Goal: Information Seeking & Learning: Learn about a topic

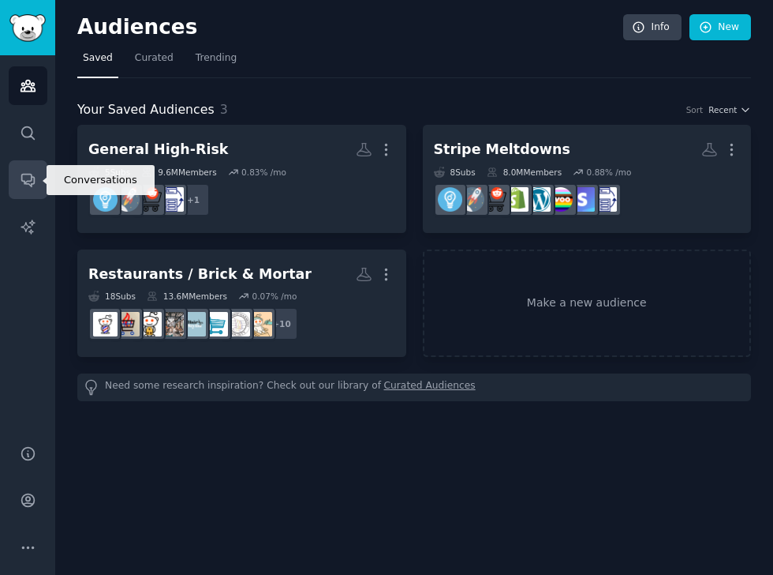
click at [28, 187] on icon "Sidebar" at bounding box center [28, 179] width 17 height 17
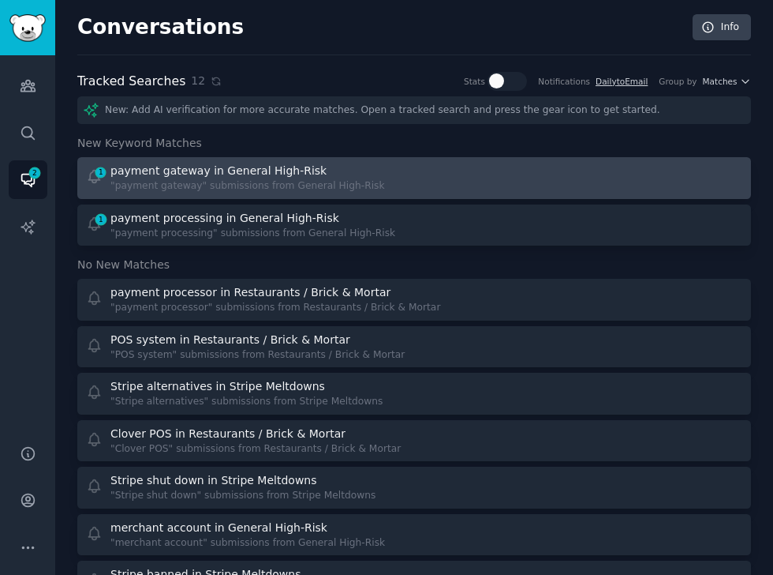
click at [417, 174] on div "1 payment gateway in General High-Risk "payment gateway" submissions from Gener…" at bounding box center [414, 178] width 663 height 31
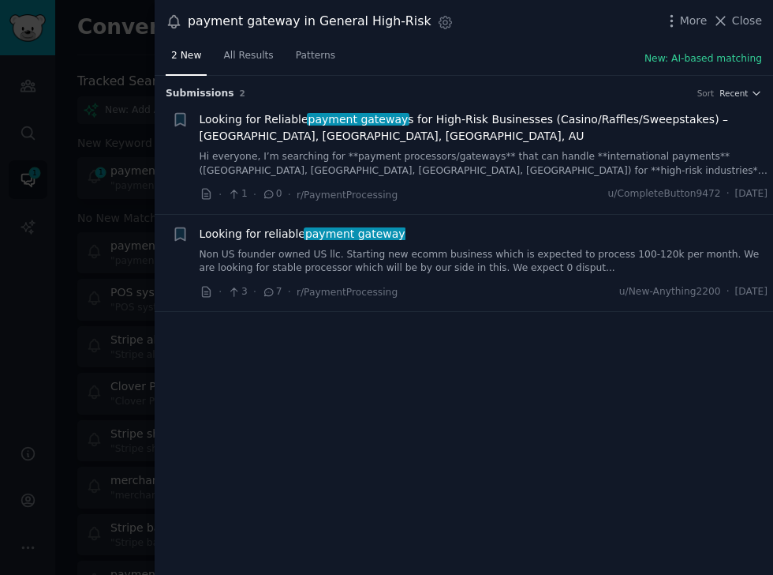
click at [525, 150] on link "Hi everyone, I’m searching for **payment processors/gateways** that can handle …" at bounding box center [484, 164] width 569 height 28
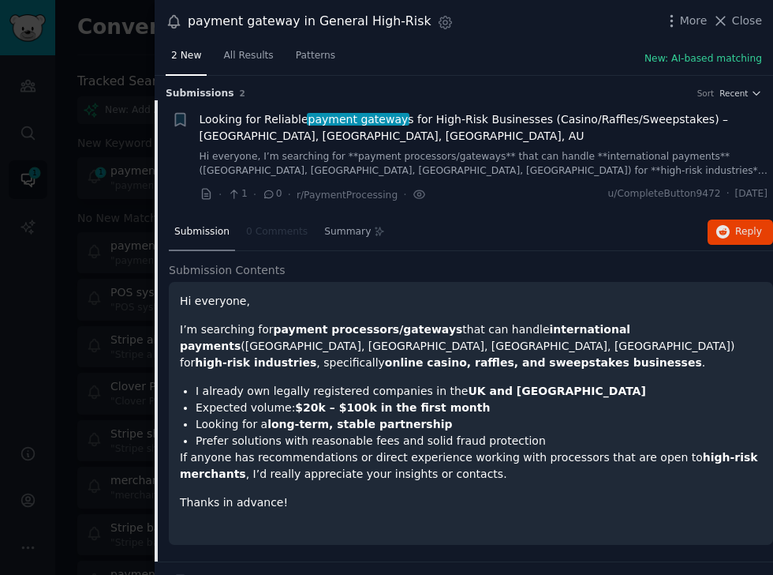
scroll to position [24, 0]
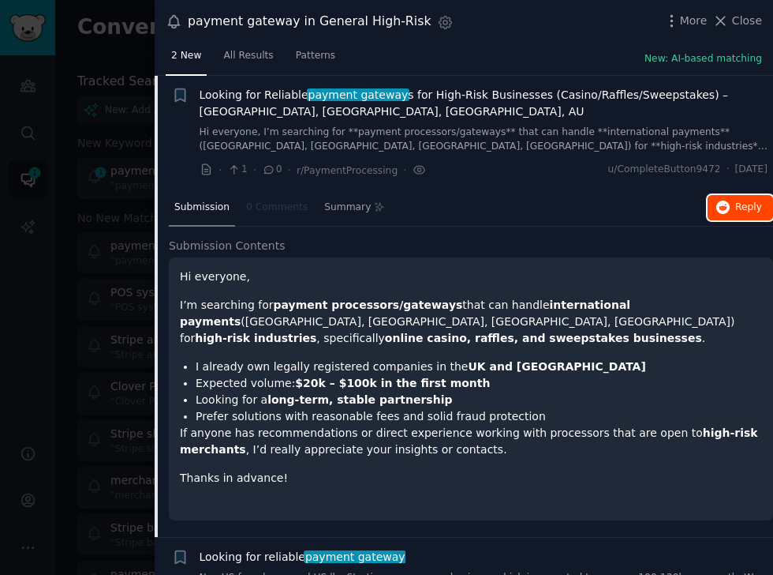
click at [604, 200] on span "Reply on Reddit" at bounding box center [749, 207] width 27 height 14
click at [137, 49] on div at bounding box center [386, 287] width 773 height 575
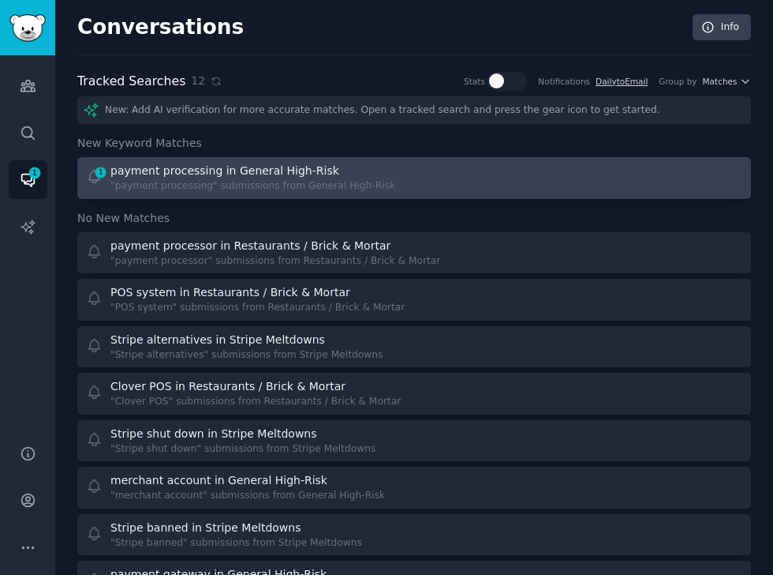
click at [254, 179] on div ""payment processing" submissions from General High-Risk" at bounding box center [252, 186] width 285 height 14
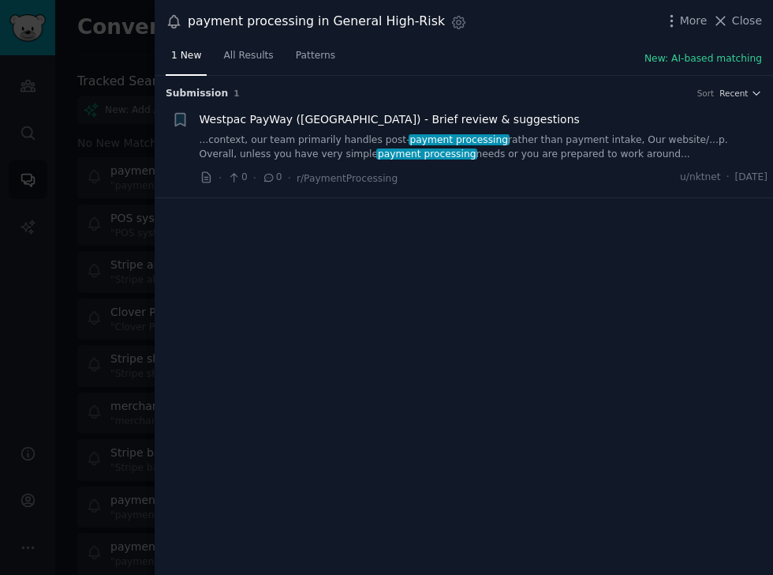
click at [498, 148] on link "...context, our team primarily handles post- payment processing rather than pay…" at bounding box center [484, 147] width 569 height 28
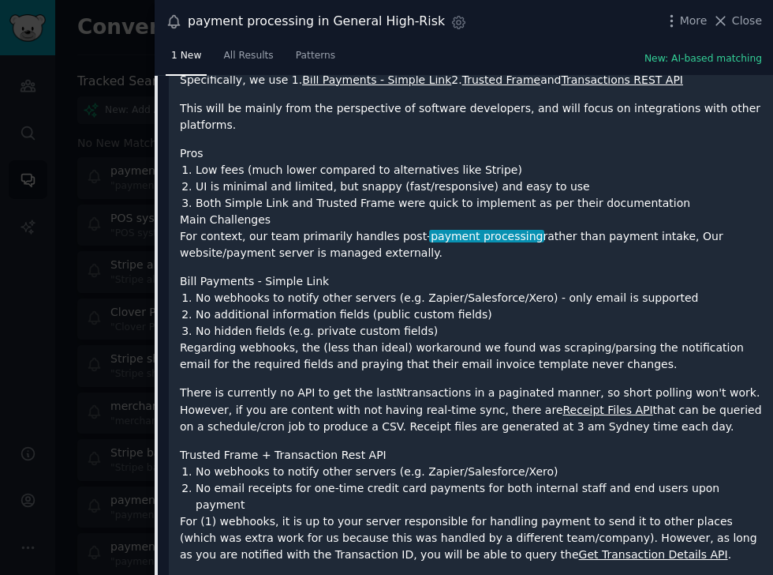
scroll to position [278, 0]
click at [89, 163] on div at bounding box center [386, 287] width 773 height 575
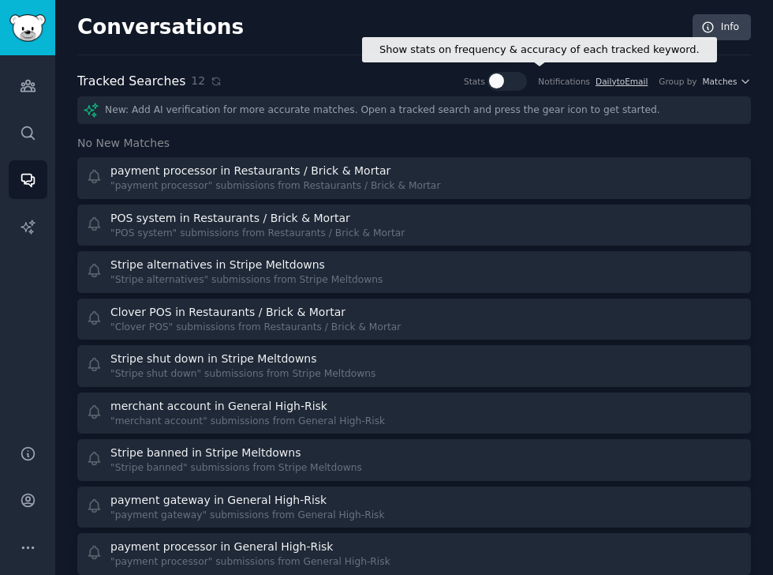
click at [521, 80] on div at bounding box center [507, 81] width 39 height 19
checkbox input "true"
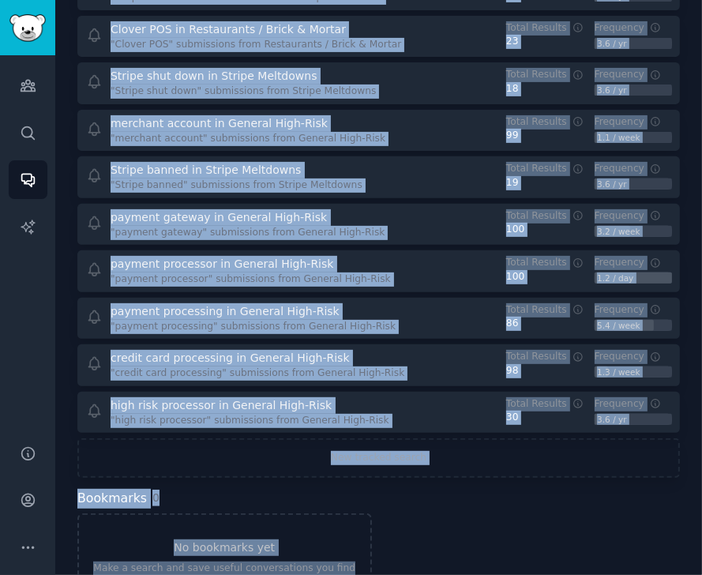
scroll to position [342, 0]
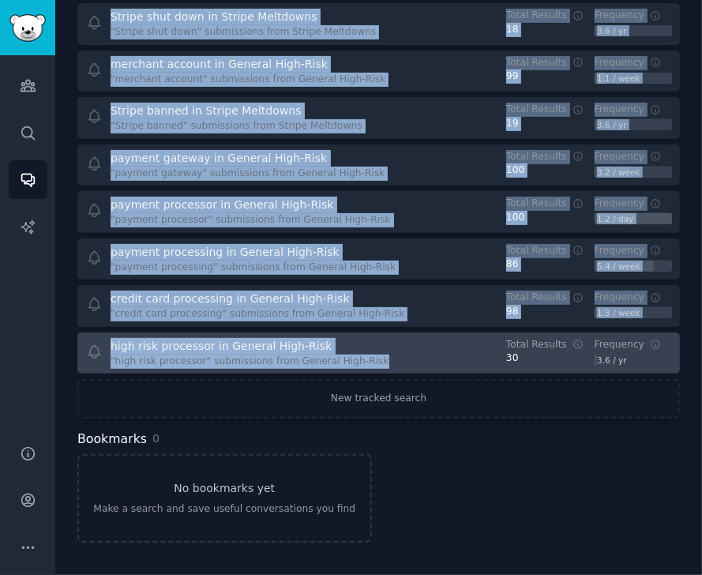
drag, startPoint x: 71, startPoint y: 61, endPoint x: 417, endPoint y: 367, distance: 462.4
click at [417, 367] on div "Conversations Info Tracked Searches 12 Show stats on frequency & accuracy of ea…" at bounding box center [378, 116] width 646 height 917
copy div "Tracked Searches 12 Show stats on frequency & accuracy of each tracked keyword.…"
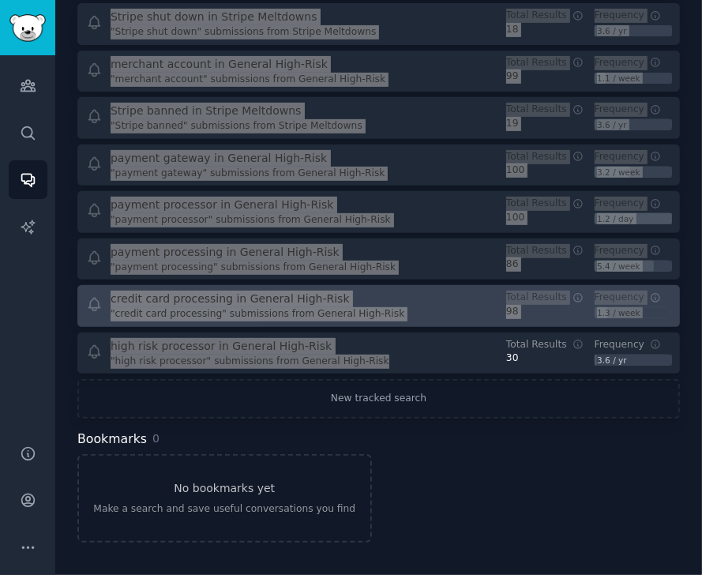
scroll to position [0, 0]
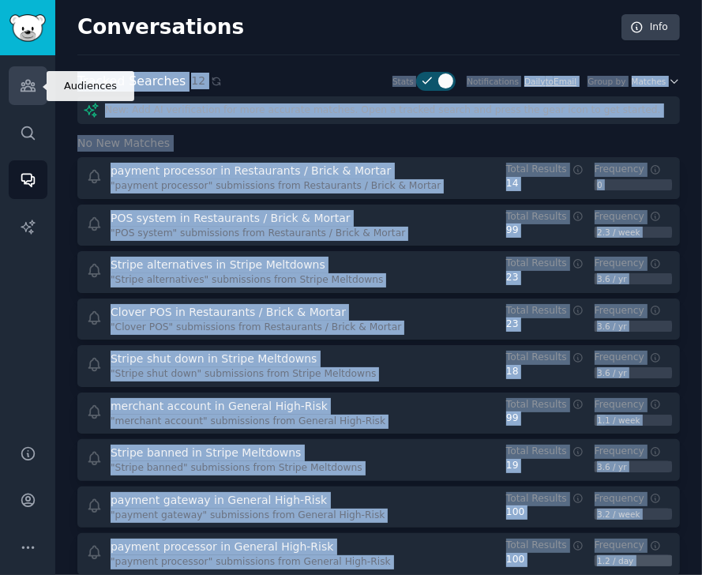
click at [23, 86] on icon "Sidebar" at bounding box center [28, 85] width 14 height 11
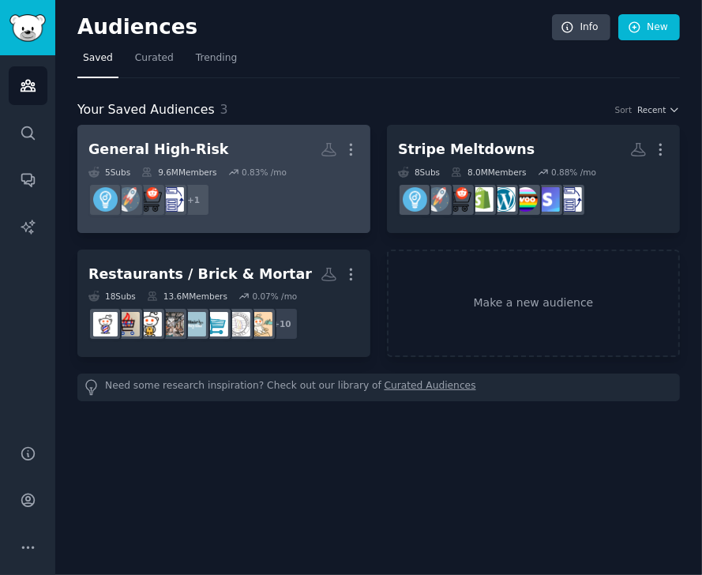
click at [245, 145] on h2 "General High-Risk More" at bounding box center [223, 150] width 271 height 28
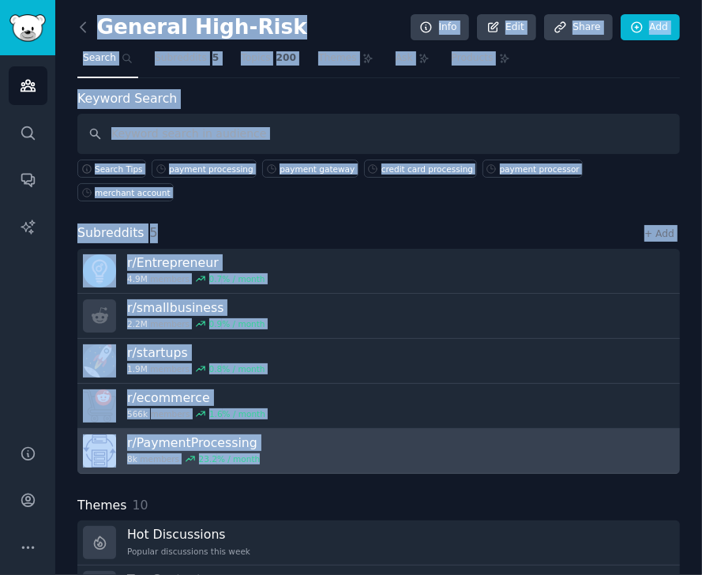
drag, startPoint x: 85, startPoint y: 8, endPoint x: 320, endPoint y: 440, distance: 492.3
copy div "General High-Risk Info Edit Share Add Search Subreddits 5 Topics 200 Themes Ask…"
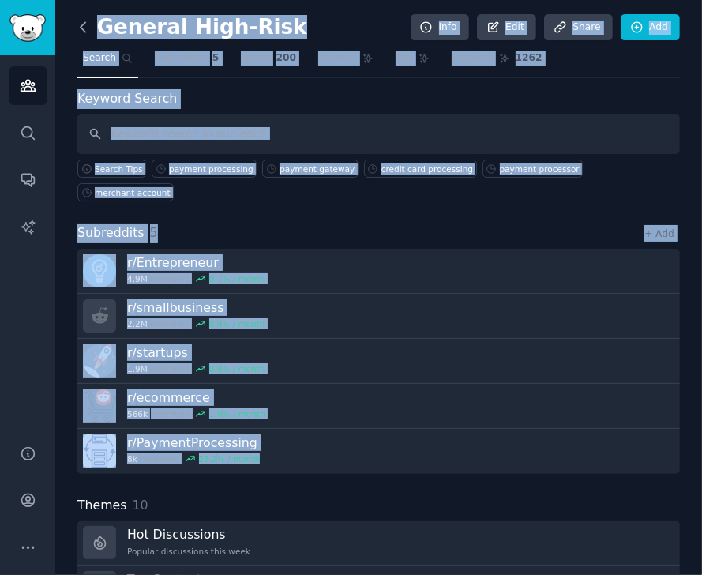
click at [87, 29] on icon at bounding box center [83, 27] width 17 height 17
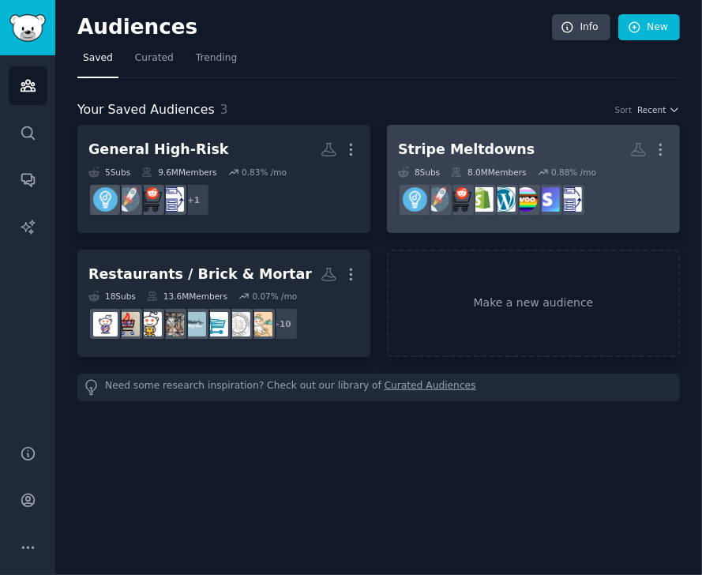
click at [463, 143] on div "Stripe Meltdowns" at bounding box center [466, 150] width 137 height 20
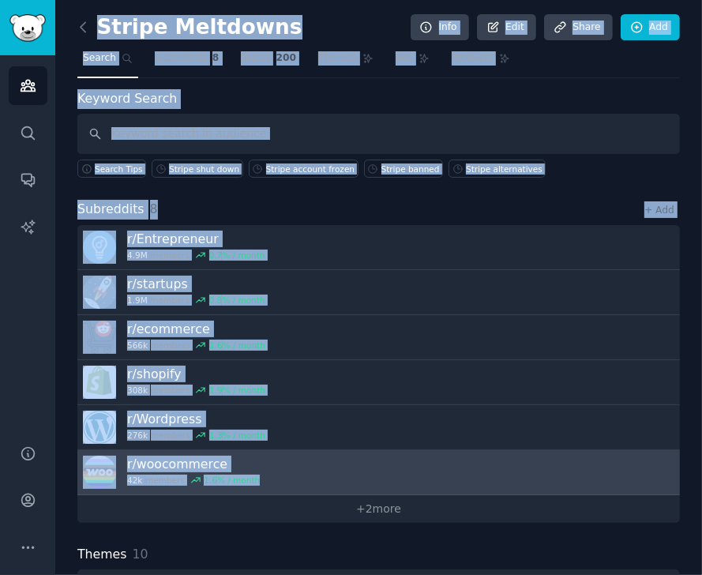
drag, startPoint x: 96, startPoint y: 13, endPoint x: 357, endPoint y: 481, distance: 534.9
copy div "Stripe Meltdowns Info Edit Share Add Search Subreddits 8 Topics 200 Themes Ask …"
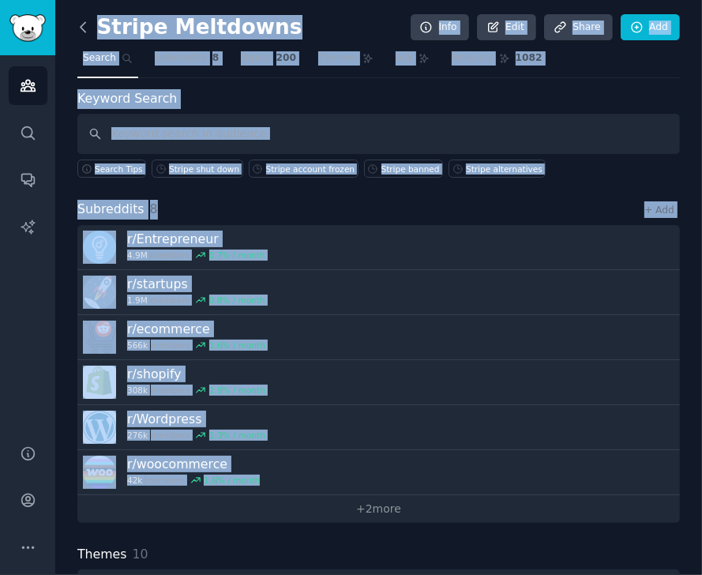
click at [79, 20] on icon at bounding box center [83, 27] width 17 height 17
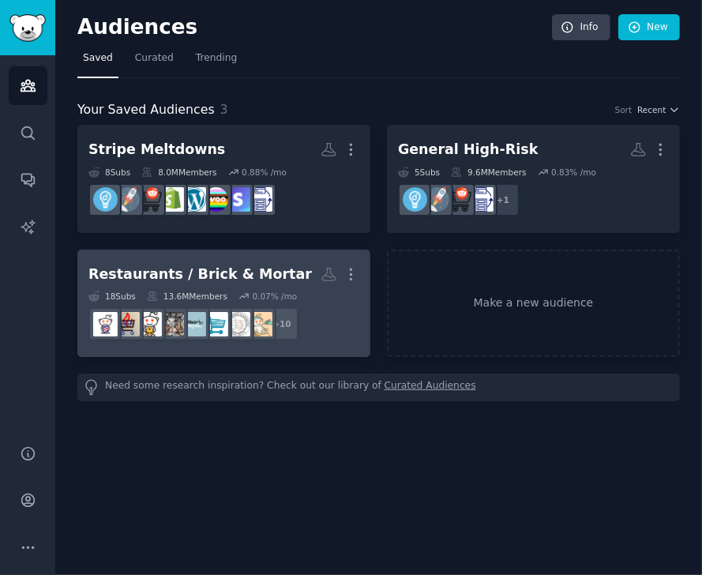
click at [155, 271] on div "Restaurants / Brick & Mortar" at bounding box center [199, 274] width 223 height 20
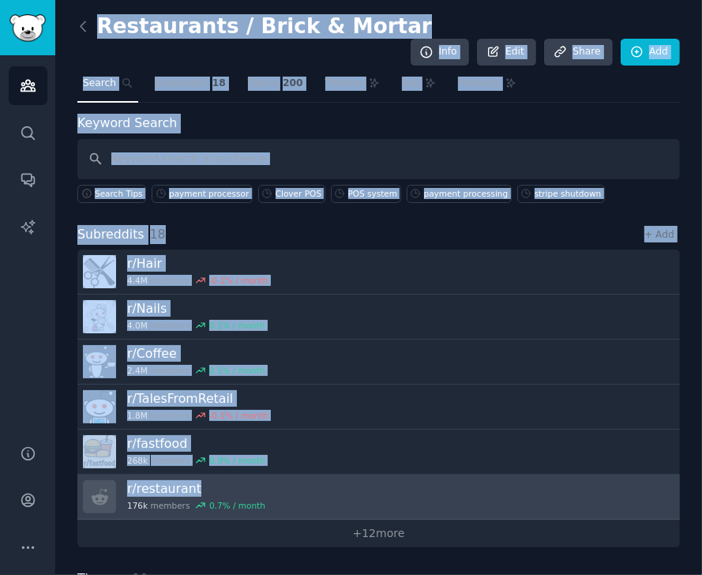
drag, startPoint x: 88, startPoint y: 11, endPoint x: 340, endPoint y: 469, distance: 522.4
copy div "Restaurants / Brick & Mortar Info Edit Share Add Search Subreddits 18 Topics 20…"
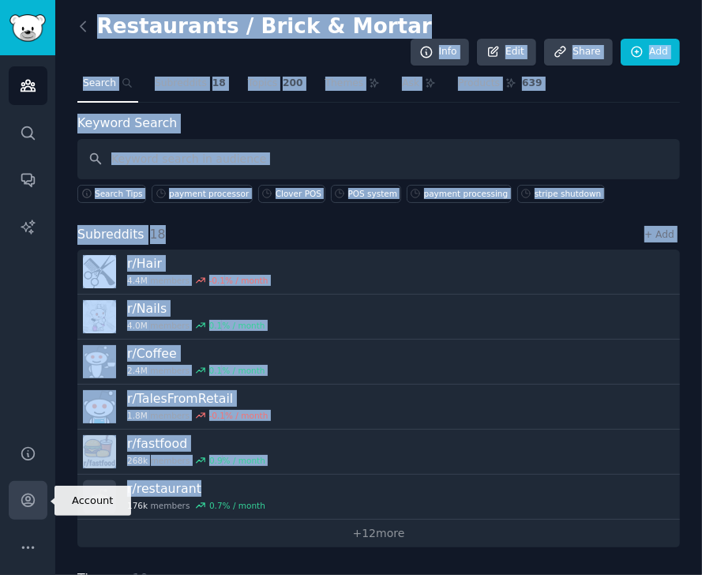
click at [29, 497] on icon "Sidebar" at bounding box center [27, 500] width 13 height 13
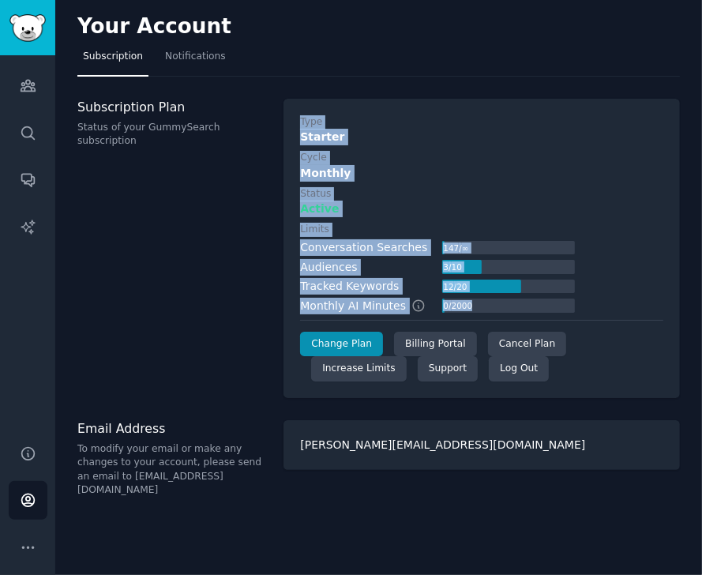
drag, startPoint x: 294, startPoint y: 107, endPoint x: 556, endPoint y: 308, distance: 331.0
click at [556, 308] on div "Type Starter Cycle Monthly Status Active Limits Conversation Searches 147 / ∞ A…" at bounding box center [481, 248] width 396 height 299
copy div "Type Starter Cycle Monthly Status Active Limits Conversation Searches 147 / ∞ A…"
click at [32, 88] on icon "Sidebar" at bounding box center [28, 85] width 14 height 11
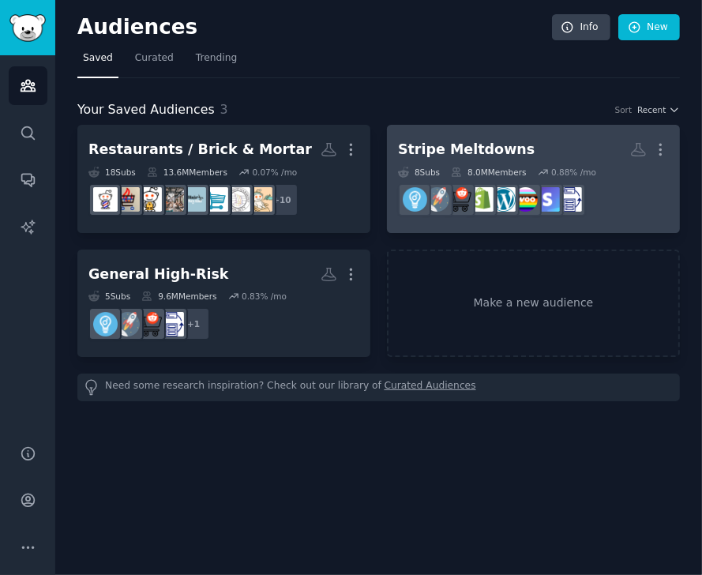
click at [467, 142] on div "Stripe Meltdowns" at bounding box center [466, 150] width 137 height 20
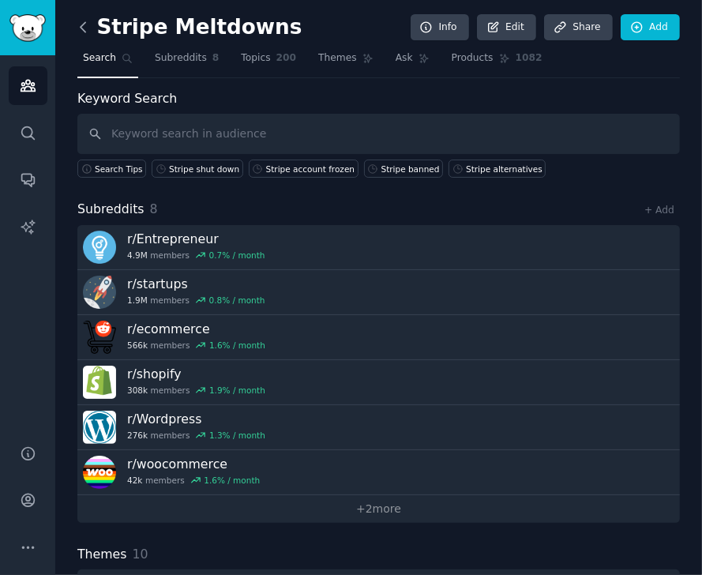
click at [79, 28] on icon at bounding box center [83, 27] width 17 height 17
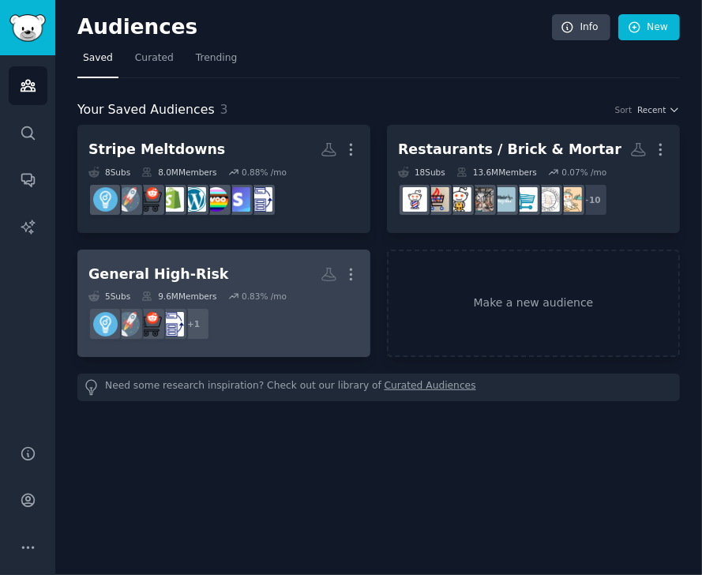
click at [163, 264] on div "General High-Risk" at bounding box center [158, 274] width 140 height 20
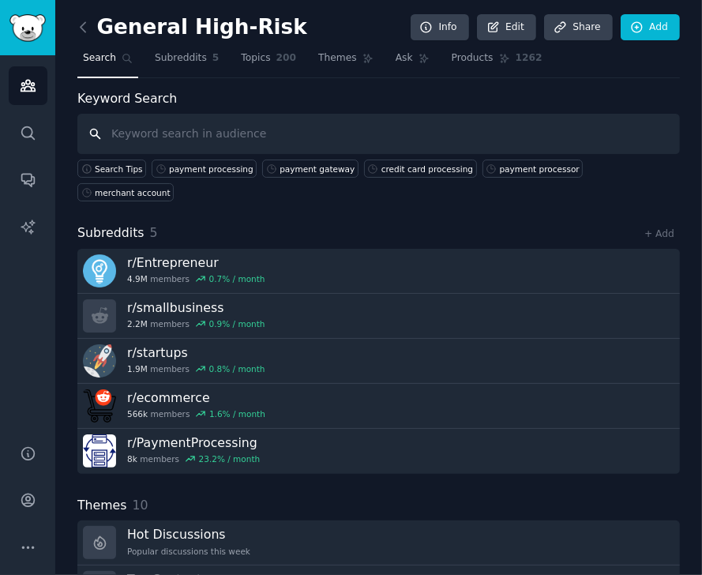
click at [204, 136] on input "text" at bounding box center [378, 134] width 602 height 40
paste input "high processing fees"
type input "high processing fees"
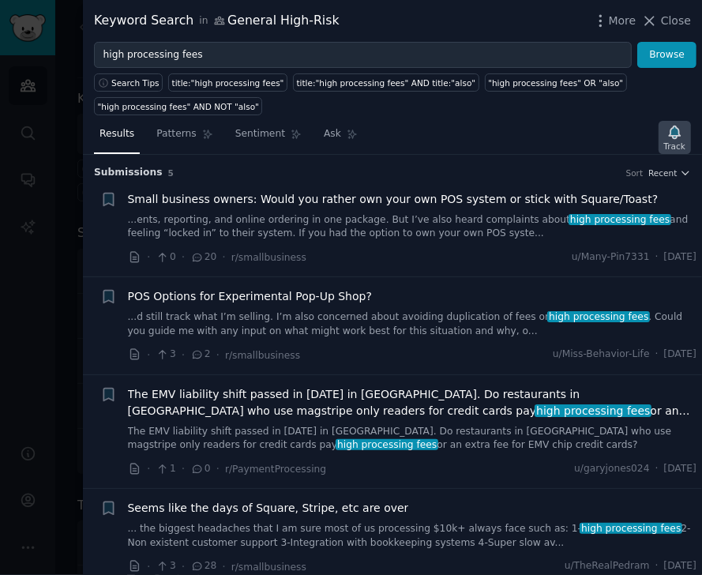
click at [604, 135] on icon "button" at bounding box center [674, 132] width 17 height 17
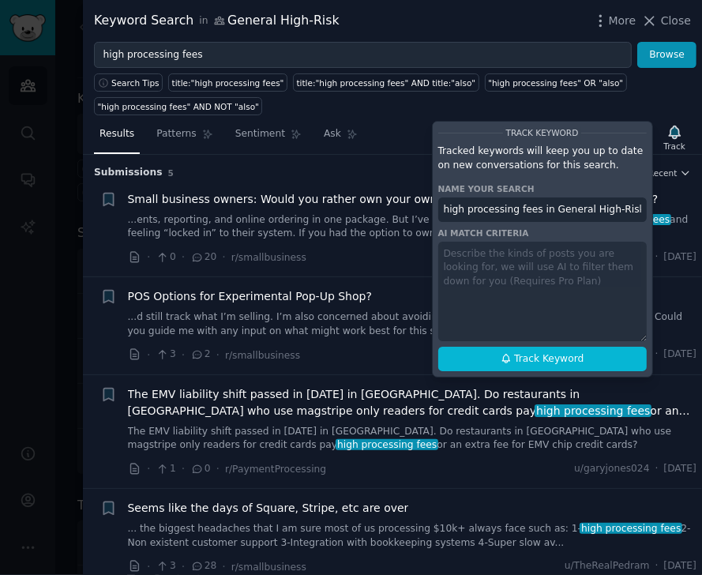
click at [600, 85] on div "Search Tips title:"high processing fees" title:"high processing fees" AND title…" at bounding box center [392, 91] width 619 height 47
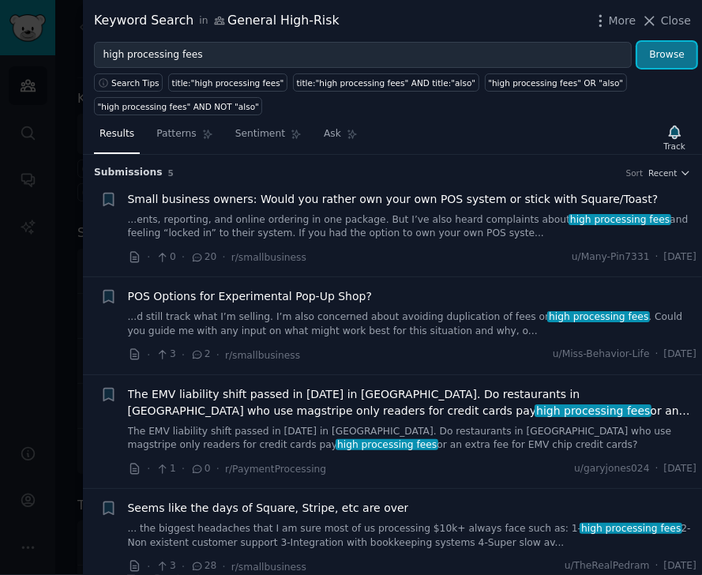
click at [604, 61] on button "Browse" at bounding box center [666, 55] width 59 height 27
click at [604, 138] on icon "button" at bounding box center [674, 132] width 17 height 17
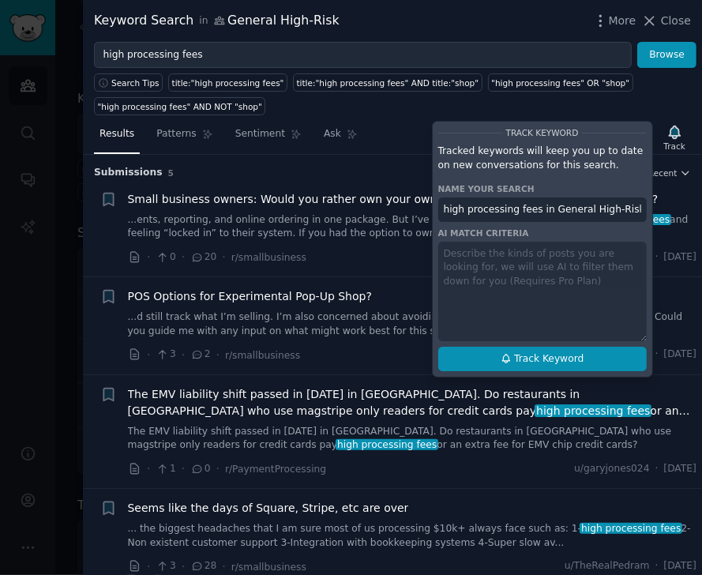
click at [542, 353] on span "Track Keyword" at bounding box center [548, 359] width 69 height 14
type input "high processing fees in General High-Risk"
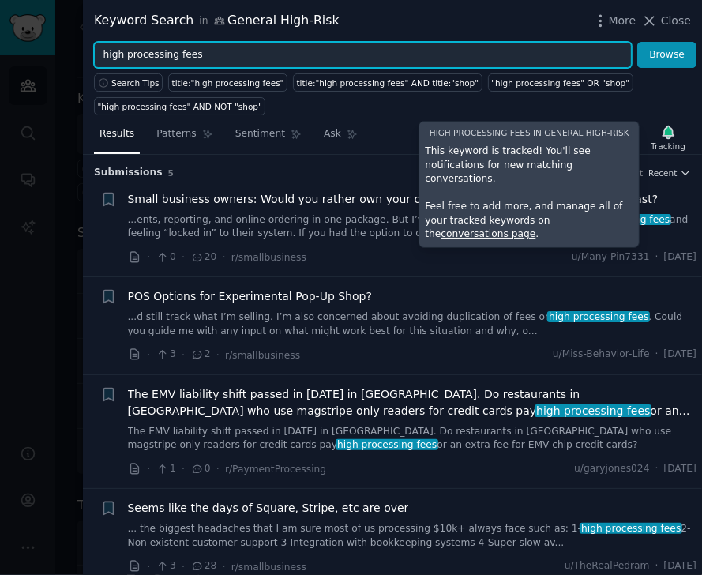
click at [248, 56] on input "high processing fees" at bounding box center [362, 55] width 537 height 27
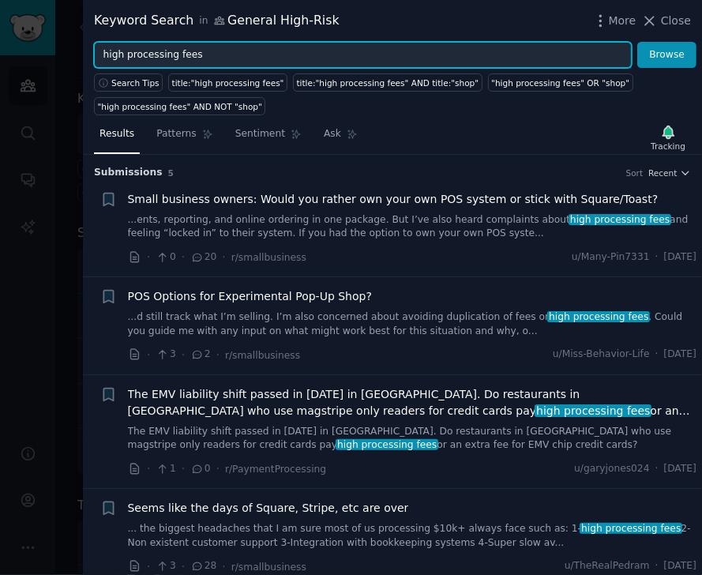
click at [248, 56] on input "high processing fees" at bounding box center [362, 55] width 537 height 27
paste input "account shut down"
type input "account shut down"
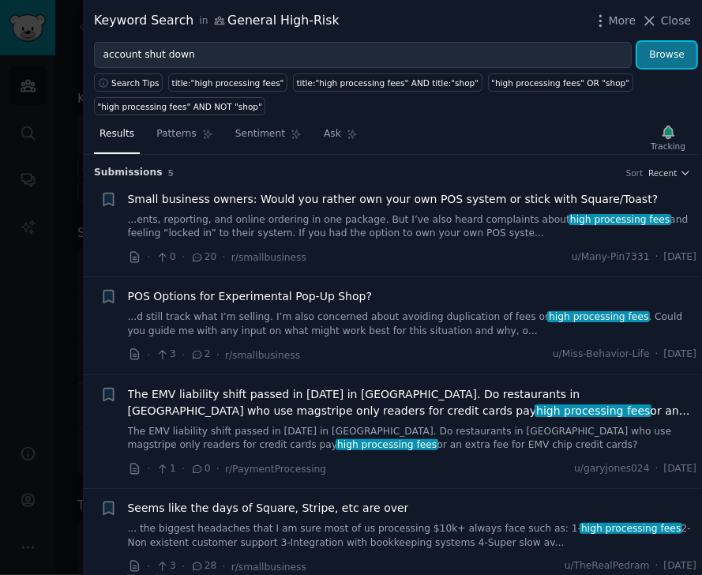
click at [604, 51] on button "Browse" at bounding box center [666, 55] width 59 height 27
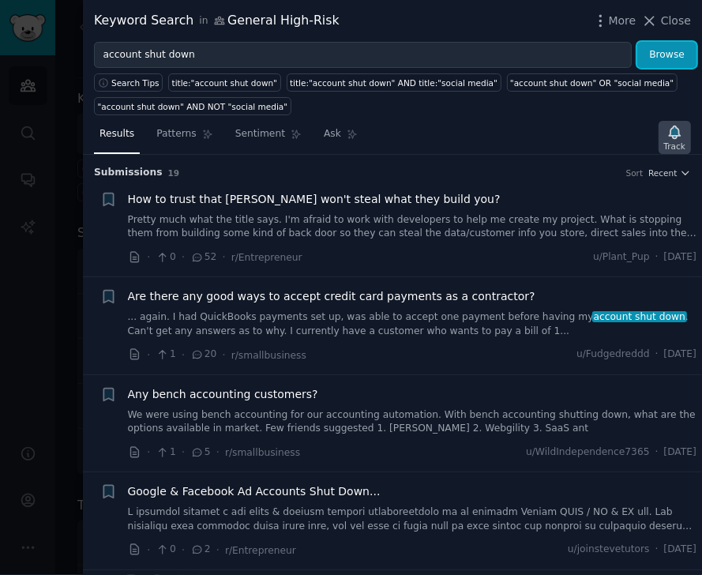
click at [604, 133] on icon "button" at bounding box center [673, 131] width 11 height 13
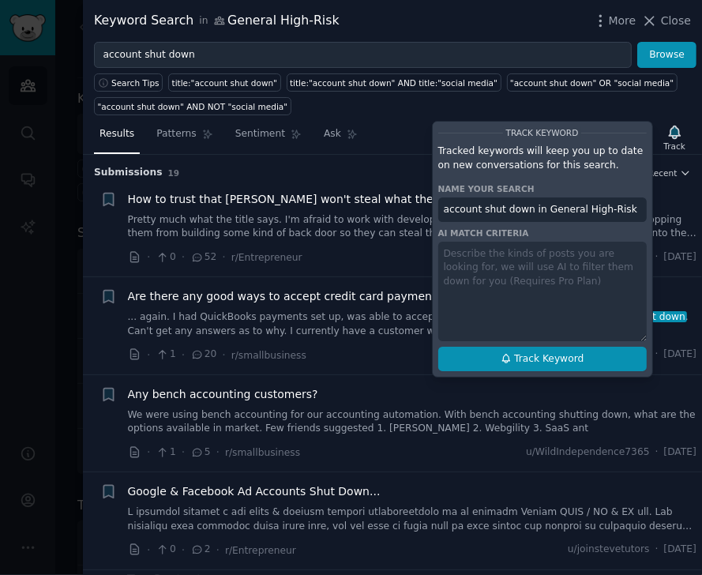
click at [554, 358] on span "Track Keyword" at bounding box center [548, 359] width 69 height 14
type input "account shut down in General High-Risk"
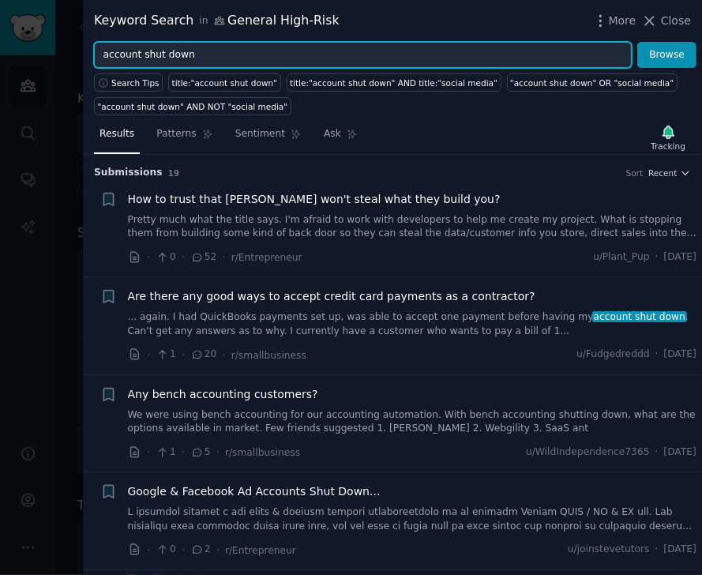
click at [204, 56] on input "account shut down" at bounding box center [362, 55] width 537 height 27
paste input "funds on hold"
type input "funds on hold"
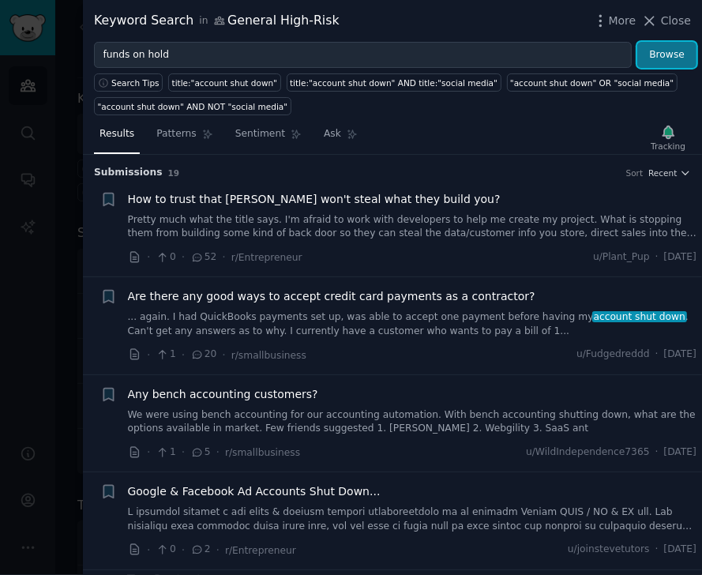
click at [604, 51] on button "Browse" at bounding box center [666, 55] width 59 height 27
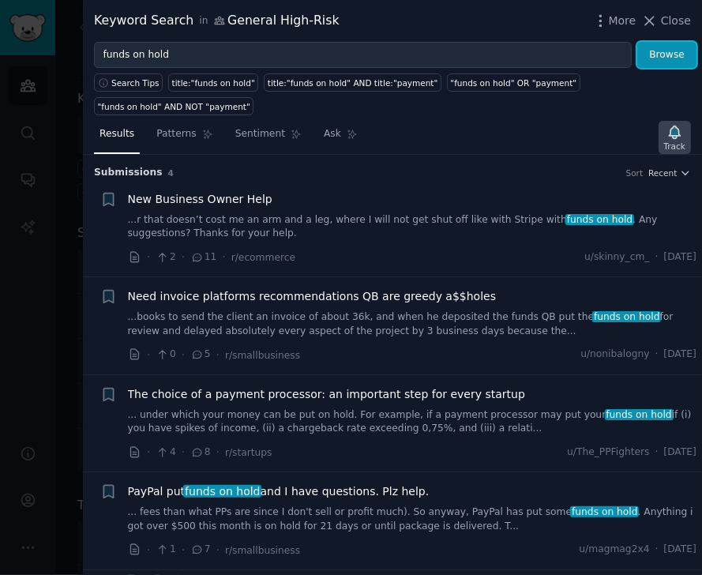
click at [604, 125] on icon "button" at bounding box center [673, 131] width 11 height 13
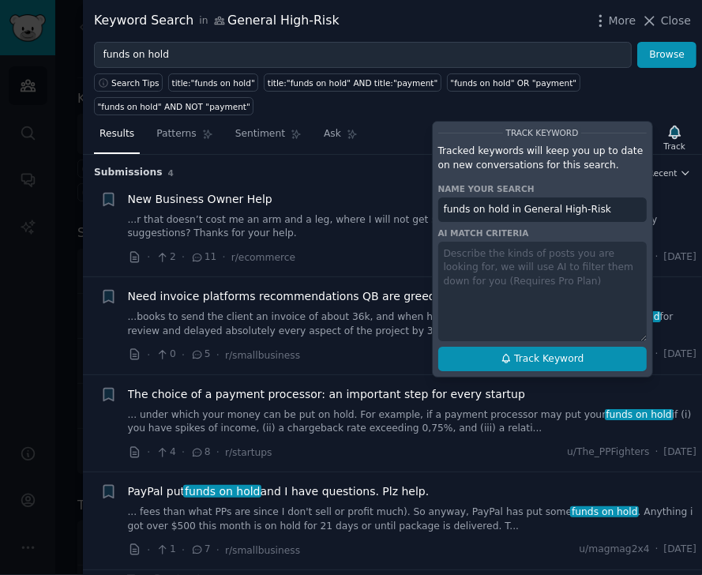
click at [511, 353] on icon at bounding box center [505, 358] width 11 height 11
type input "funds on hold in General High-Risk"
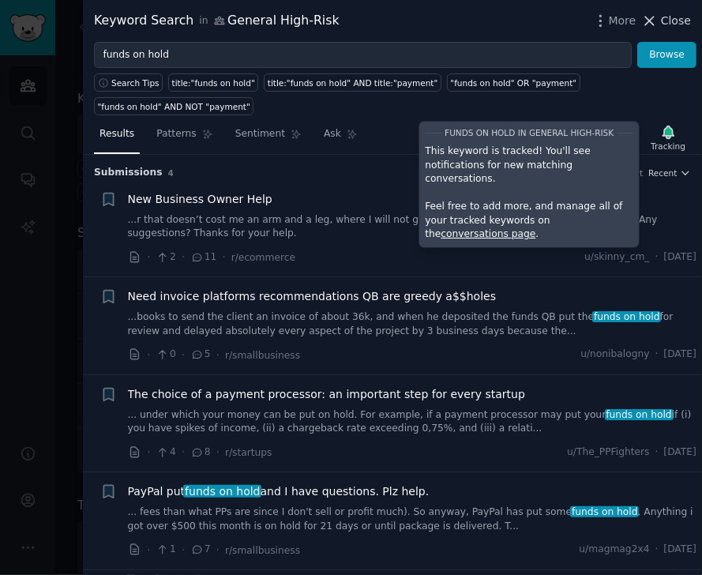
click at [604, 23] on button "Close" at bounding box center [666, 21] width 50 height 17
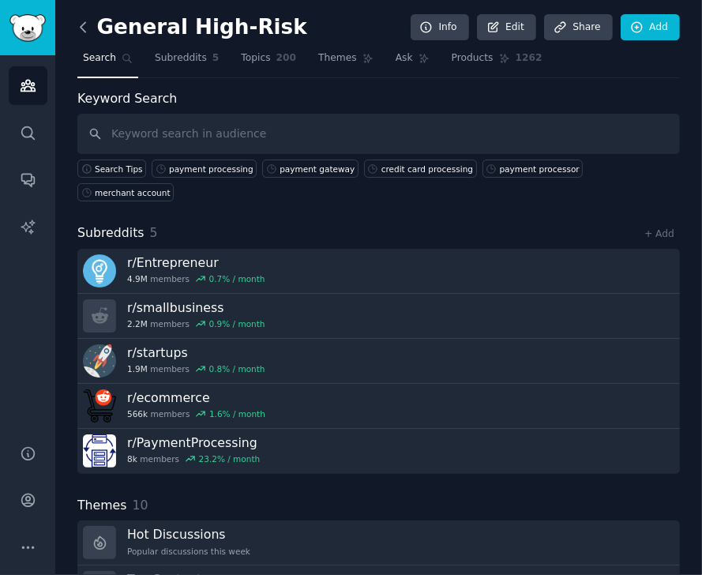
click at [84, 31] on icon at bounding box center [82, 26] width 5 height 9
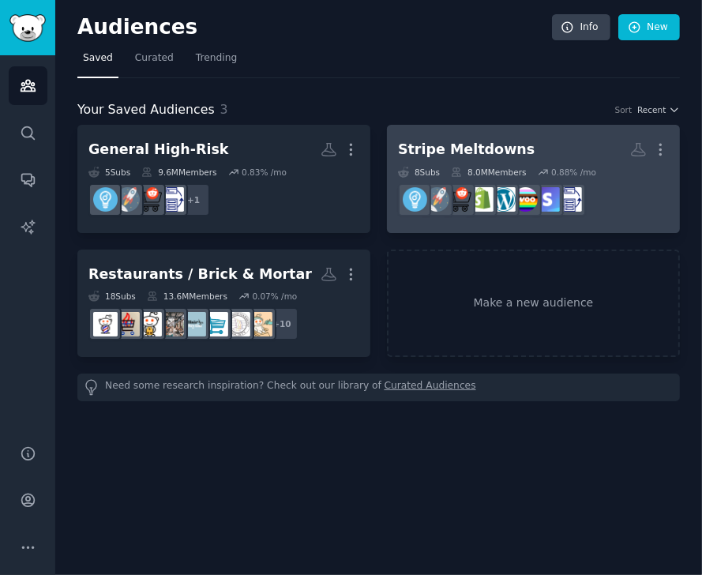
click at [455, 140] on div "Stripe Meltdowns" at bounding box center [466, 150] width 137 height 20
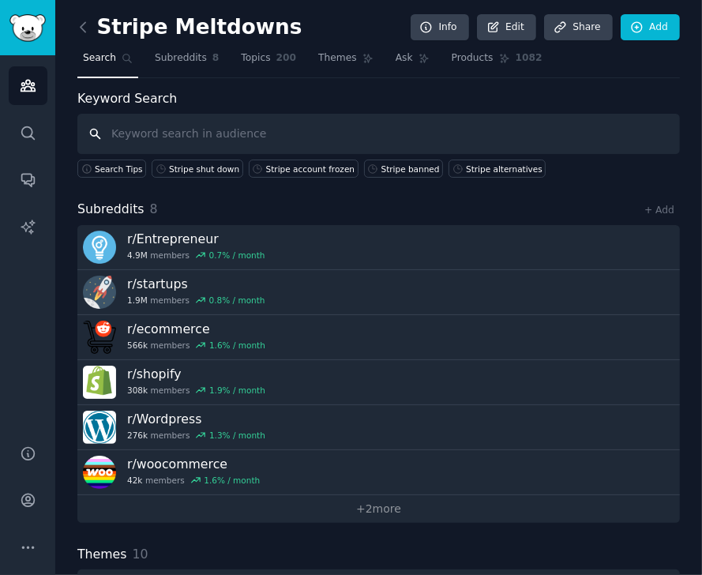
click at [158, 133] on input "text" at bounding box center [378, 134] width 602 height 40
paste input "Stripe account frozen"
type input "Stripe account frozen"
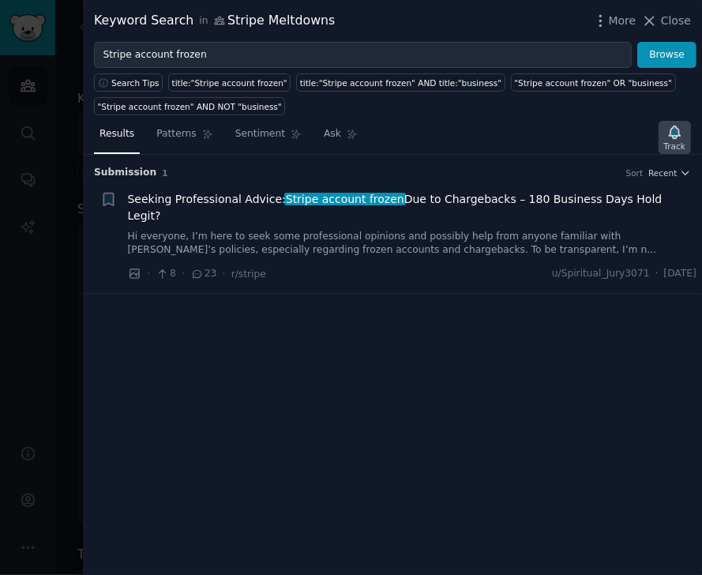
click at [604, 135] on icon "button" at bounding box center [673, 131] width 11 height 13
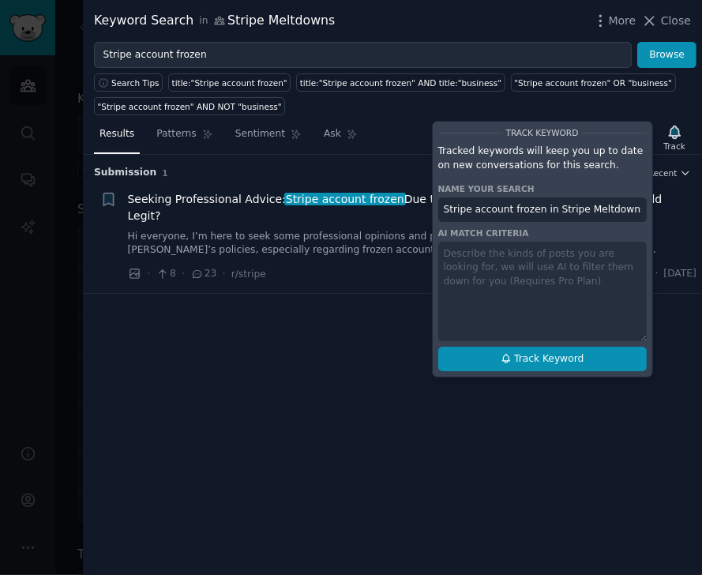
click at [538, 353] on span "Track Keyword" at bounding box center [548, 359] width 69 height 14
type input "Stripe account frozen in Stripe Meltdowns"
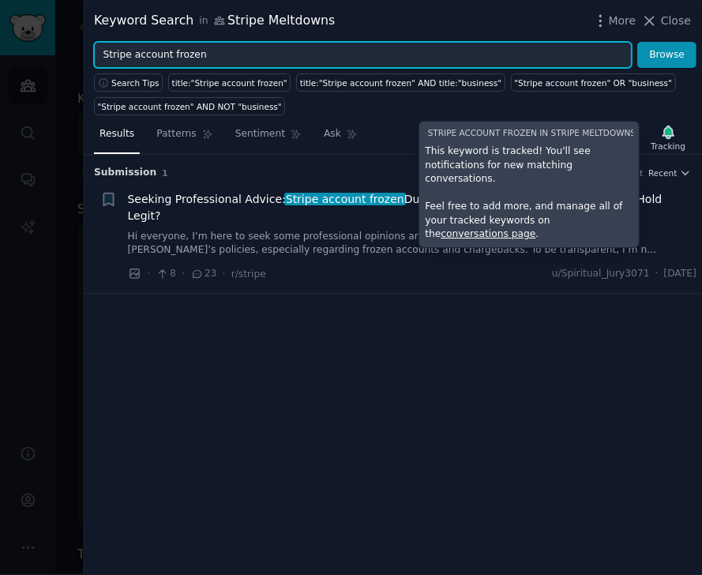
click at [200, 64] on input "Stripe account frozen" at bounding box center [362, 55] width 537 height 27
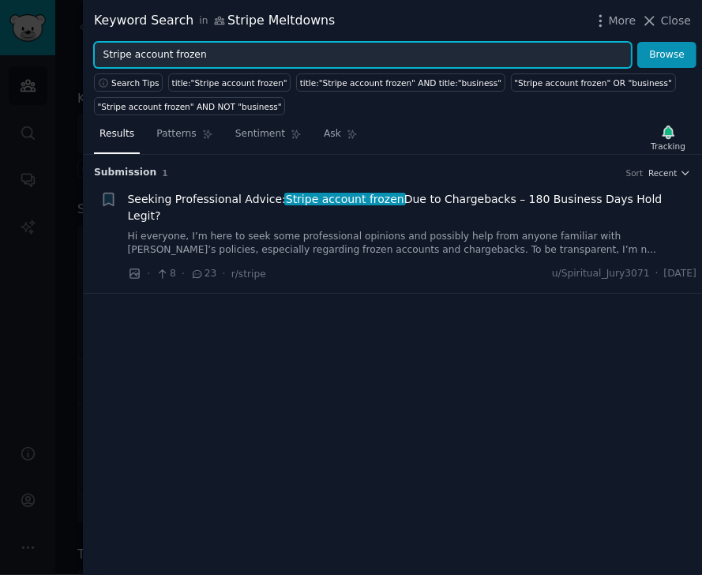
click at [202, 58] on input "Stripe account frozen" at bounding box center [362, 55] width 537 height 27
paste input "payouts held"
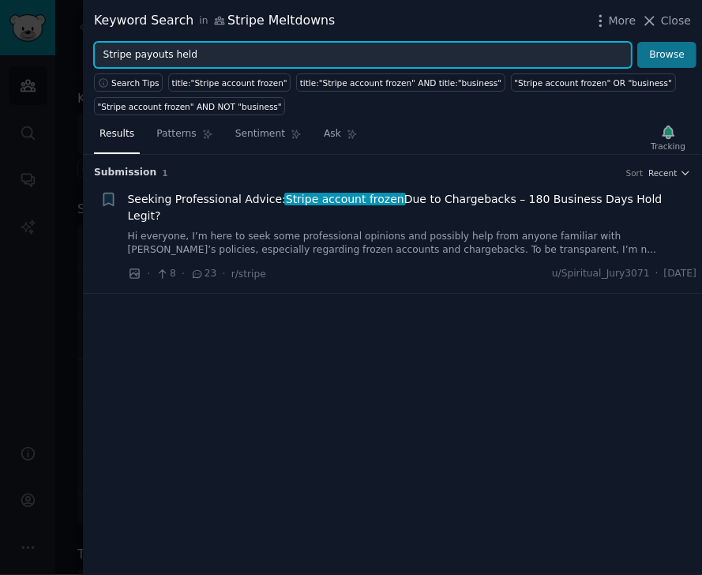
type input "Stripe payouts held"
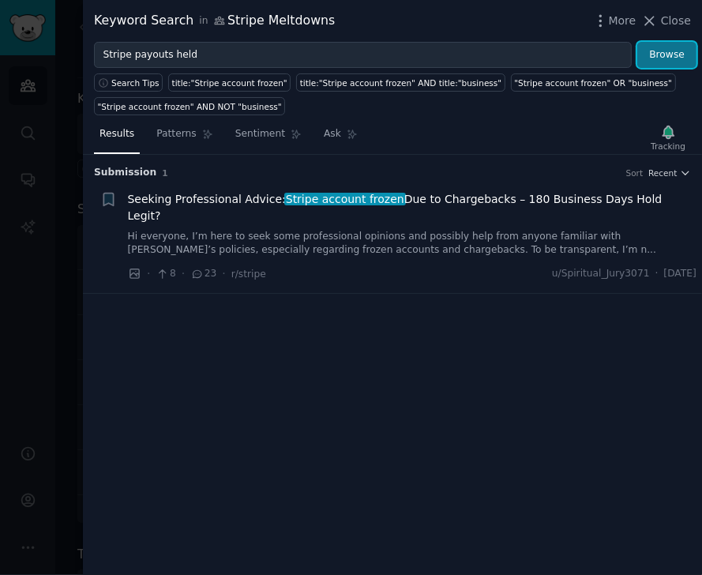
click at [604, 58] on button "Browse" at bounding box center [666, 55] width 59 height 27
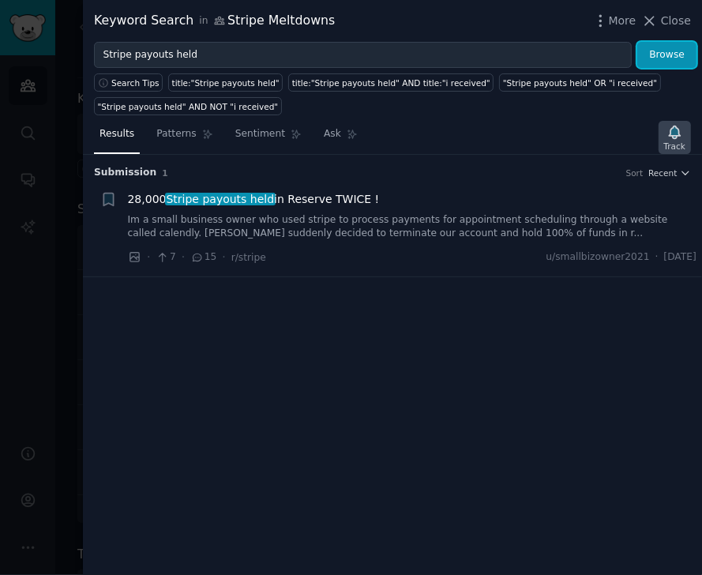
click at [604, 137] on icon "button" at bounding box center [673, 131] width 11 height 13
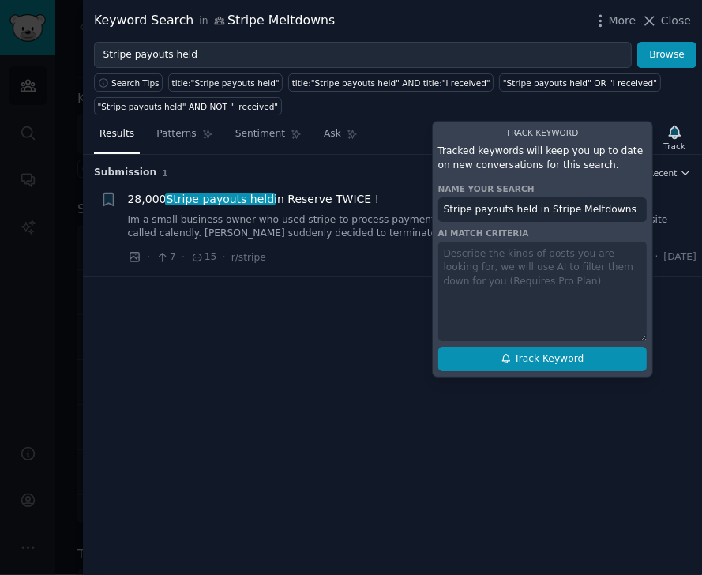
click at [533, 355] on span "Track Keyword" at bounding box center [548, 359] width 69 height 14
type input "Stripe payouts held in Stripe Meltdowns"
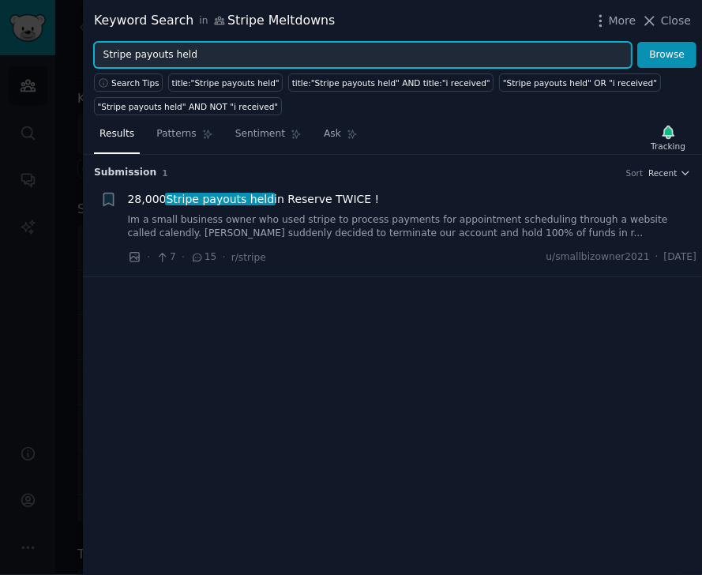
click at [275, 51] on input "Stripe payouts held" at bounding box center [362, 55] width 537 height 27
paste input "risk review"
type input "Stripe risk review"
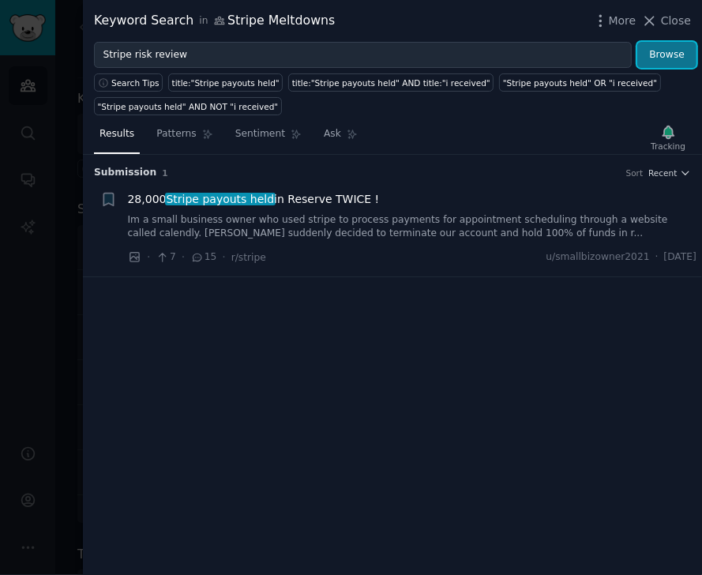
click at [604, 59] on button "Browse" at bounding box center [666, 55] width 59 height 27
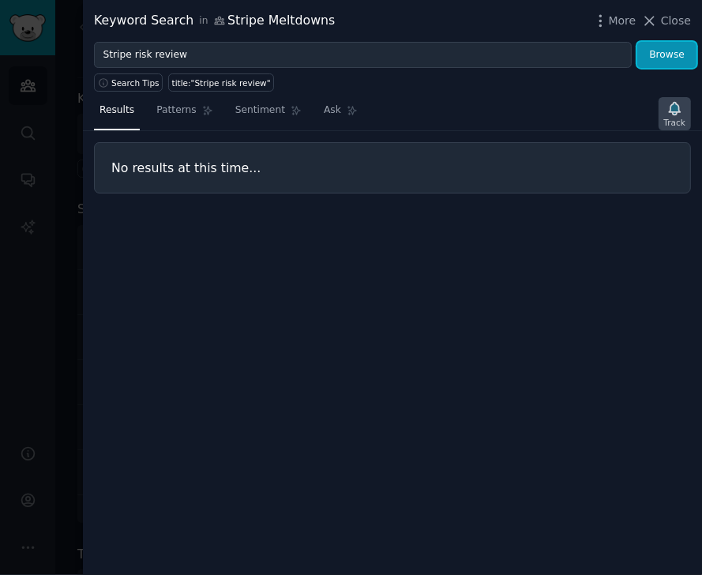
click at [604, 119] on div "Track" at bounding box center [674, 122] width 21 height 11
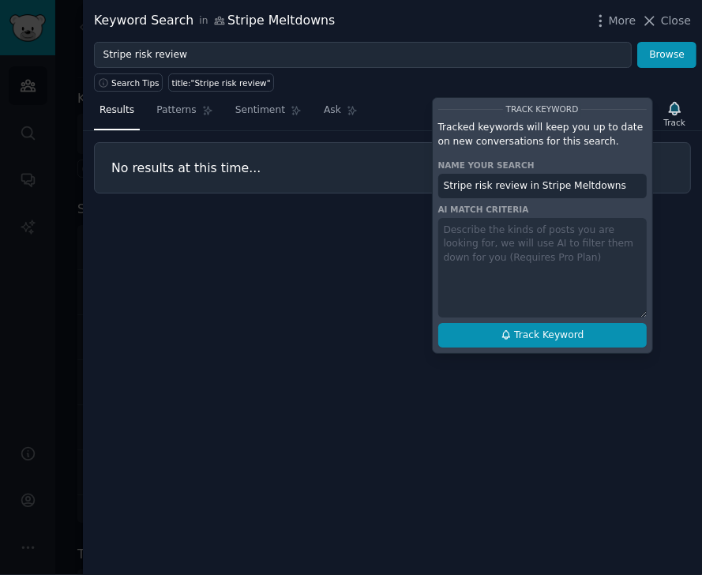
click at [541, 332] on span "Track Keyword" at bounding box center [548, 335] width 69 height 14
type input "Stripe risk review in Stripe Meltdowns"
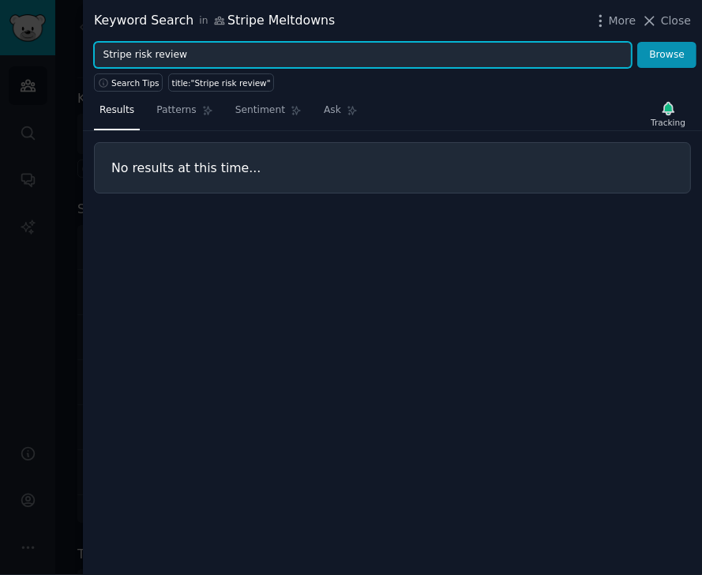
click at [241, 56] on input "Stripe risk review" at bounding box center [362, 55] width 537 height 27
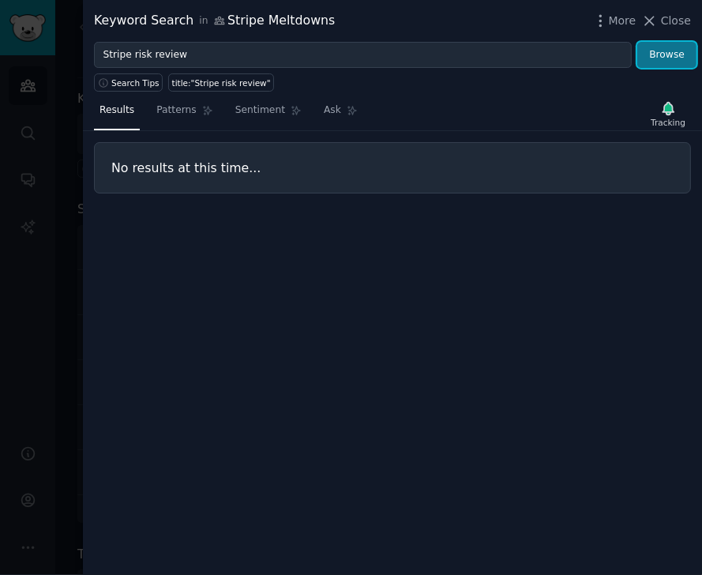
click at [604, 55] on button "Browse" at bounding box center [666, 55] width 59 height 27
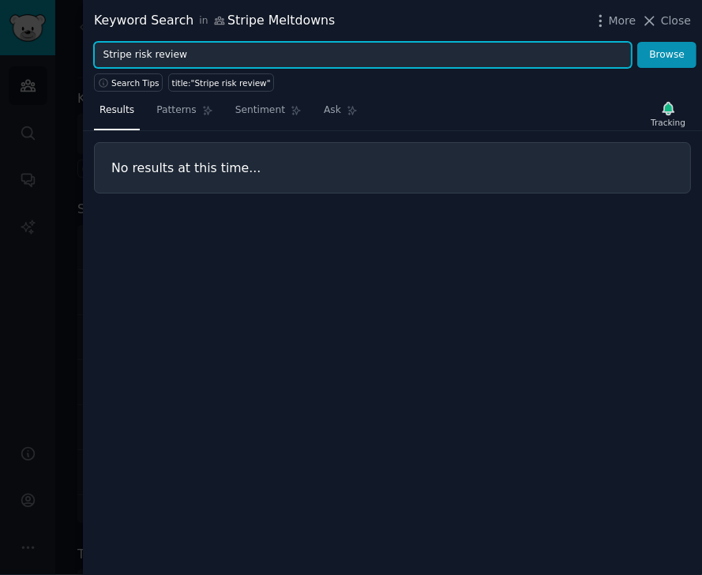
click at [185, 55] on input "Stripe risk review" at bounding box center [362, 55] width 537 height 27
paste input "payouts held"
type input "Stripe payouts held"
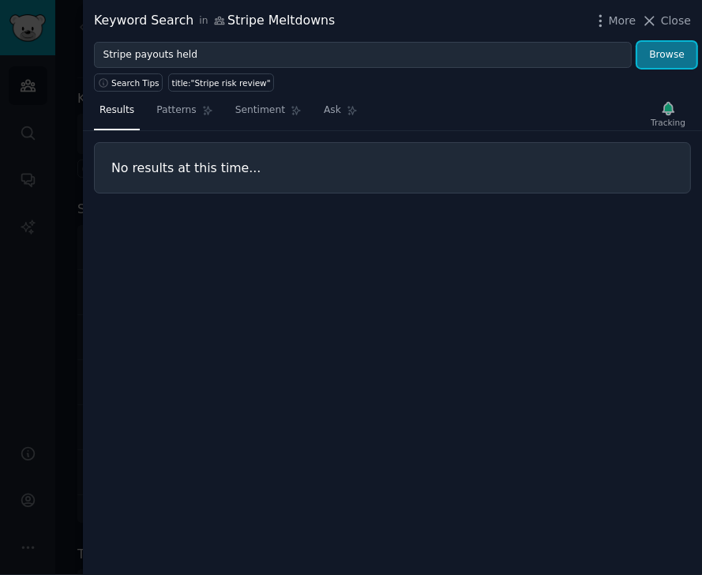
click at [604, 50] on button "Browse" at bounding box center [666, 55] width 59 height 27
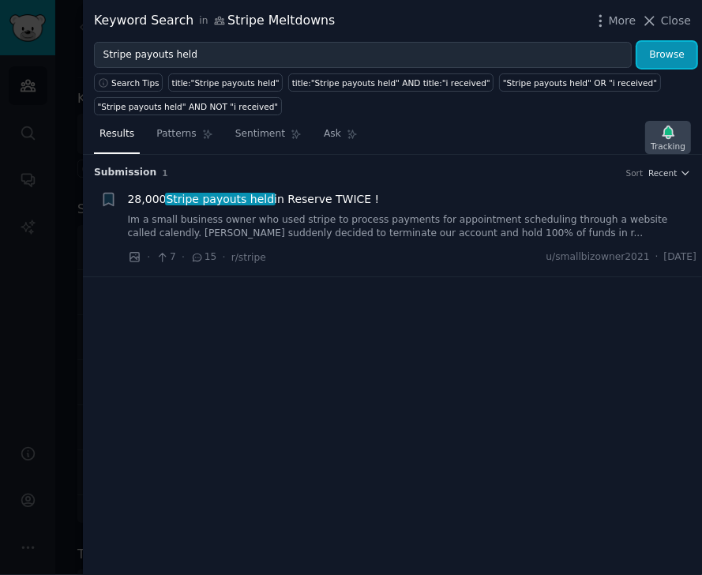
click at [604, 143] on div "Tracking" at bounding box center [667, 145] width 35 height 11
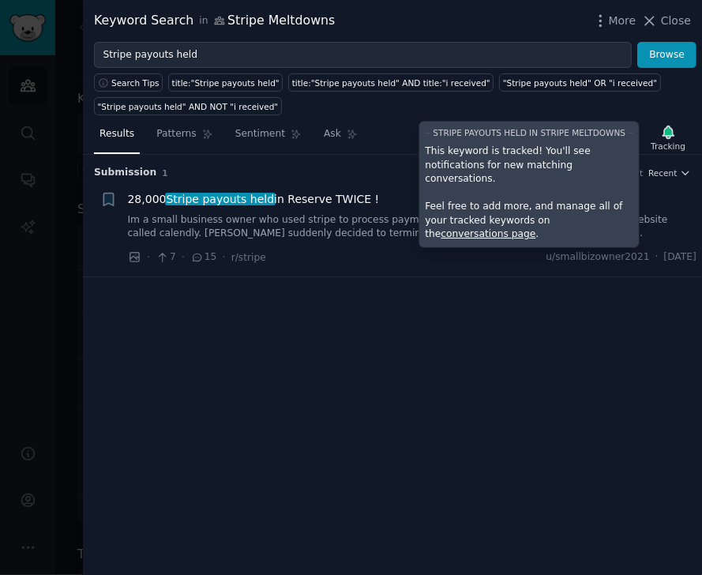
click at [267, 447] on div "Submission 1 Sort Recent + 28,000 Stripe payouts held in Reserve TWICE ! Im a s…" at bounding box center [392, 365] width 619 height 420
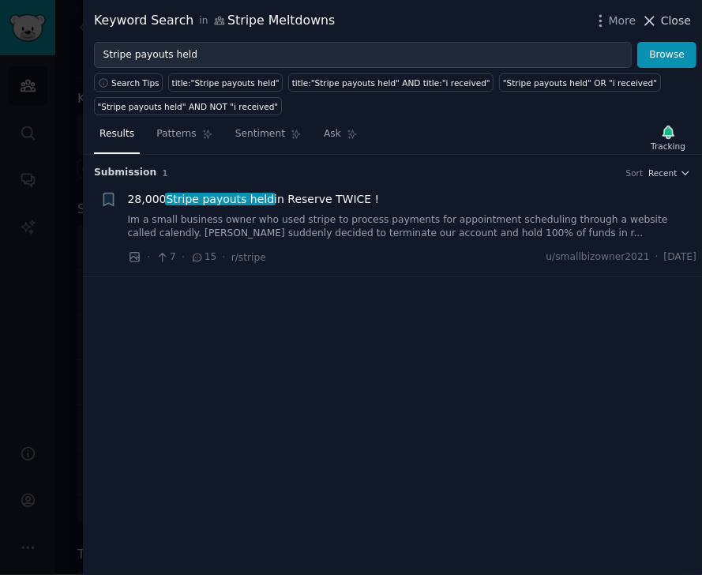
click at [604, 21] on span "Close" at bounding box center [676, 21] width 30 height 17
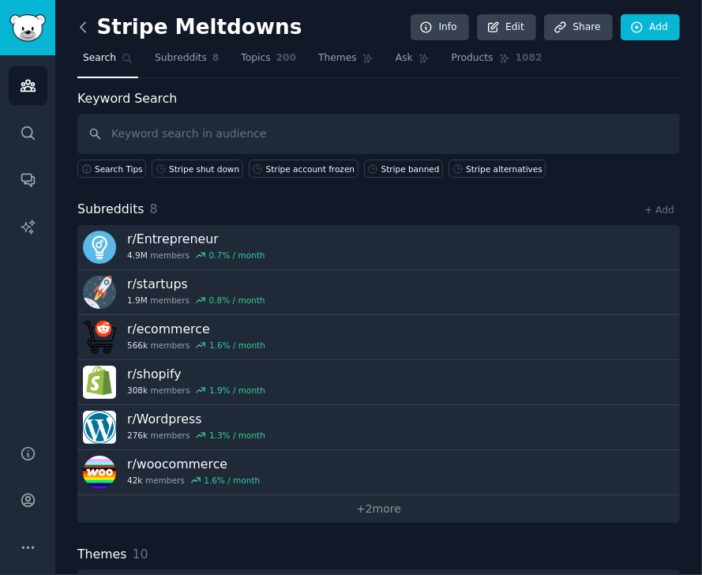
click at [86, 28] on icon at bounding box center [83, 27] width 17 height 17
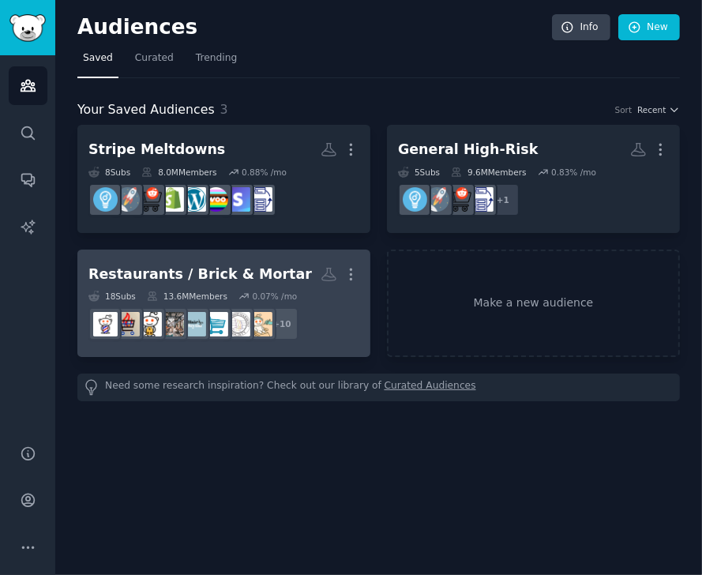
click at [262, 264] on div "Restaurants / Brick & Mortar" at bounding box center [199, 274] width 223 height 20
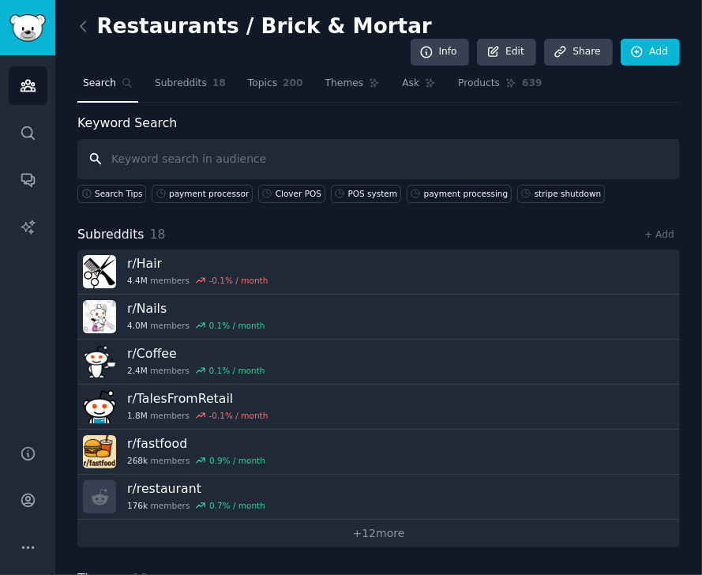
click at [235, 139] on input "text" at bounding box center [378, 159] width 602 height 40
paste input "Square alternatives"
type input "Square alternatives"
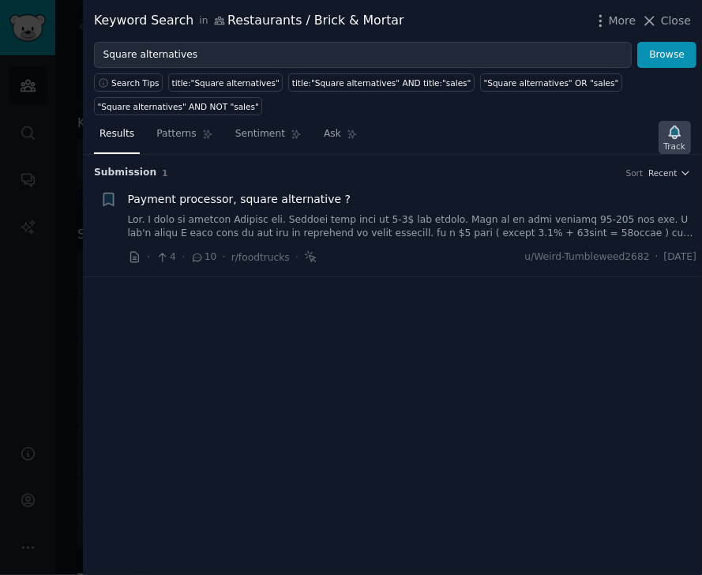
click at [604, 129] on icon "button" at bounding box center [673, 131] width 11 height 13
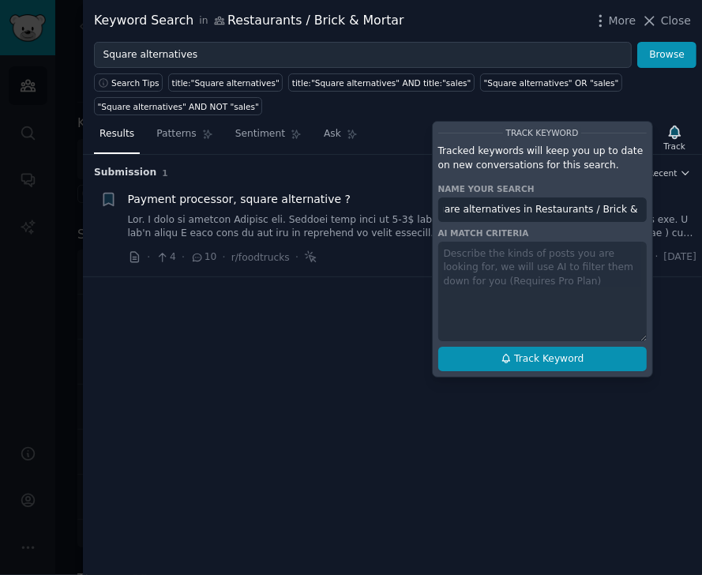
click at [511, 361] on icon at bounding box center [505, 358] width 11 height 11
type input "Square alternatives in Restaurants / Brick & Mortar"
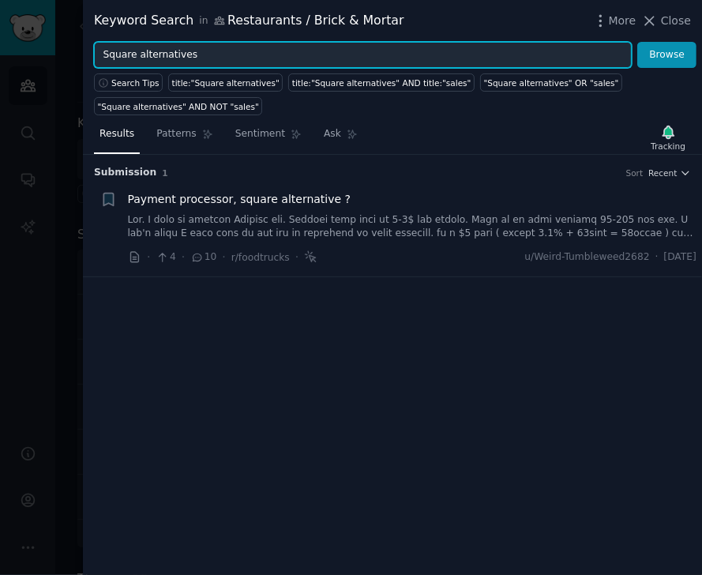
click at [225, 62] on input "Square alternatives" at bounding box center [362, 55] width 537 height 27
paste input "high credit card fe"
type input "high credit card fees"
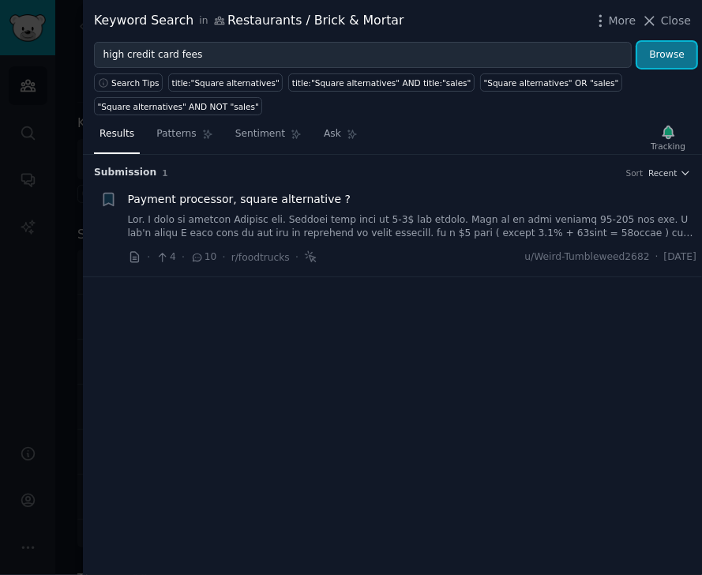
click at [604, 59] on button "Browse" at bounding box center [666, 55] width 59 height 27
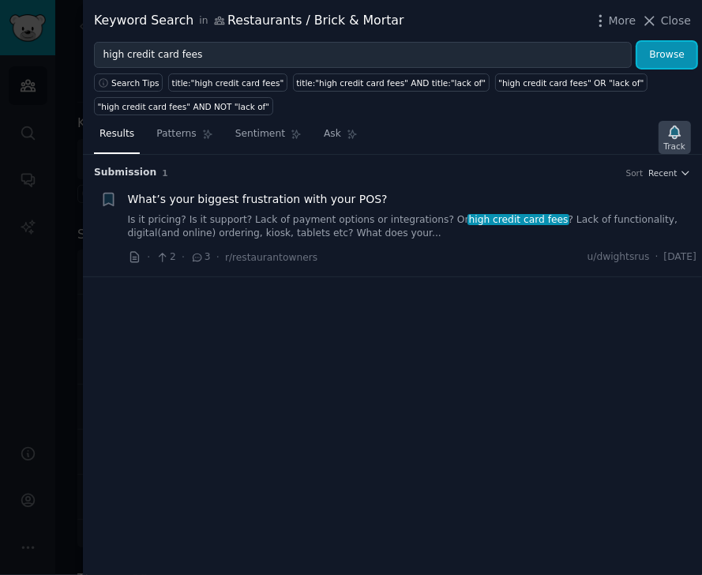
click at [604, 132] on icon "button" at bounding box center [673, 131] width 11 height 13
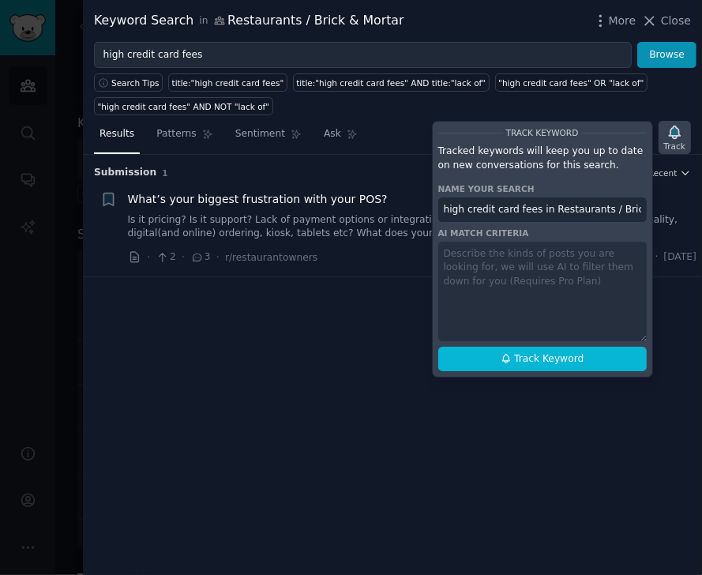
scroll to position [0, 24]
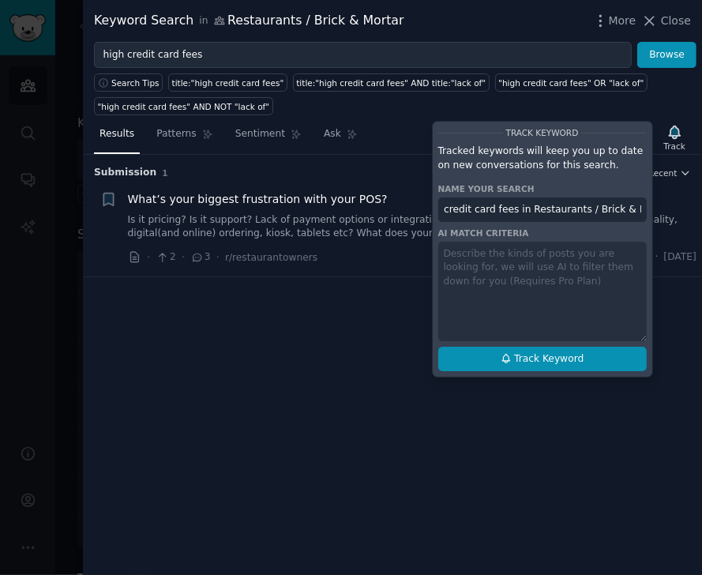
click at [510, 356] on icon at bounding box center [505, 358] width 11 height 11
type input "high credit card fees in Restaurants / Brick & Mortar"
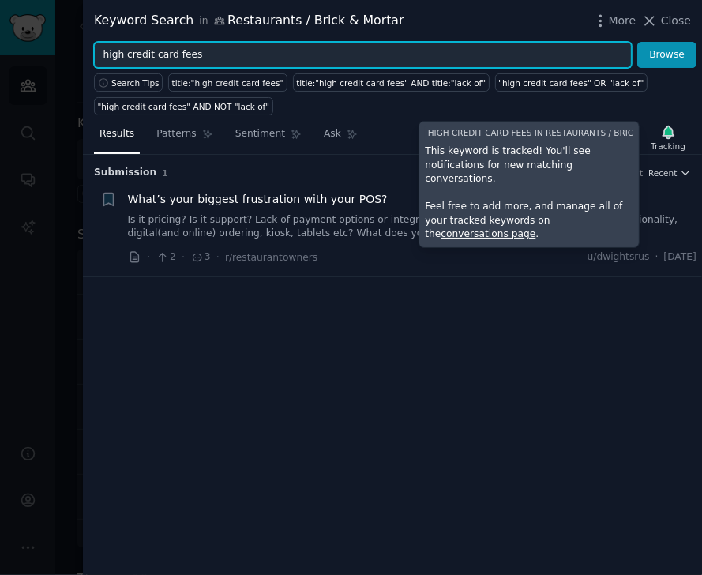
click at [221, 52] on input "high credit card fees" at bounding box center [362, 55] width 537 height 27
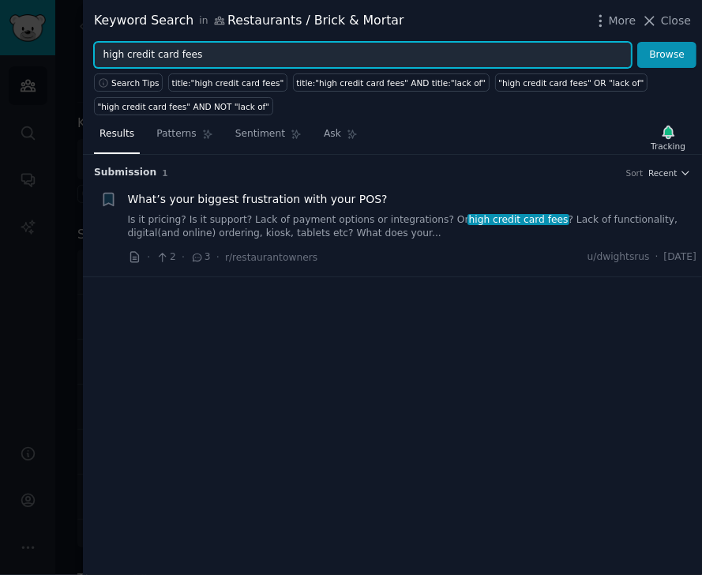
click at [221, 52] on input "high credit card fees" at bounding box center [362, 55] width 537 height 27
paste input "cash discount program"
type input "cash discount program"
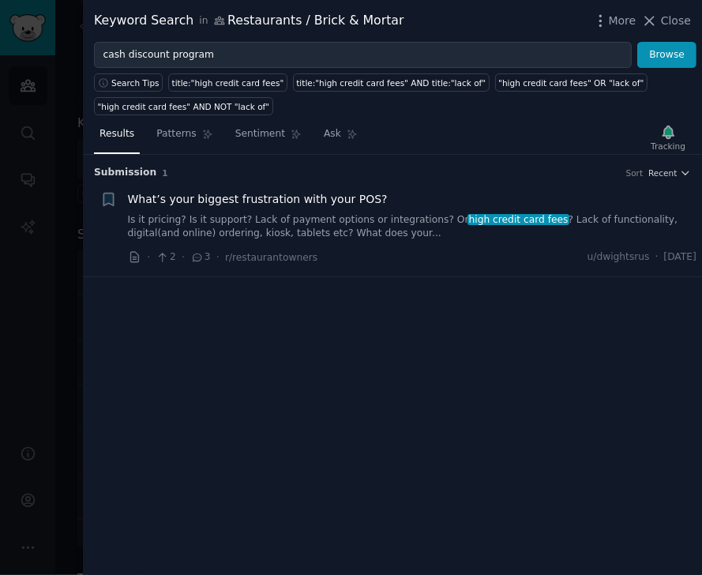
click at [604, 68] on div "Search Tips title:"high credit card fees" title:"high credit card fees" AND tit…" at bounding box center [392, 91] width 619 height 47
click at [604, 51] on button "Browse" at bounding box center [666, 55] width 59 height 27
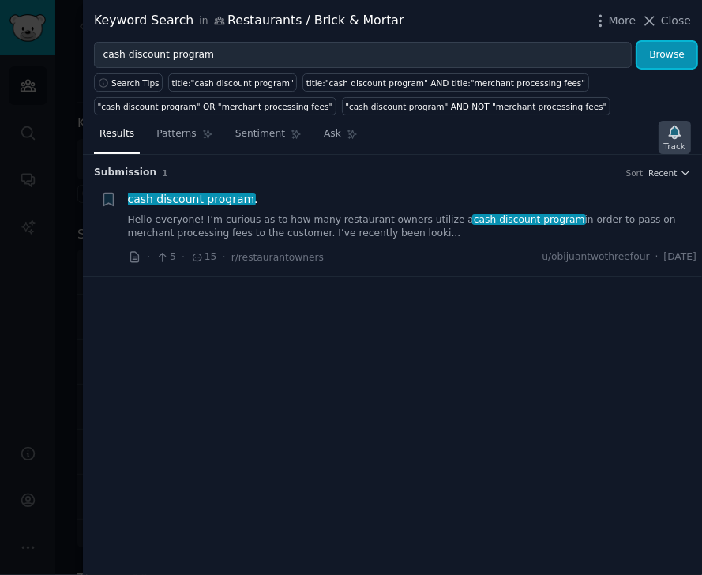
click at [604, 133] on icon "button" at bounding box center [673, 131] width 11 height 13
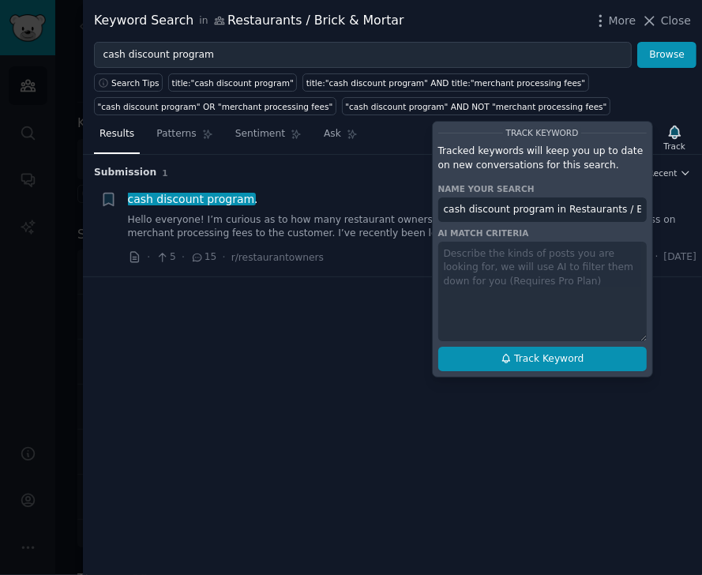
click at [511, 357] on icon at bounding box center [505, 358] width 11 height 11
type input "cash discount program in Restaurants / Brick & Mortar"
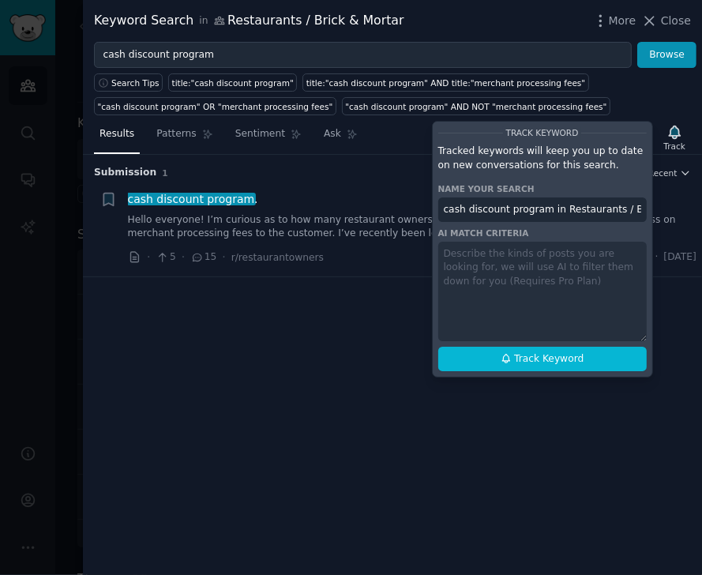
click at [384, 351] on div "Submission 1 Sort Recent + cash discount program . Hello everyone! I’m curious …" at bounding box center [392, 365] width 619 height 420
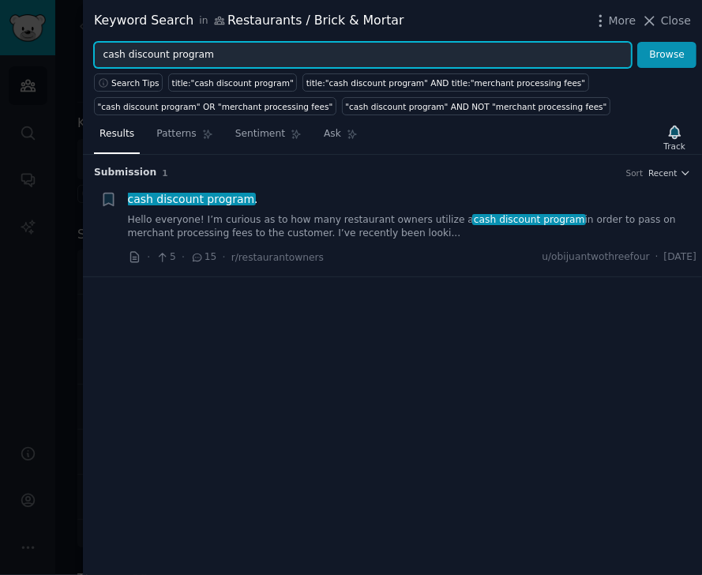
click at [218, 62] on input "cash discount program" at bounding box center [362, 55] width 537 height 27
paste input "dual pricing"
type input "dual pricing"
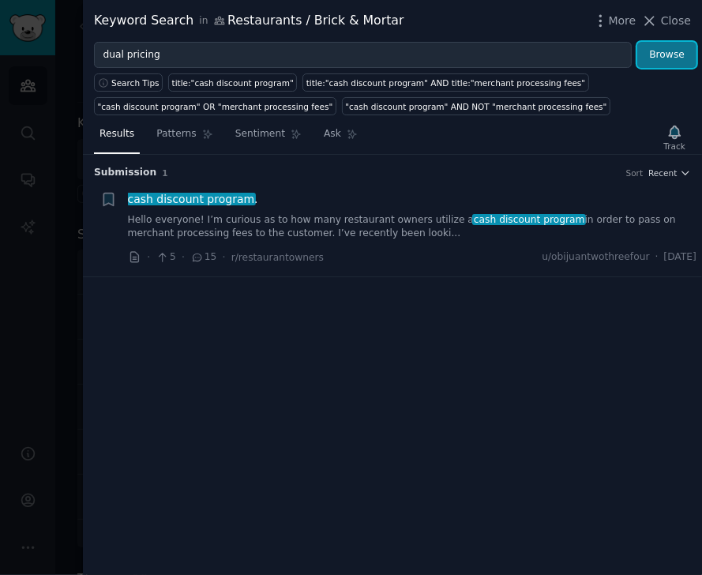
click at [604, 51] on button "Browse" at bounding box center [666, 55] width 59 height 27
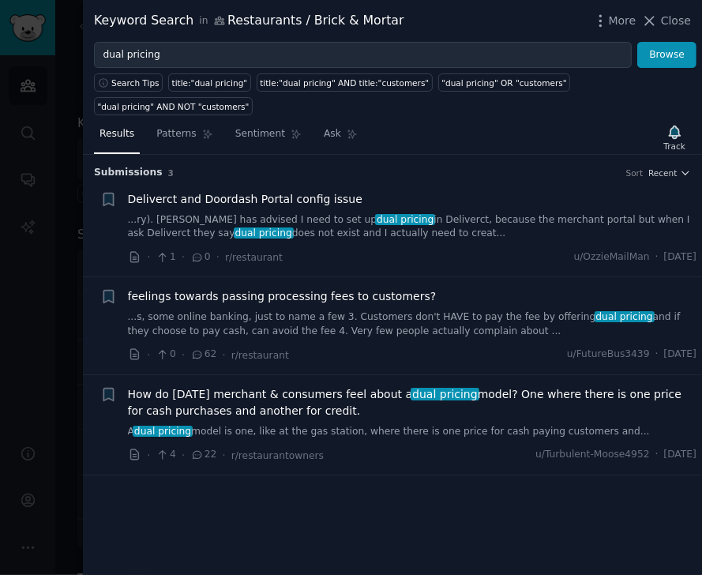
click at [209, 478] on div "Submission s 3 Sort Recent + Deliverct and Doordash Portal config issue ...ry).…" at bounding box center [392, 365] width 619 height 420
click at [604, 22] on span "Close" at bounding box center [676, 21] width 30 height 17
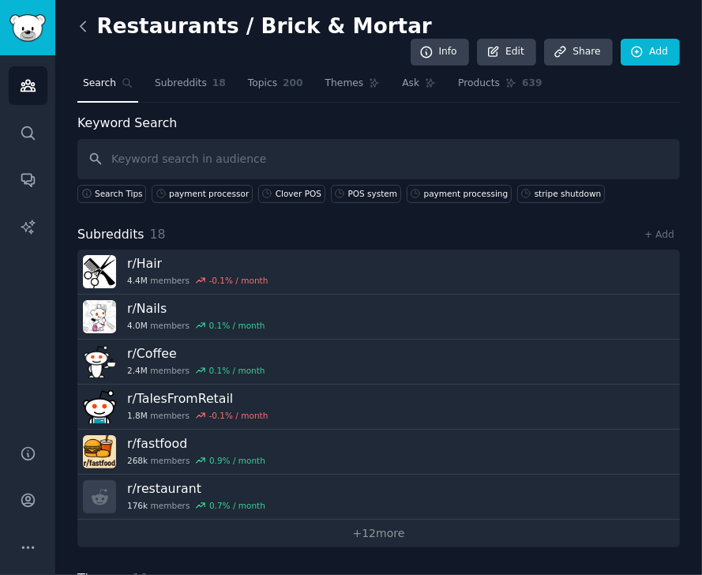
click at [80, 30] on icon at bounding box center [83, 26] width 17 height 17
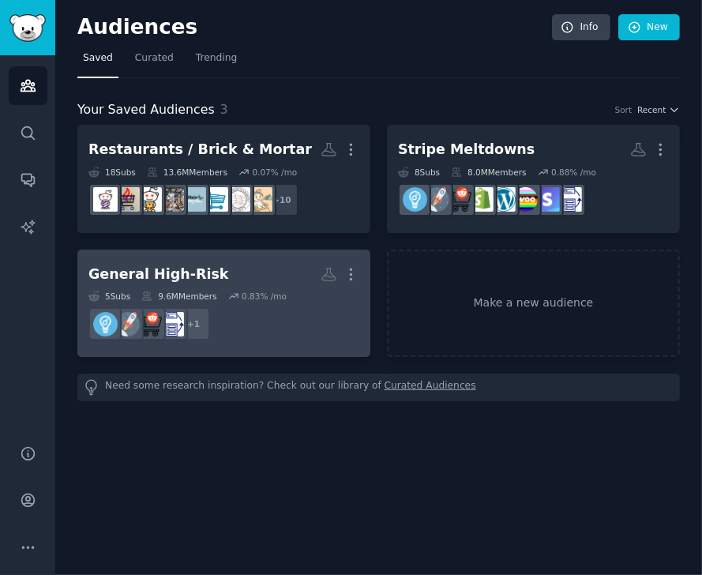
click at [125, 271] on div "General High-Risk" at bounding box center [158, 274] width 140 height 20
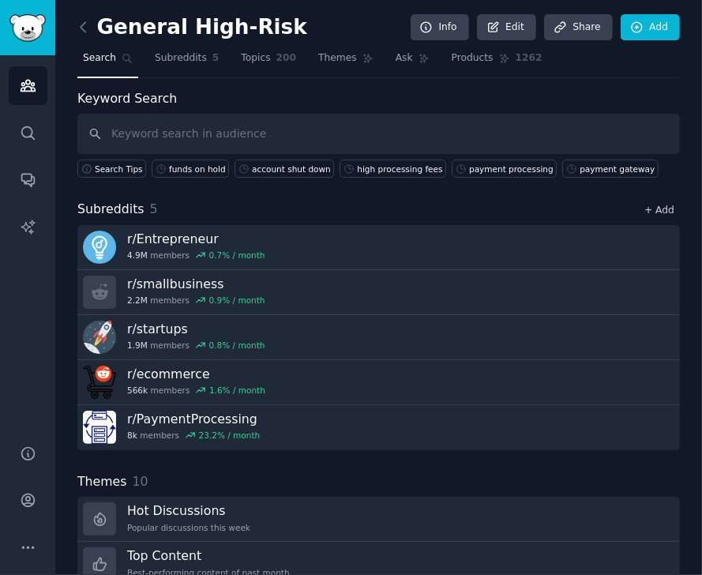
click at [604, 210] on link "+ Add" at bounding box center [659, 209] width 30 height 11
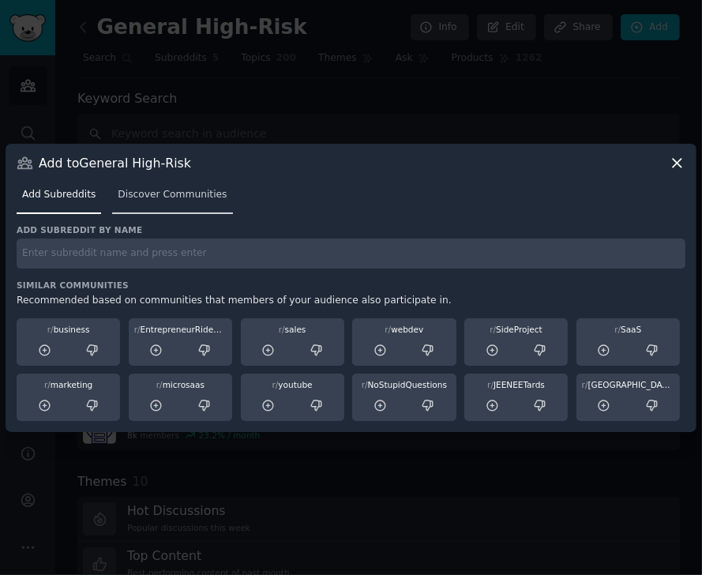
click at [166, 201] on link "Discover Communities" at bounding box center [172, 198] width 120 height 32
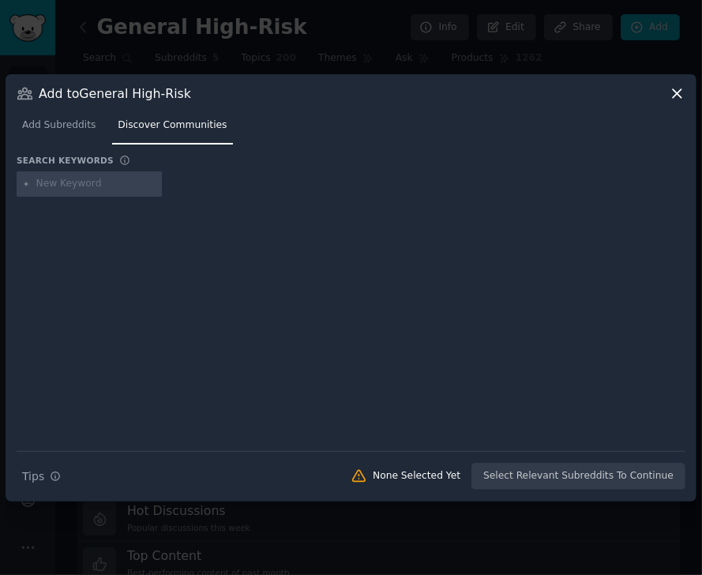
click at [59, 180] on input "text" at bounding box center [96, 184] width 120 height 14
type input "dropship"
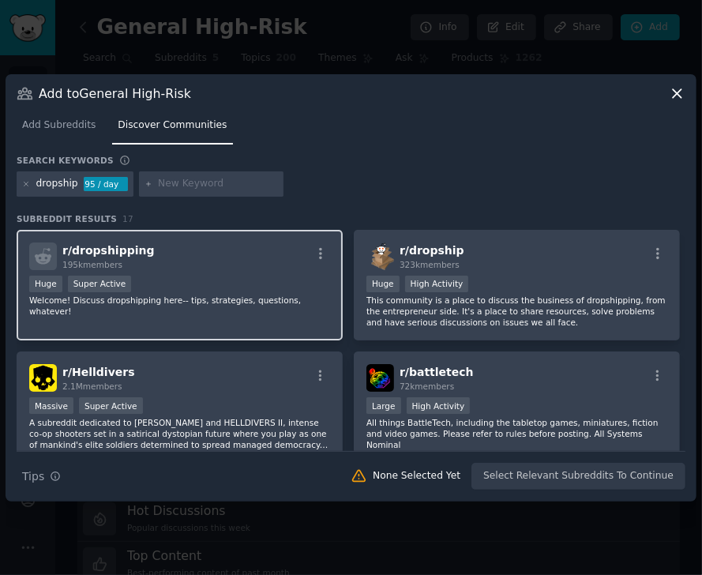
click at [183, 271] on div "r/ dropshipping 195k members Huge Super Active Welcome! Discuss dropshipping he…" at bounding box center [180, 285] width 326 height 111
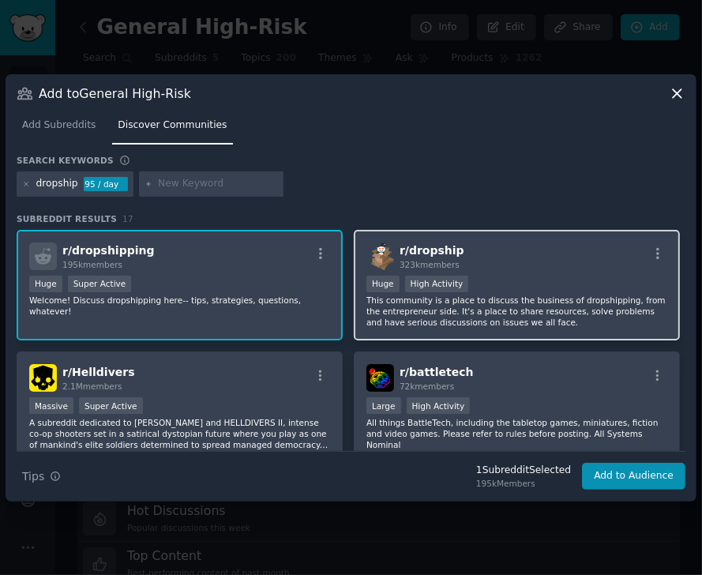
click at [481, 260] on div "r/ dropship 323k members" at bounding box center [516, 256] width 301 height 28
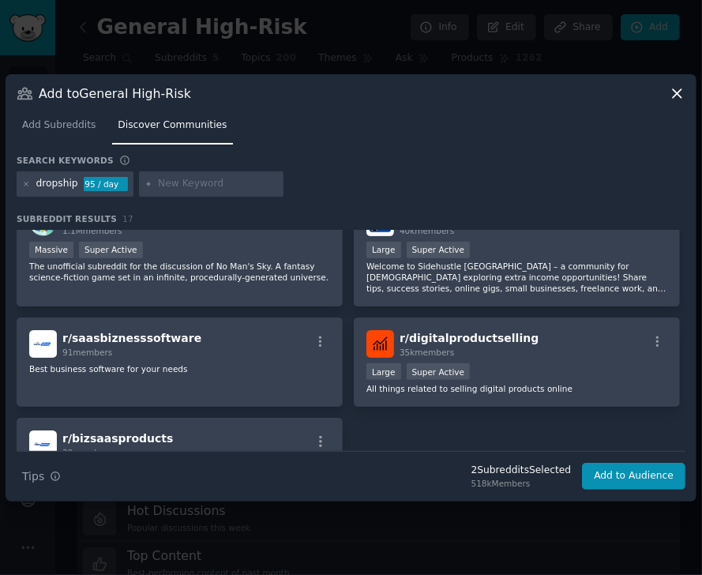
scroll to position [857, 0]
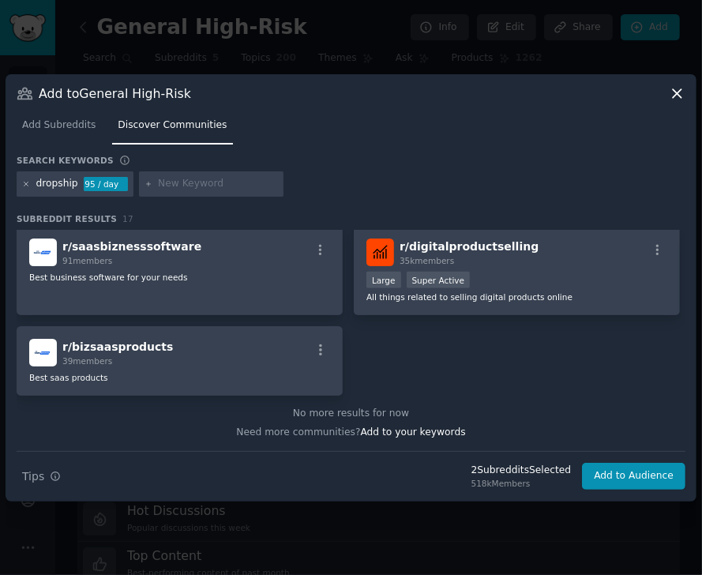
click at [25, 180] on icon at bounding box center [26, 184] width 9 height 9
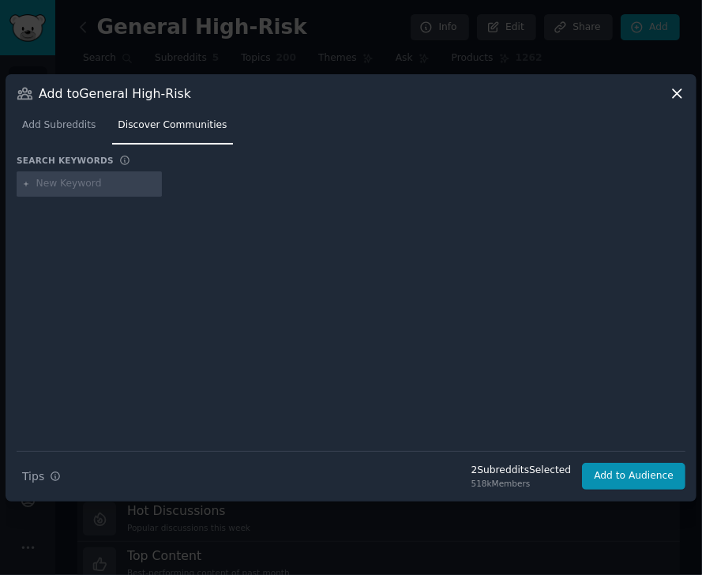
click at [67, 183] on input "text" at bounding box center [96, 184] width 120 height 14
paste input "shopify"
type input "shopify"
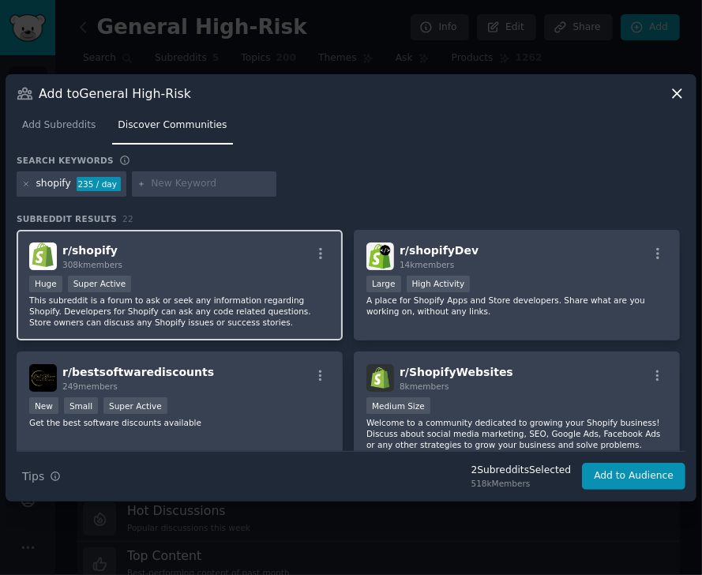
click at [197, 275] on div "Huge Super Active" at bounding box center [179, 285] width 301 height 20
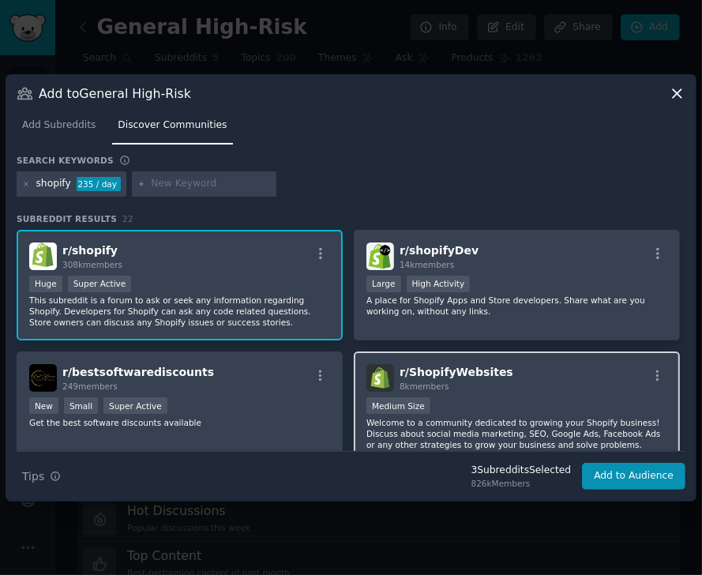
click at [508, 387] on div "r/ ShopifyWebsites 8k members" at bounding box center [516, 378] width 301 height 28
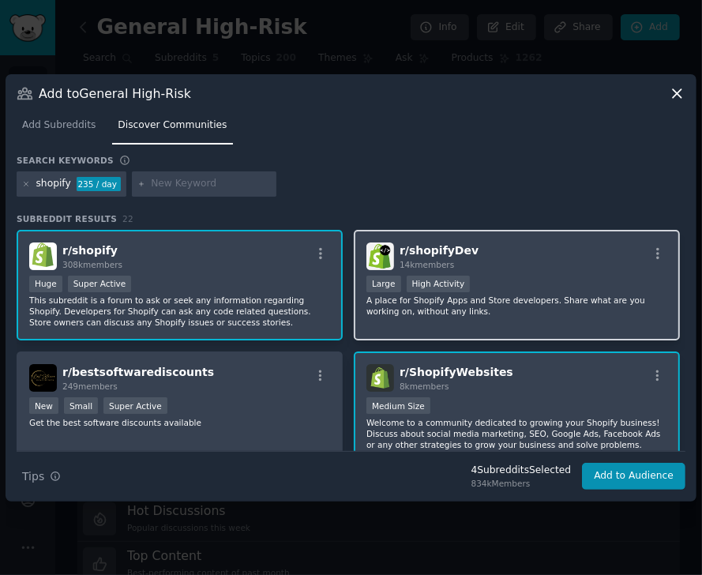
click at [515, 253] on div "r/ shopifyDev 14k members" at bounding box center [516, 256] width 301 height 28
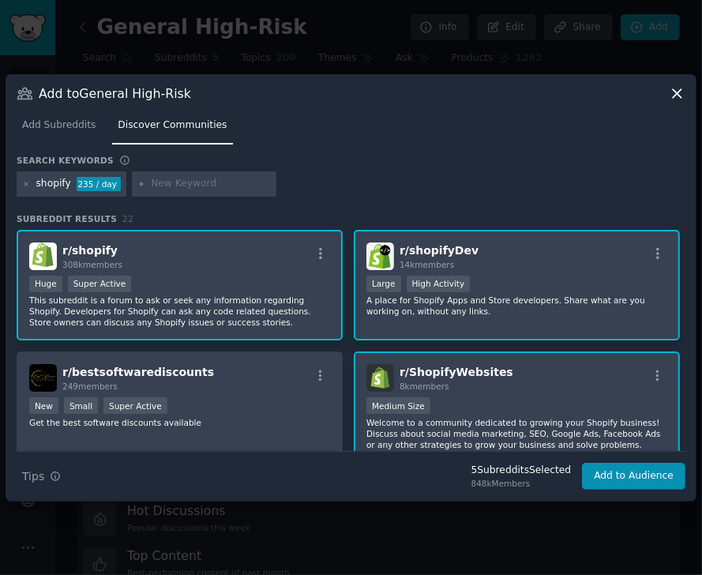
click at [207, 188] on input "text" at bounding box center [211, 184] width 120 height 14
paste input "woocommerce"
type input "woocommerce"
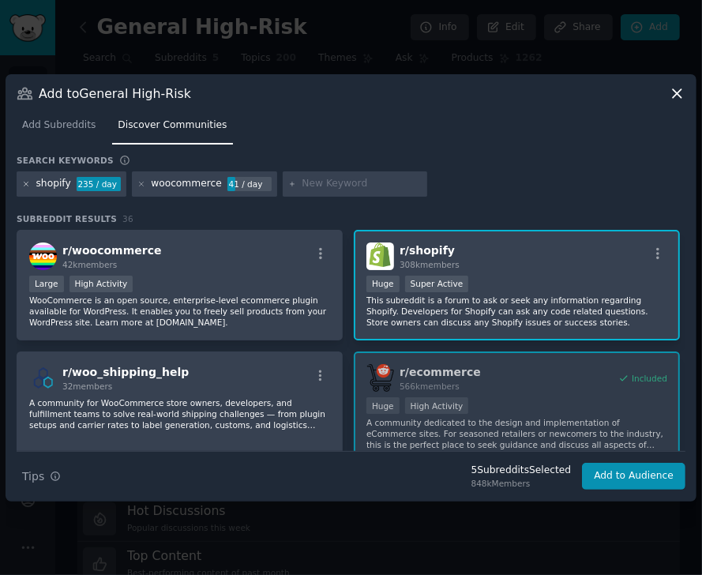
click at [25, 184] on icon at bounding box center [26, 184] width 4 height 4
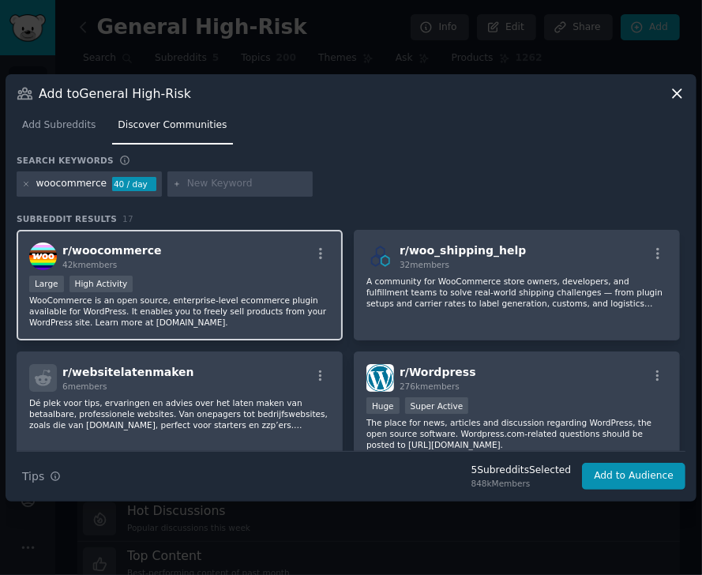
click at [193, 258] on div "r/ woocommerce 42k members" at bounding box center [179, 256] width 301 height 28
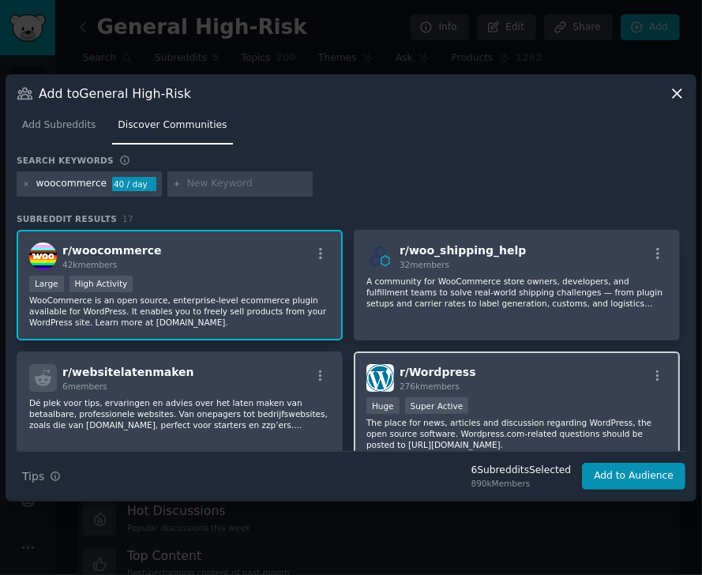
click at [523, 379] on div "r/ Wordpress 276k members" at bounding box center [516, 378] width 301 height 28
click at [26, 184] on icon at bounding box center [26, 184] width 4 height 4
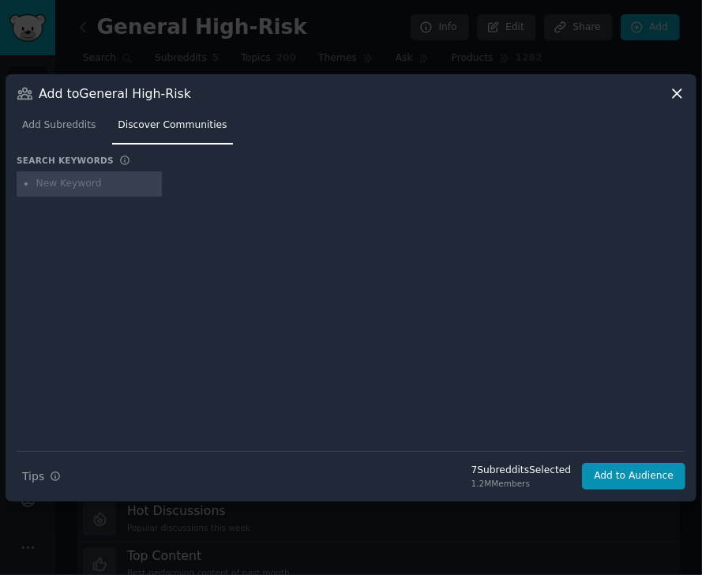
click at [66, 183] on input "text" at bounding box center [96, 184] width 120 height 14
paste input "etsy"
type input "etsy"
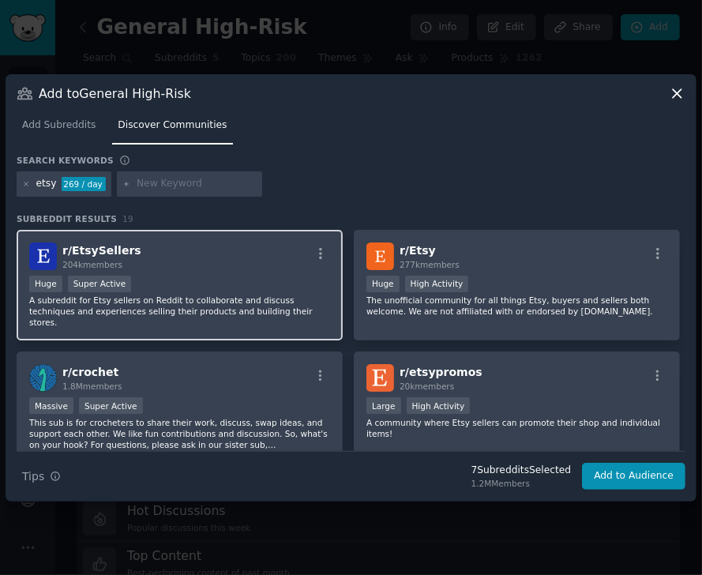
click at [139, 271] on div "r/ EtsySellers 204k members Huge Super Active A subreddit for Etsy sellers on R…" at bounding box center [180, 285] width 326 height 111
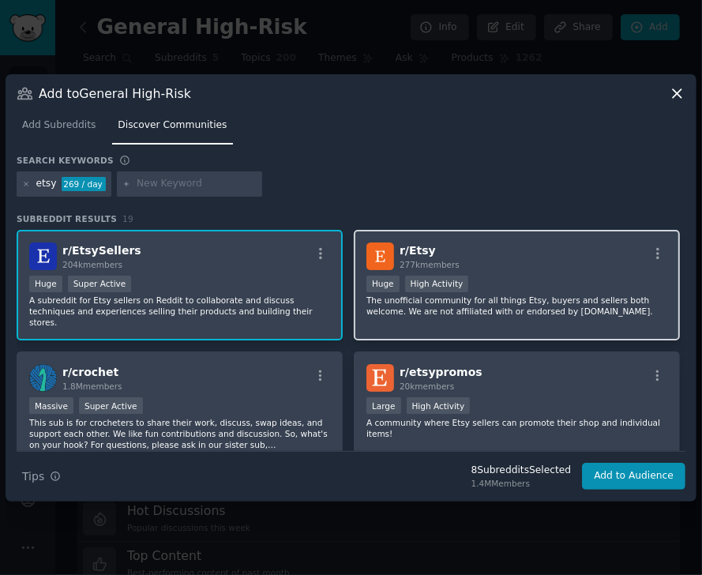
click at [494, 268] on div "r/ Etsy 277k members" at bounding box center [516, 256] width 301 height 28
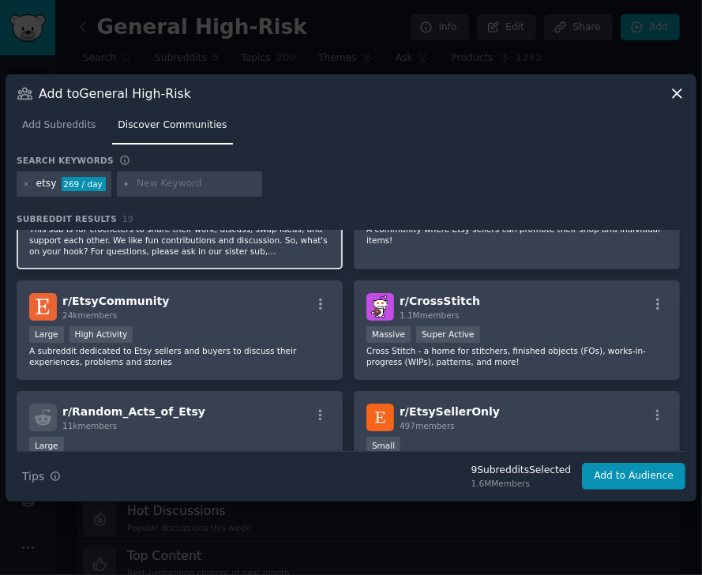
scroll to position [208, 0]
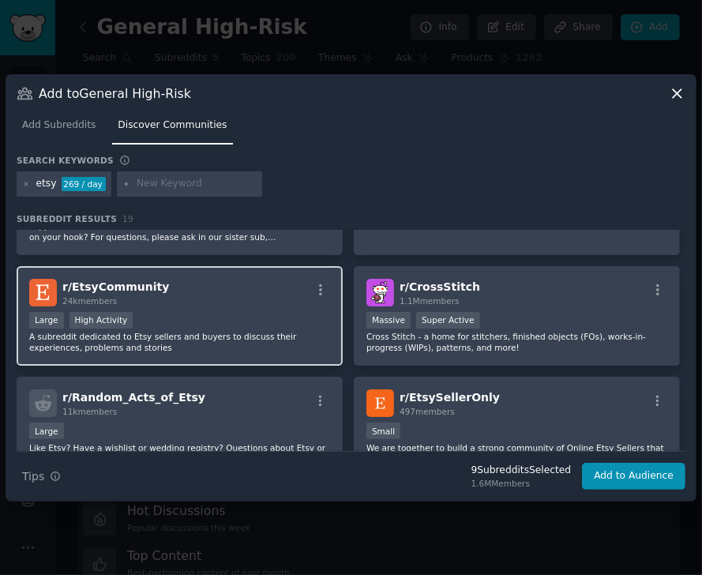
click at [275, 286] on div "r/ EtsyCommunity 24k members" at bounding box center [179, 293] width 301 height 28
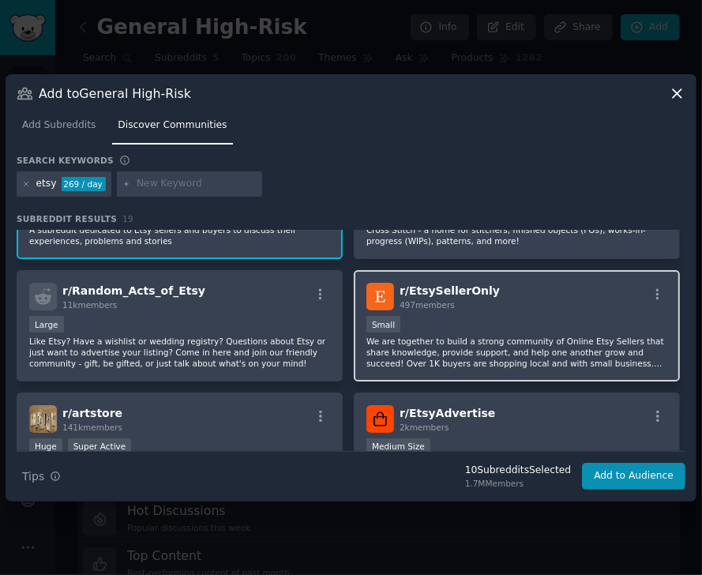
click at [484, 294] on div "r/ EtsySellerOnly 497 members" at bounding box center [516, 297] width 301 height 28
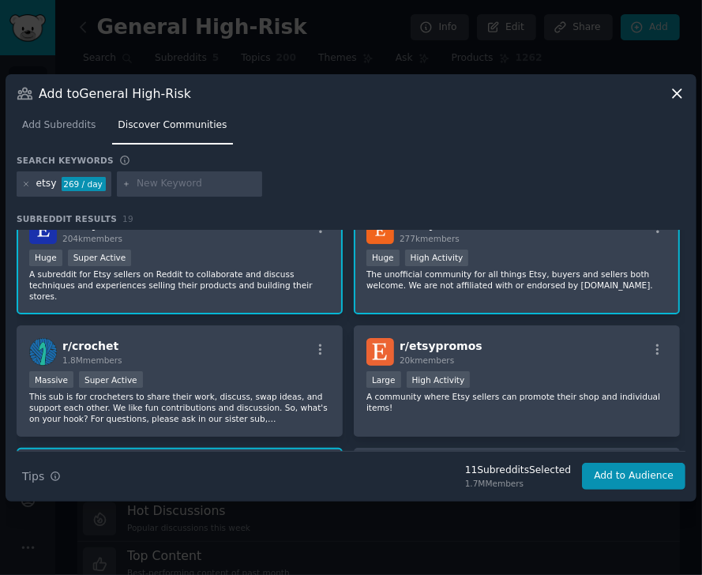
scroll to position [0, 0]
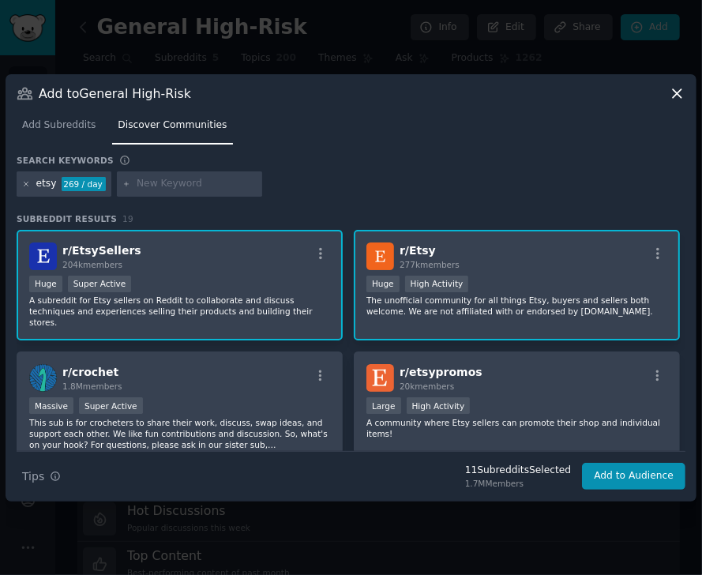
click at [24, 184] on icon at bounding box center [26, 184] width 9 height 9
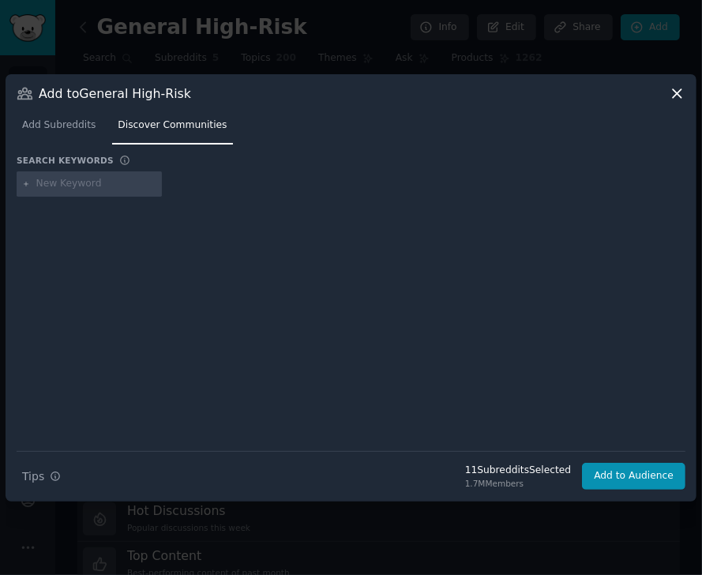
click at [48, 186] on input "text" at bounding box center [96, 184] width 120 height 14
type input "fairwholesale"
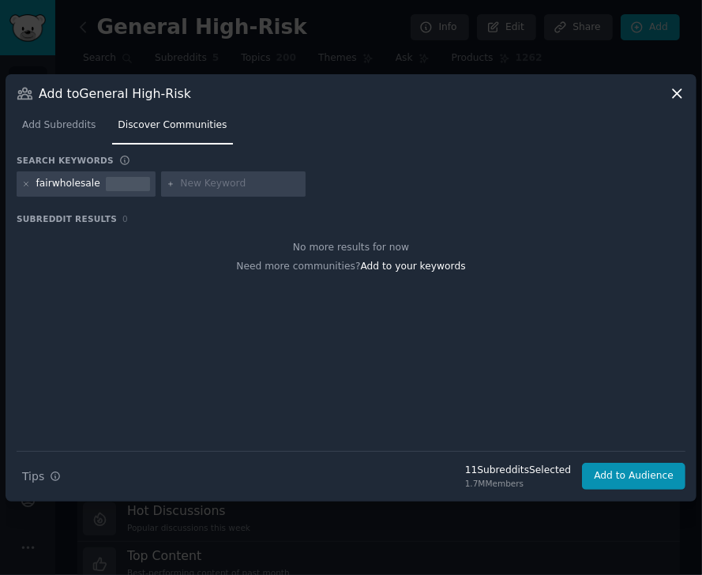
click at [51, 183] on div "fairwholesale" at bounding box center [68, 184] width 64 height 14
click at [27, 181] on icon at bounding box center [26, 184] width 9 height 9
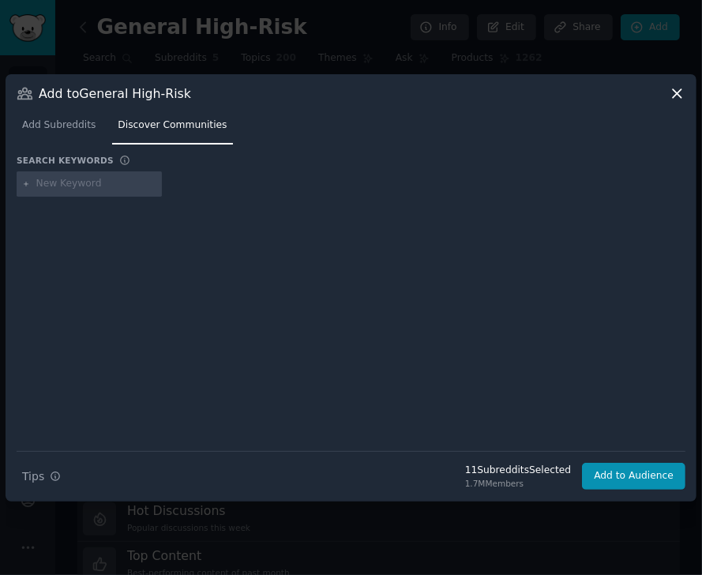
click at [51, 187] on input "text" at bounding box center [96, 184] width 120 height 14
type input "faire wholesale"
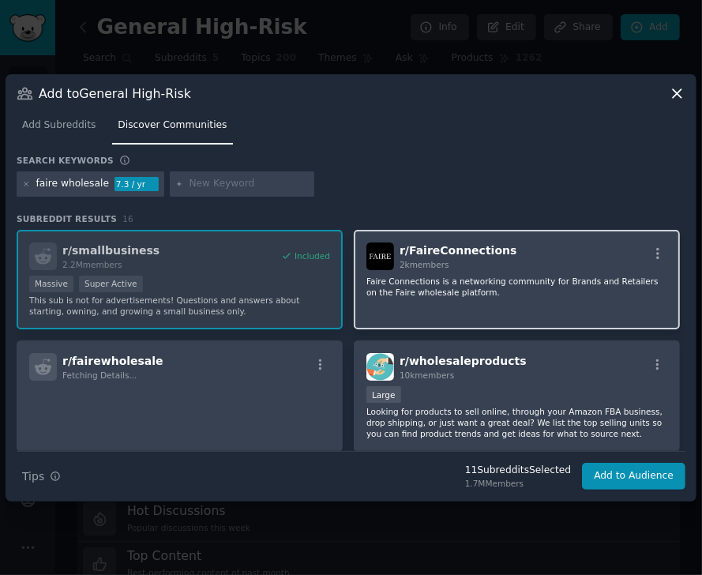
click at [455, 254] on span "r/ FaireConnections" at bounding box center [457, 250] width 117 height 13
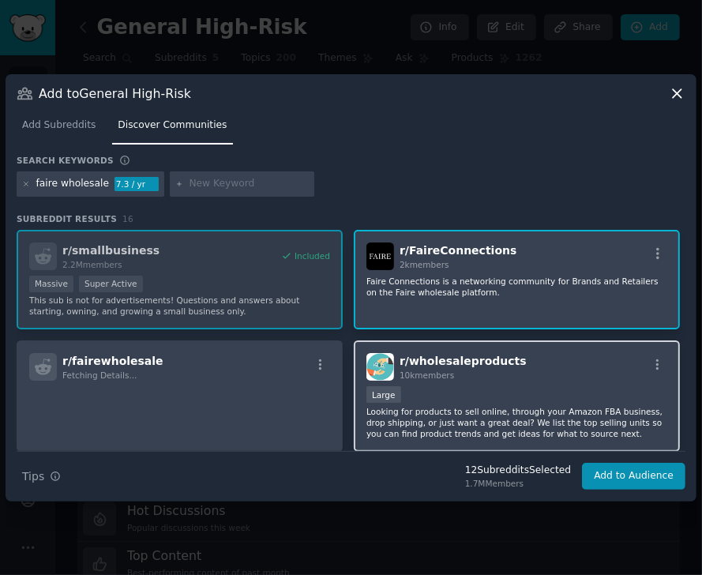
click at [473, 388] on div "Large" at bounding box center [516, 396] width 301 height 20
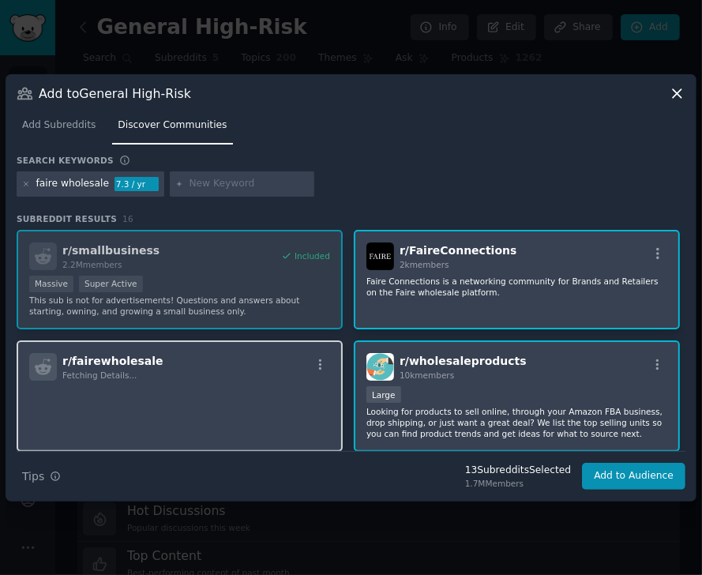
click at [270, 393] on p at bounding box center [179, 402] width 301 height 33
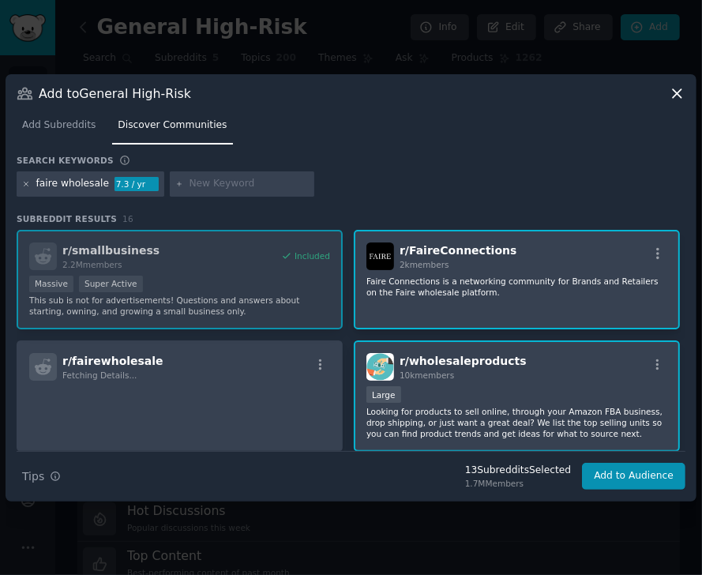
click at [25, 181] on icon at bounding box center [26, 184] width 9 height 9
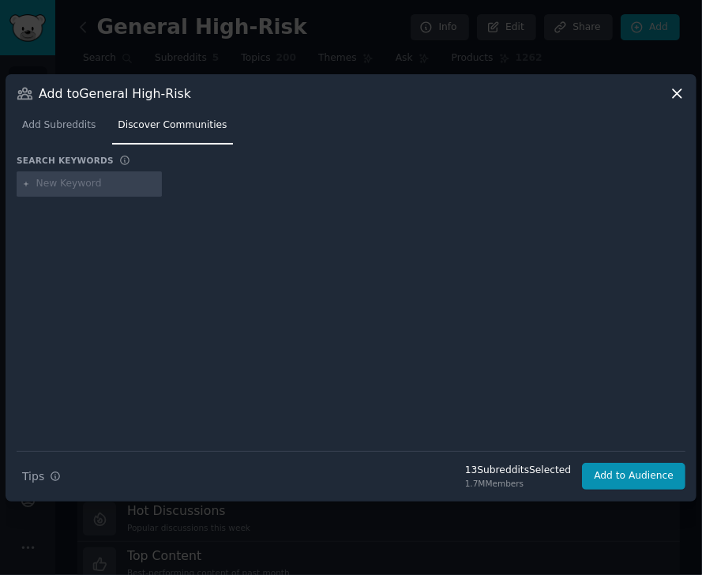
click at [85, 184] on input "text" at bounding box center [96, 184] width 120 height 14
paste input "freelance"
type input "freelance"
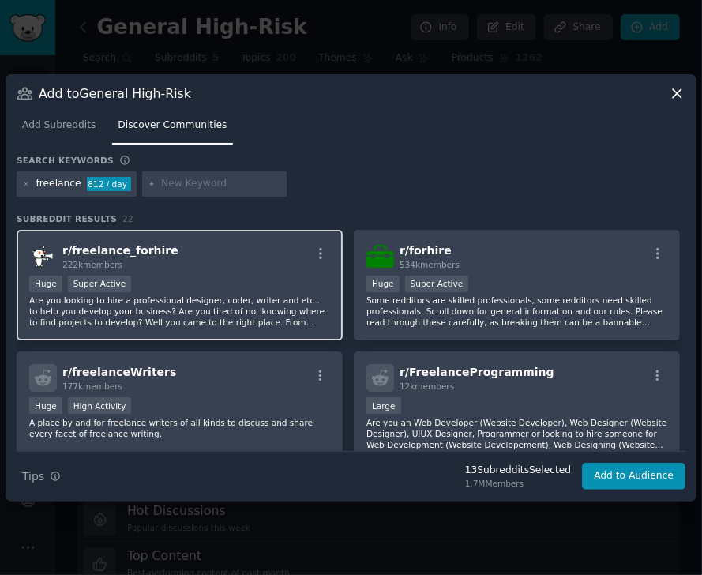
click at [251, 258] on div "r/ freelance_forhire 222k members" at bounding box center [179, 256] width 301 height 28
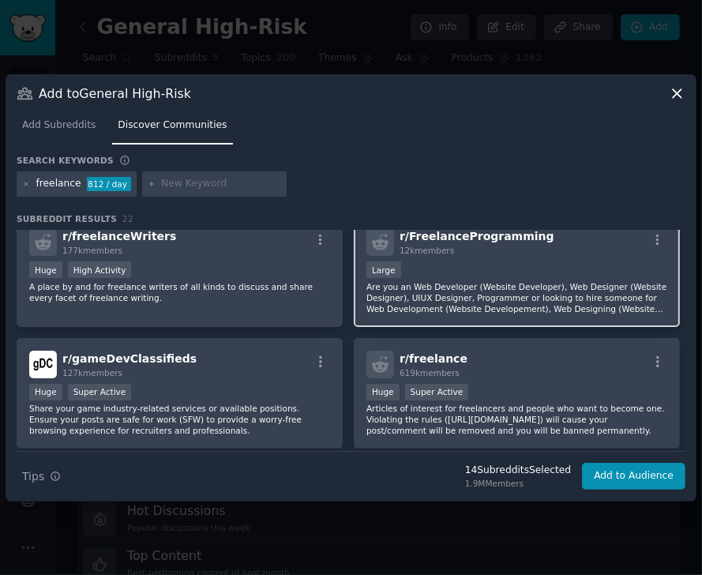
scroll to position [131, 0]
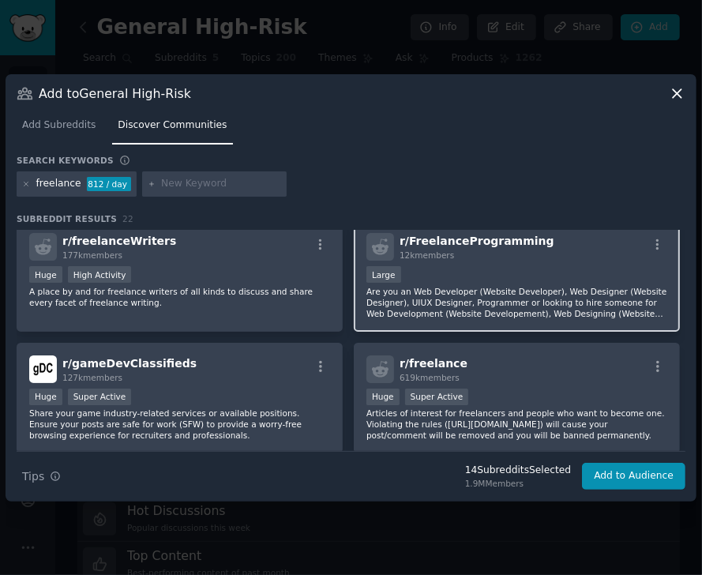
click at [547, 376] on div "r/ freelance 619k members" at bounding box center [516, 369] width 301 height 28
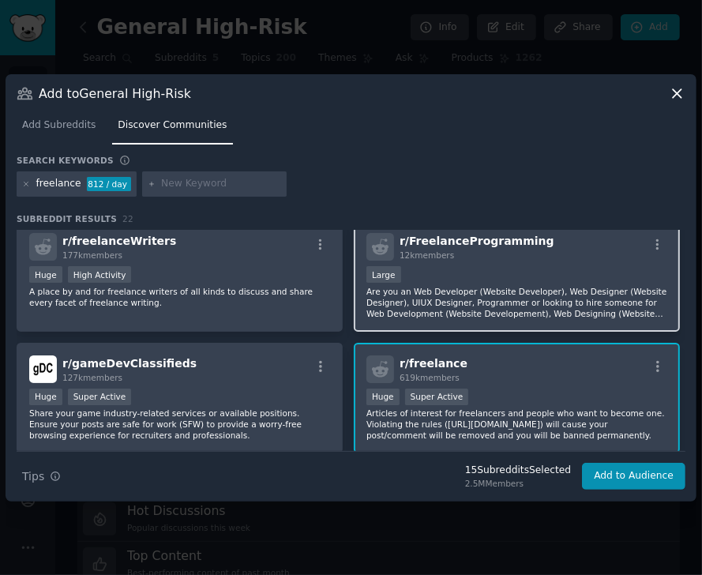
click at [473, 259] on div "12k members" at bounding box center [476, 254] width 155 height 11
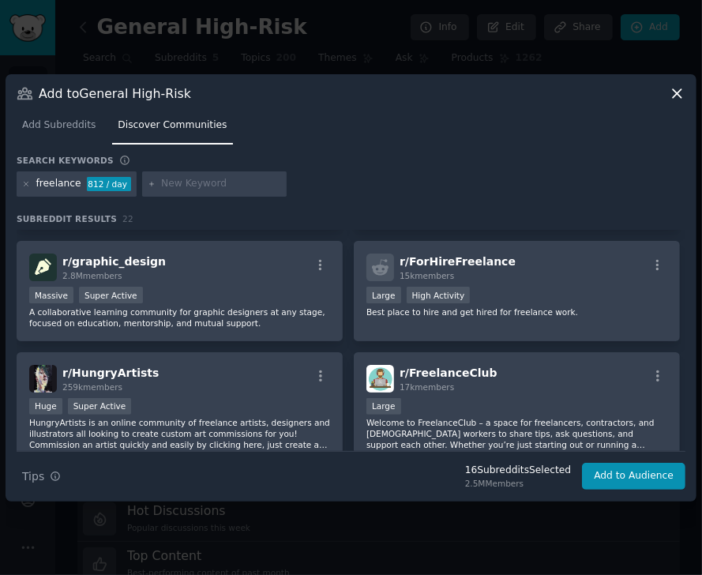
scroll to position [355, 0]
click at [604, 473] on button "Add to Audience" at bounding box center [633, 475] width 103 height 27
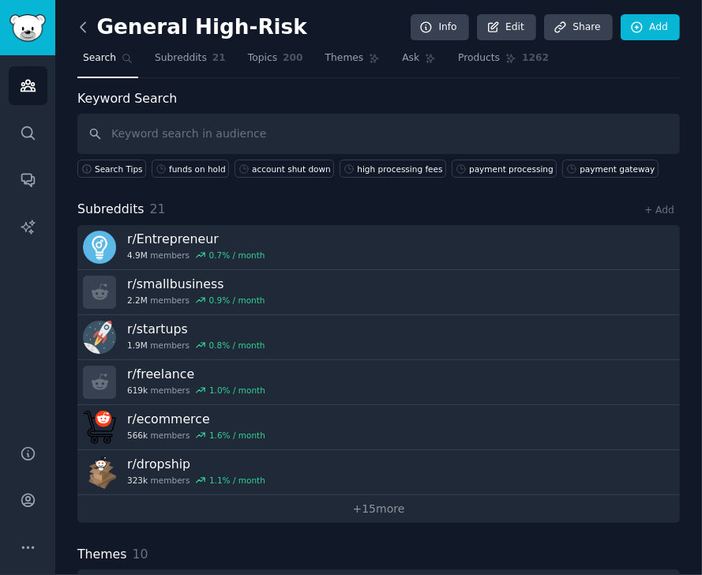
click at [84, 34] on icon at bounding box center [83, 27] width 17 height 17
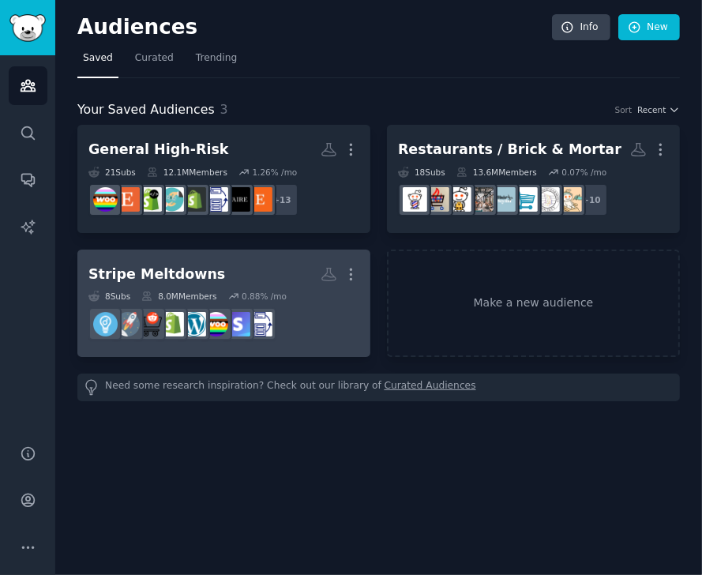
click at [208, 263] on h2 "Stripe Meltdowns More" at bounding box center [223, 274] width 271 height 28
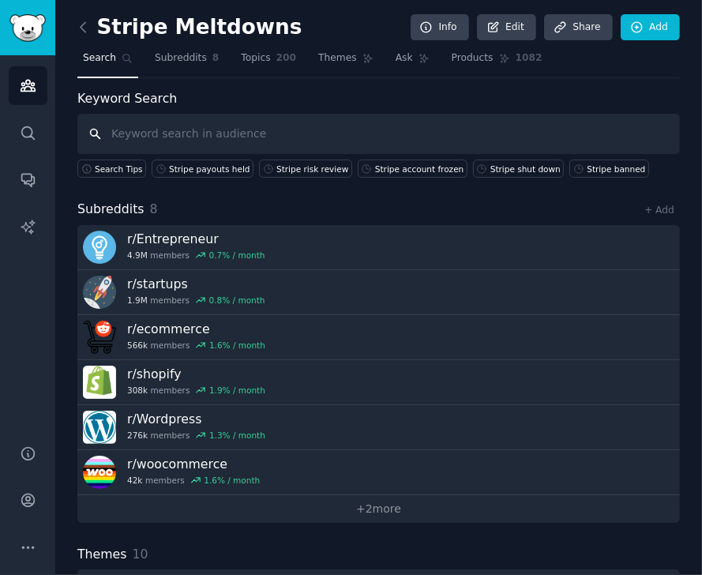
click at [137, 133] on input "text" at bounding box center [378, 134] width 602 height 40
paste input "Stripe"
type input "Stripe"
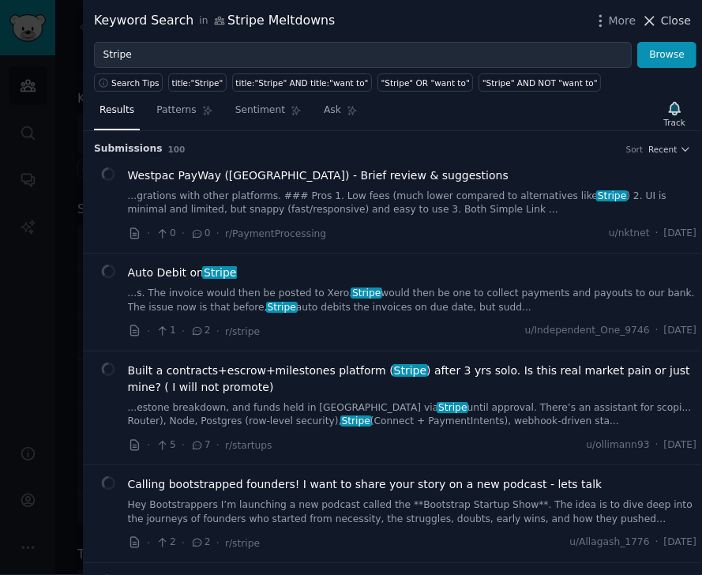
click at [604, 17] on span "Close" at bounding box center [676, 21] width 30 height 17
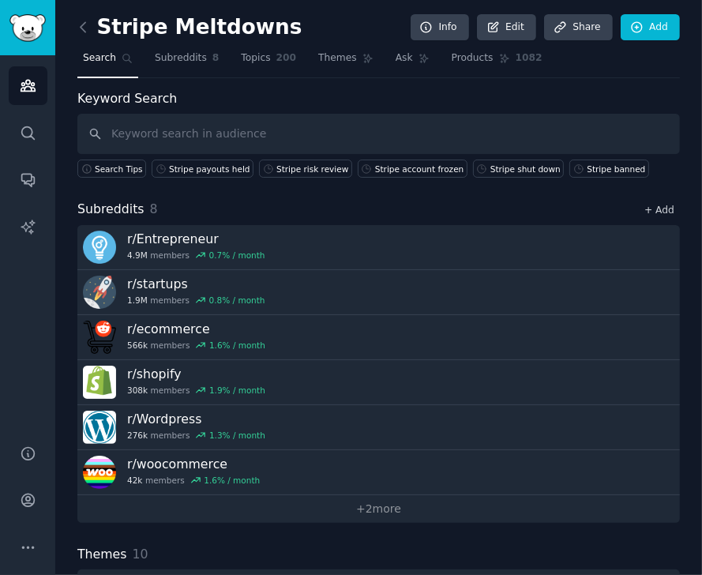
click at [604, 204] on link "+ Add" at bounding box center [659, 209] width 30 height 11
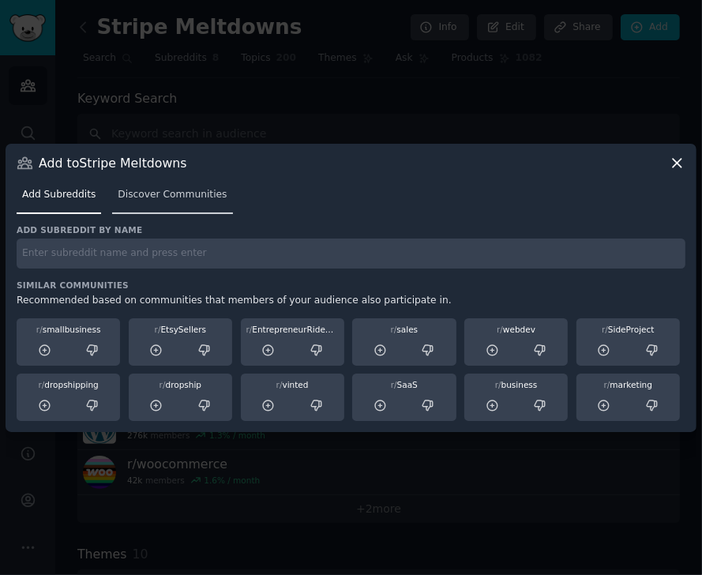
click at [155, 189] on span "Discover Communities" at bounding box center [172, 195] width 109 height 14
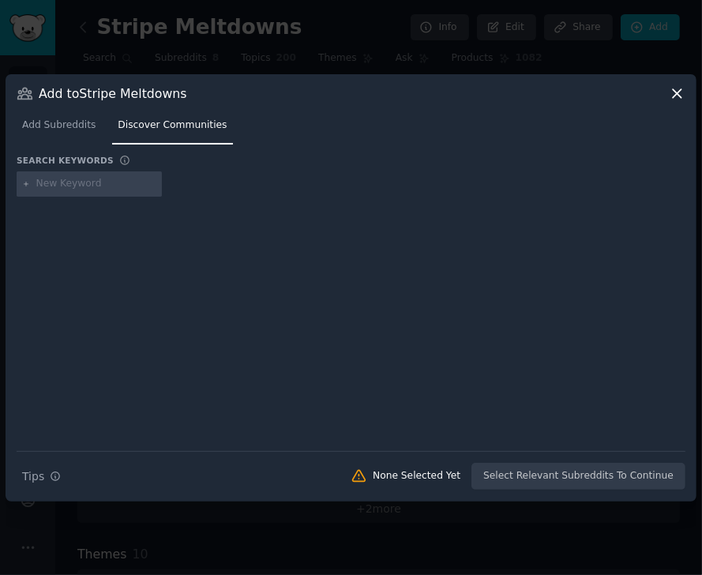
click at [113, 182] on input "text" at bounding box center [96, 184] width 120 height 14
paste input "Stripe"
type input "Stripe"
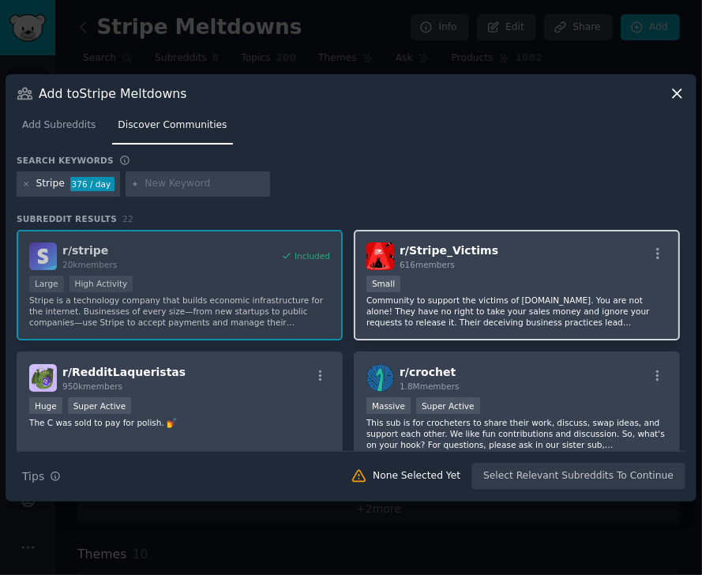
click at [506, 264] on div "r/ Stripe_Victims 616 members" at bounding box center [516, 256] width 301 height 28
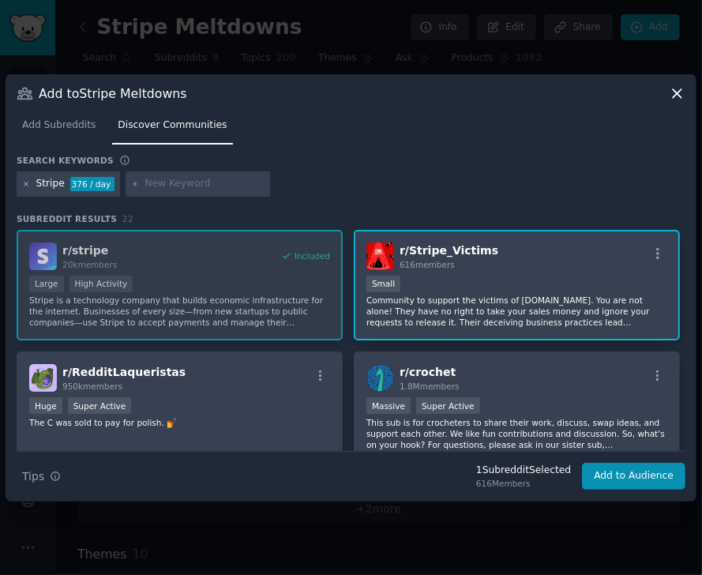
click at [28, 180] on icon at bounding box center [26, 184] width 9 height 9
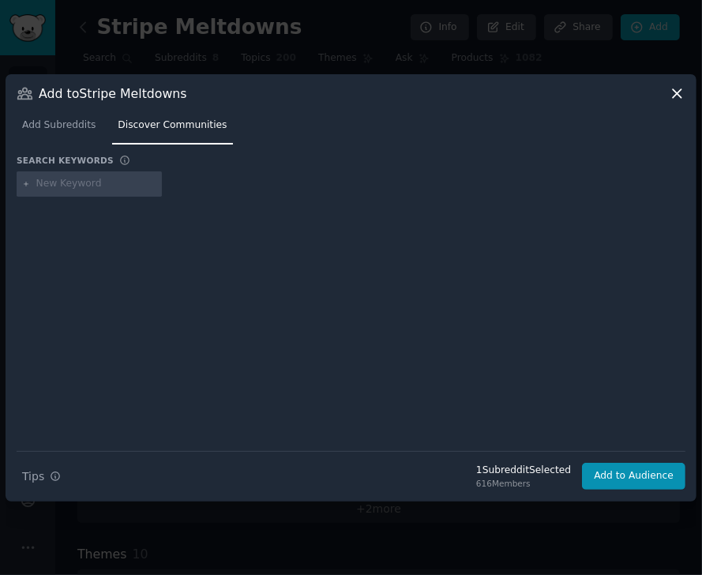
click at [60, 184] on input "text" at bounding box center [96, 184] width 120 height 14
paste input "webdev"
type input "webdev"
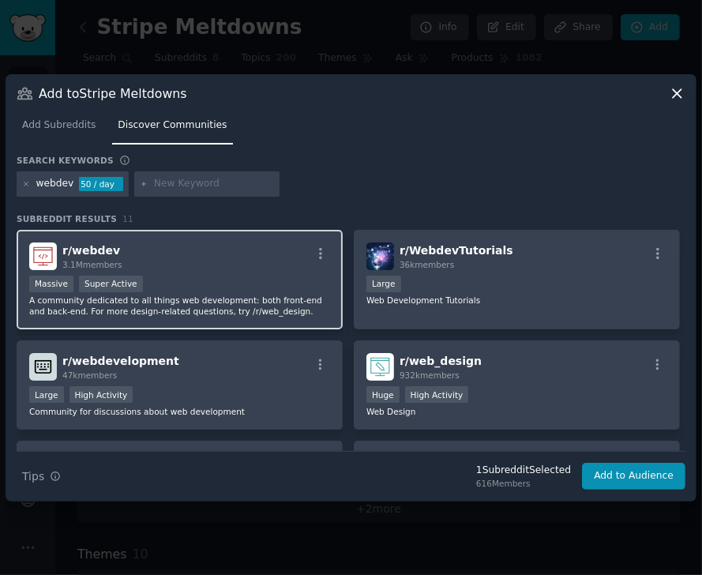
click at [181, 253] on div "r/ webdev 3.1M members" at bounding box center [179, 256] width 301 height 28
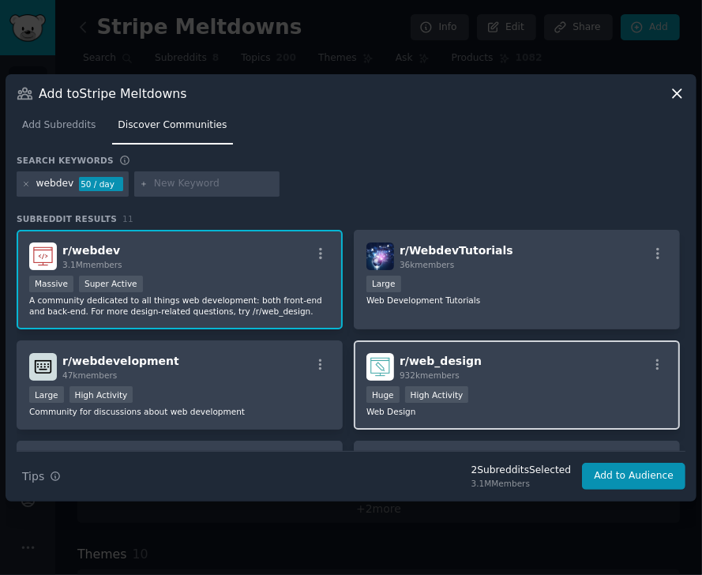
click at [496, 357] on div "r/ web_design 932k members" at bounding box center [516, 367] width 301 height 28
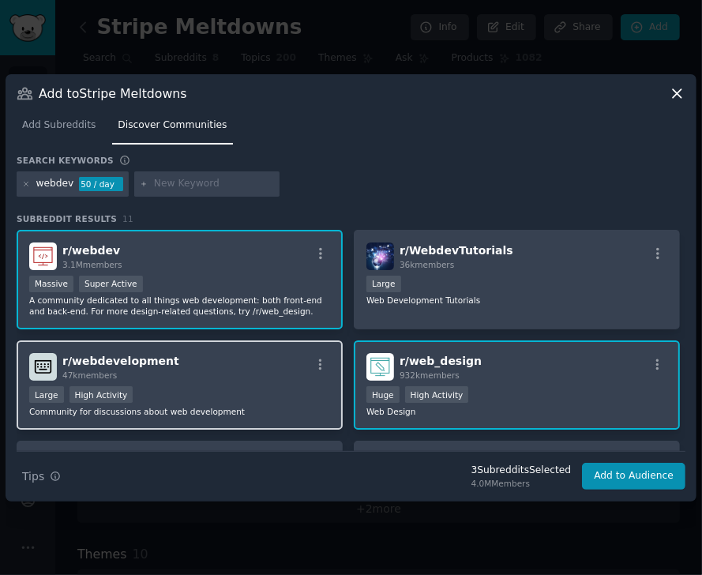
click at [269, 377] on div "r/ webdevelopment 47k members" at bounding box center [179, 367] width 301 height 28
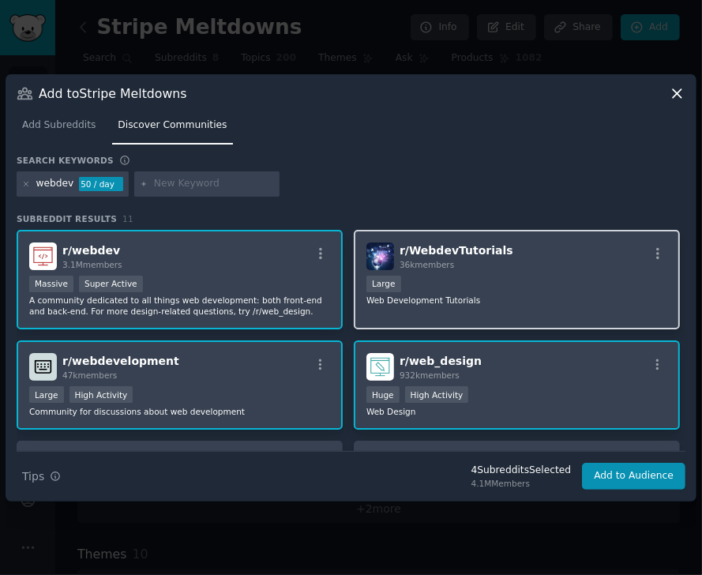
click at [495, 276] on div "Large" at bounding box center [516, 285] width 301 height 20
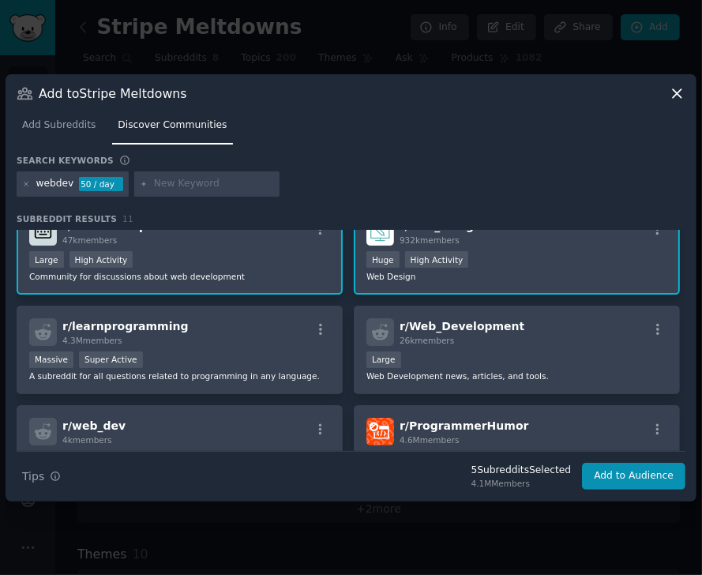
scroll to position [153, 0]
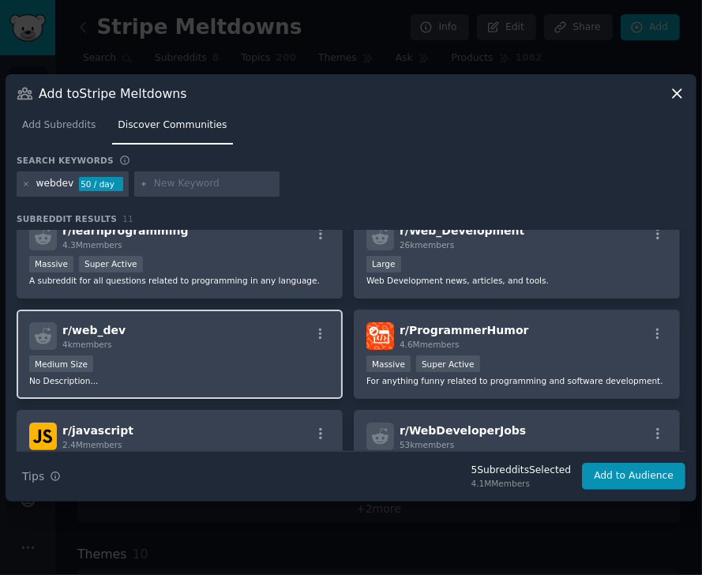
click at [210, 362] on div "Medium Size" at bounding box center [179, 365] width 301 height 20
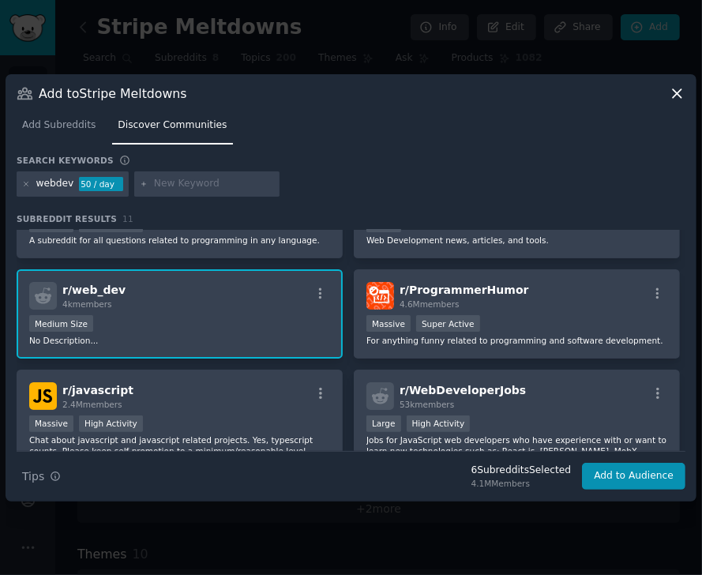
scroll to position [271, 0]
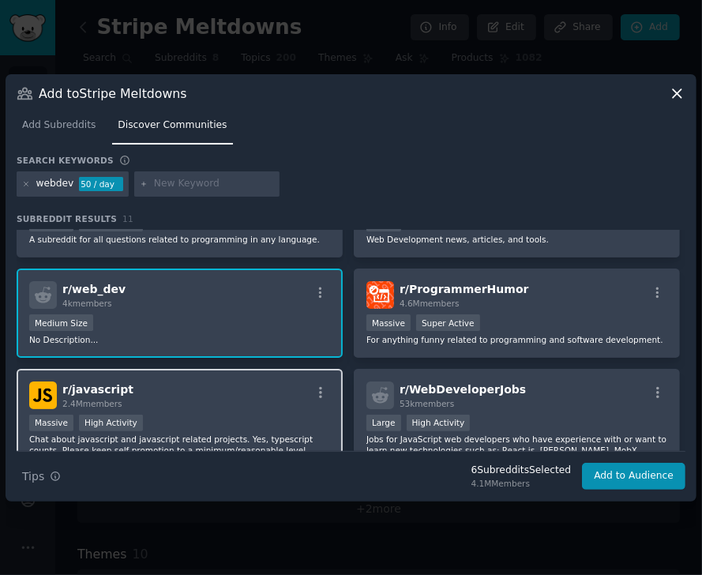
click at [226, 403] on div "r/ javascript 2.4M members" at bounding box center [179, 395] width 301 height 28
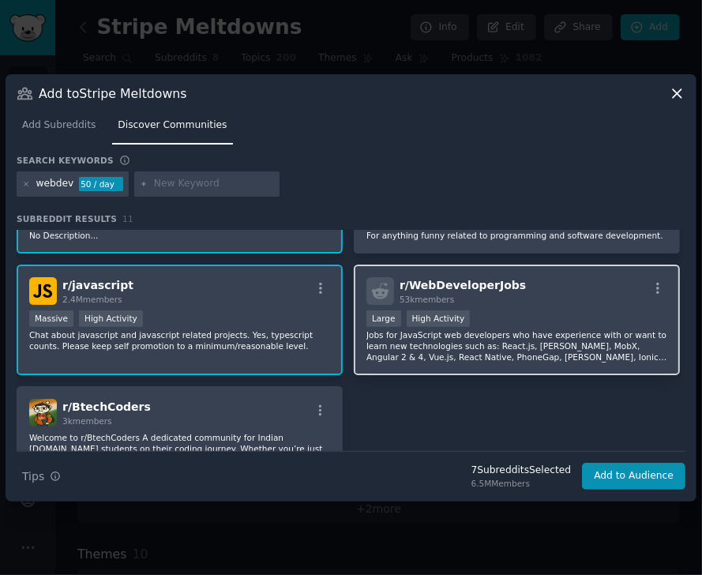
scroll to position [374, 0]
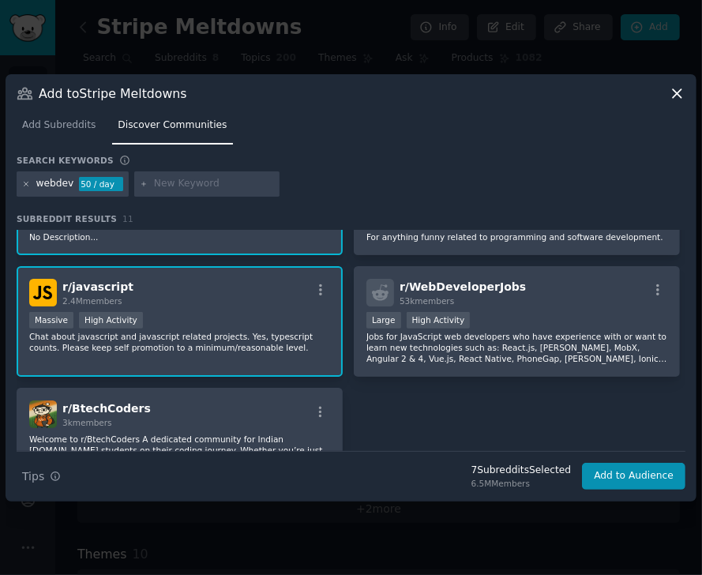
click at [26, 184] on icon at bounding box center [26, 184] width 4 height 4
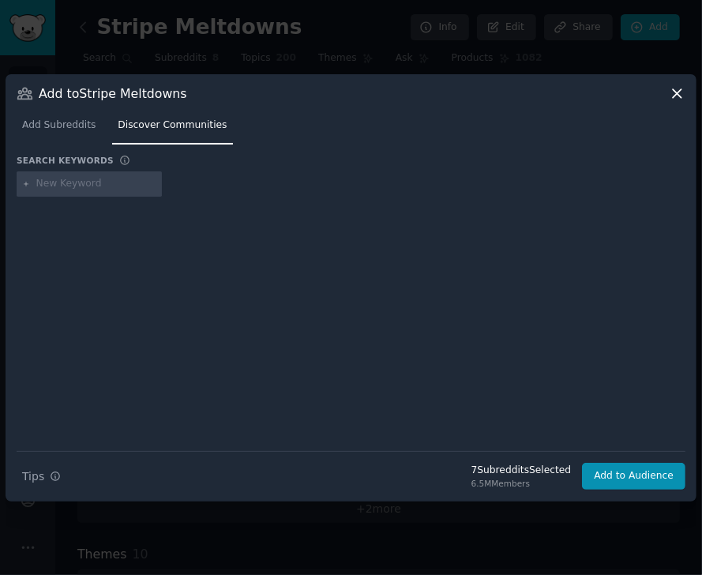
click at [36, 184] on input "text" at bounding box center [96, 184] width 120 height 14
paste input "SaaS"
type input "SaaS"
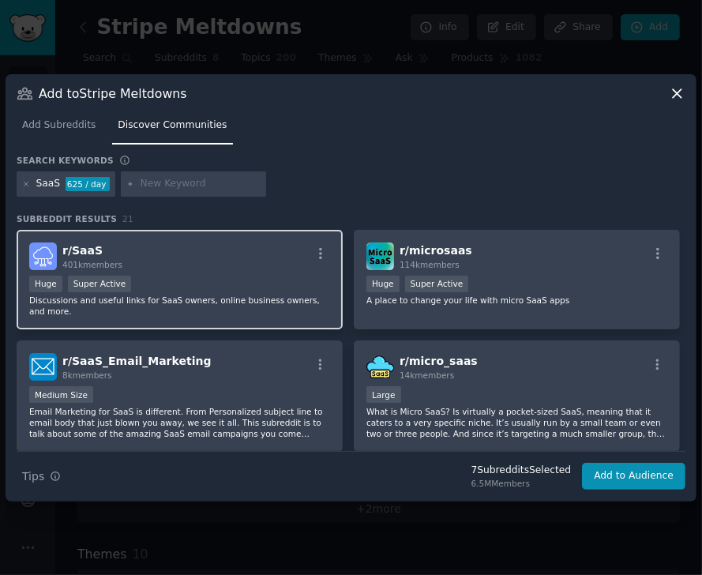
click at [275, 271] on div "r/ SaaS 401k members >= 95th percentile for submissions / day Huge Super Active…" at bounding box center [180, 280] width 326 height 100
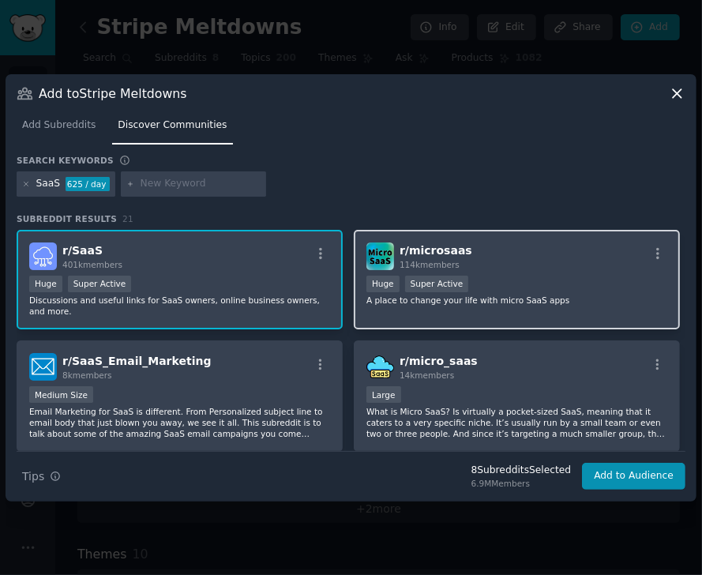
click at [496, 271] on div "r/ microsaas 114k members >= 95th percentile for submissions / day Huge Super A…" at bounding box center [517, 280] width 326 height 100
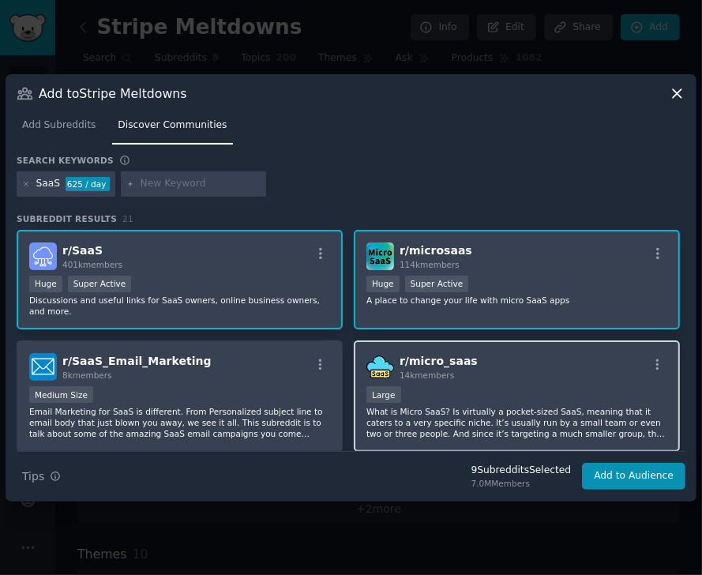
click at [489, 372] on div "r/ micro_saas 14k members Large What is Micro SaaS? Is virtually a pocket-sized…" at bounding box center [517, 395] width 326 height 111
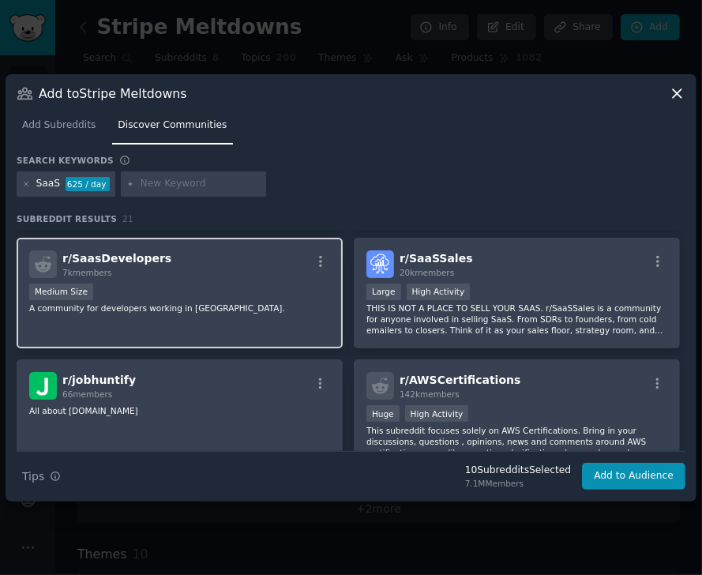
scroll to position [226, 0]
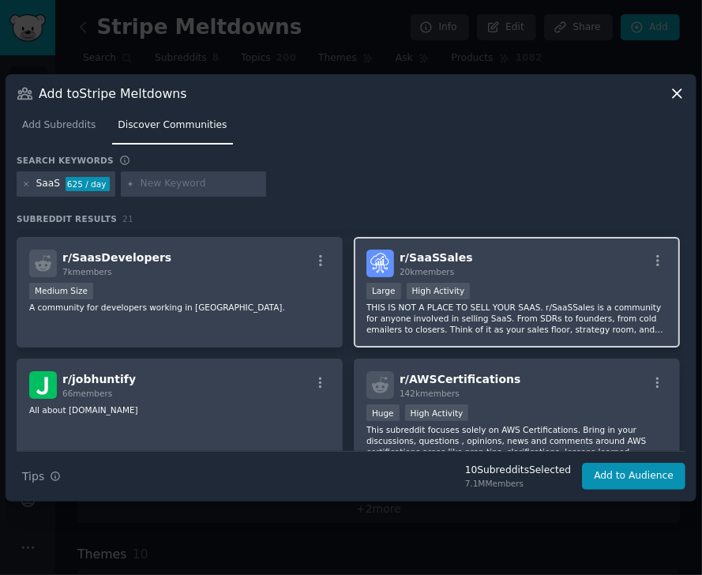
click at [533, 283] on div "10,000 - 100,000 members Large High Activity" at bounding box center [516, 293] width 301 height 20
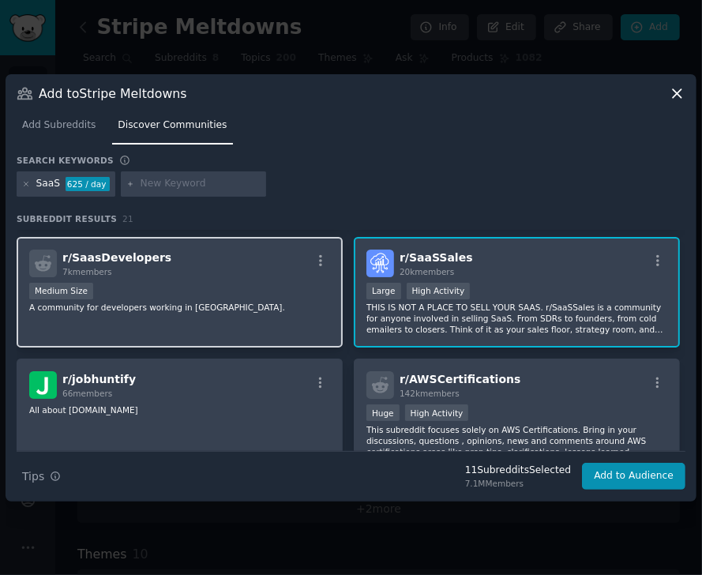
click at [262, 313] on div "r/ SaasDevelopers 7k members Medium Size A community for developers working in …" at bounding box center [180, 292] width 326 height 111
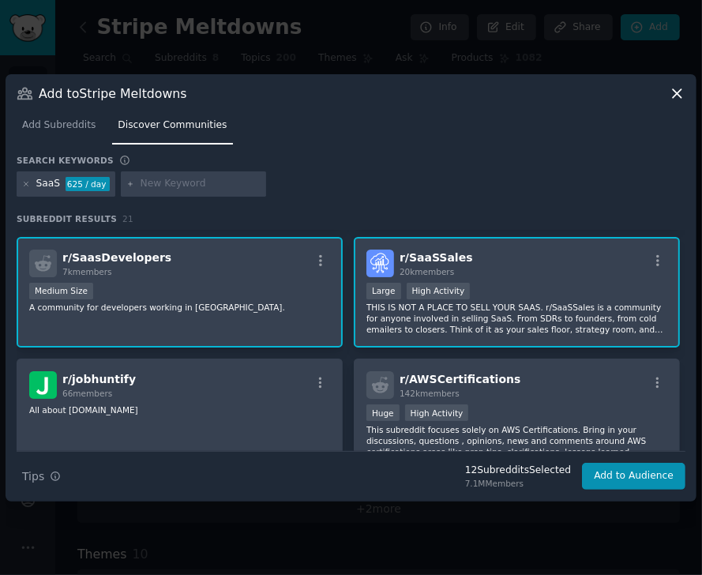
click at [150, 180] on input "text" at bounding box center [200, 184] width 120 height 14
paste input "ndiehackers"
click at [145, 186] on input "ndiehackers" at bounding box center [200, 184] width 120 height 14
type input "indiehackers"
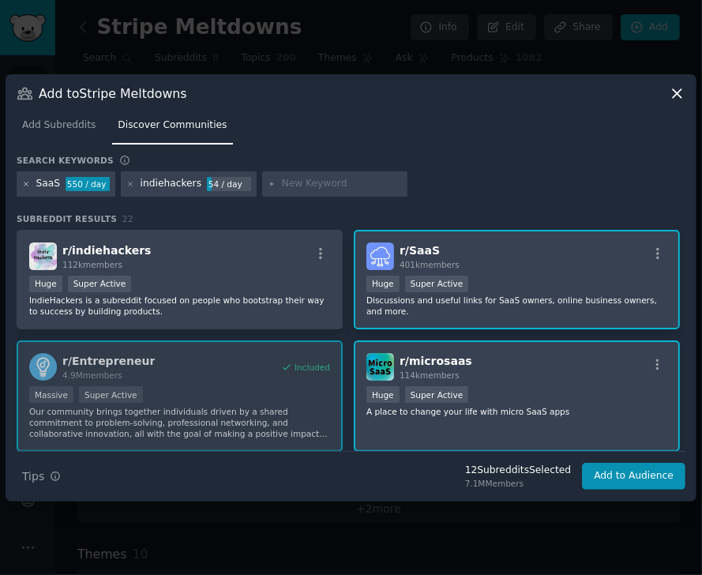
click at [24, 184] on icon at bounding box center [26, 184] width 9 height 9
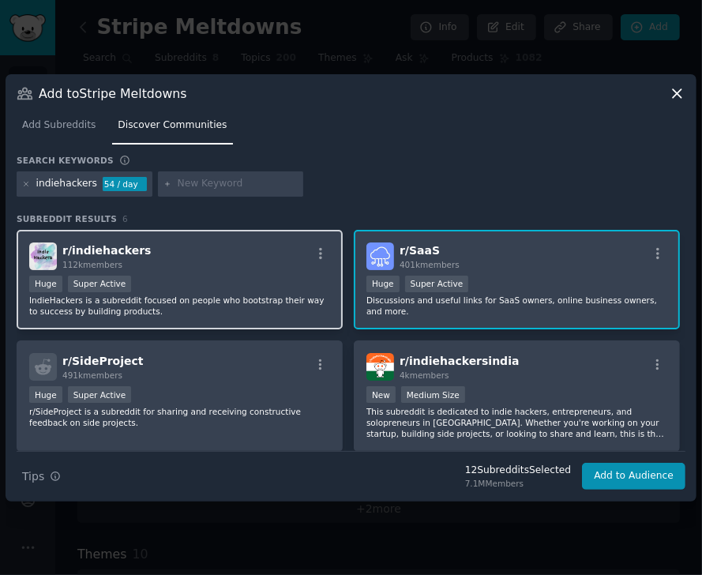
click at [238, 271] on div "r/ indiehackers 112k members Huge Super Active IndieHackers is a subreddit focu…" at bounding box center [180, 280] width 326 height 100
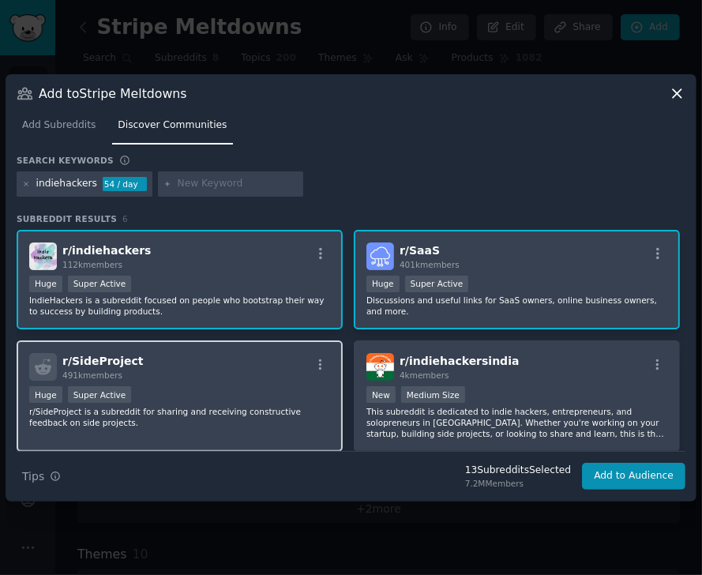
click at [203, 373] on div "r/ SideProject 491k members" at bounding box center [179, 367] width 301 height 28
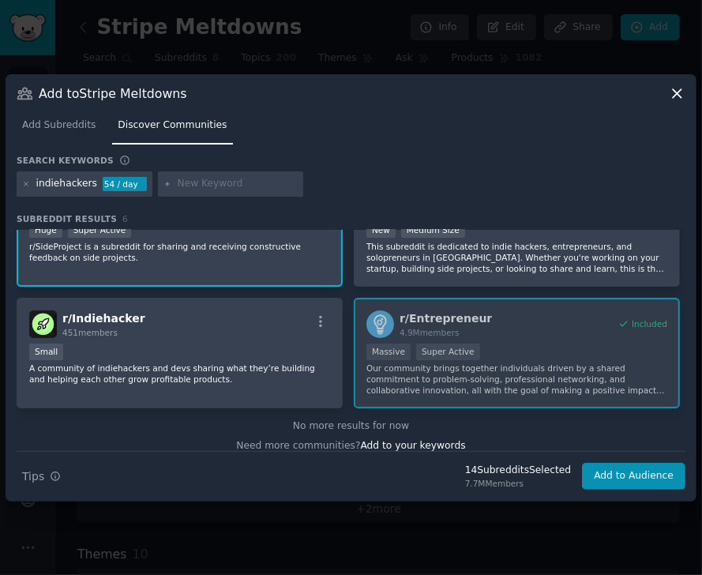
scroll to position [166, 0]
click at [604, 478] on button "Add to Audience" at bounding box center [633, 475] width 103 height 27
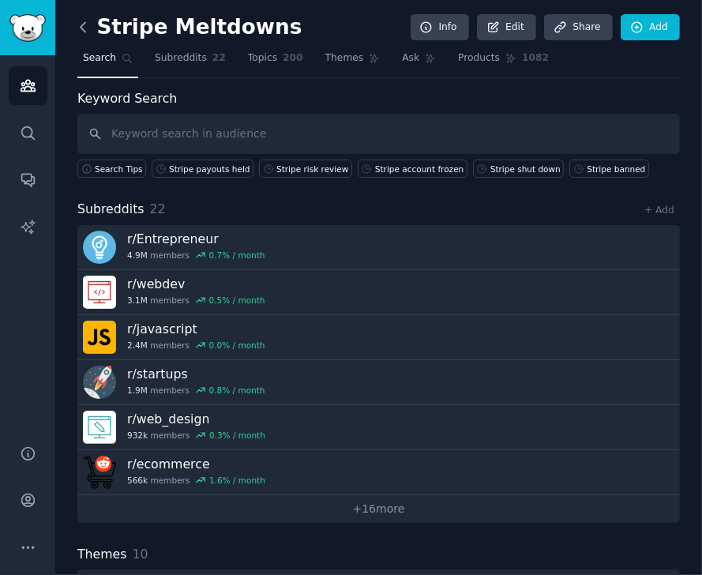
click at [77, 28] on icon at bounding box center [83, 27] width 17 height 17
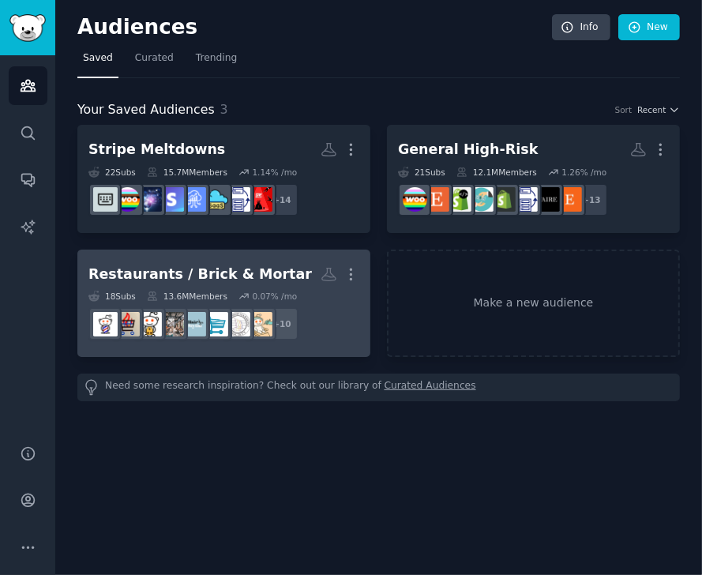
click at [206, 273] on div "Restaurants / Brick & Mortar" at bounding box center [199, 274] width 223 height 20
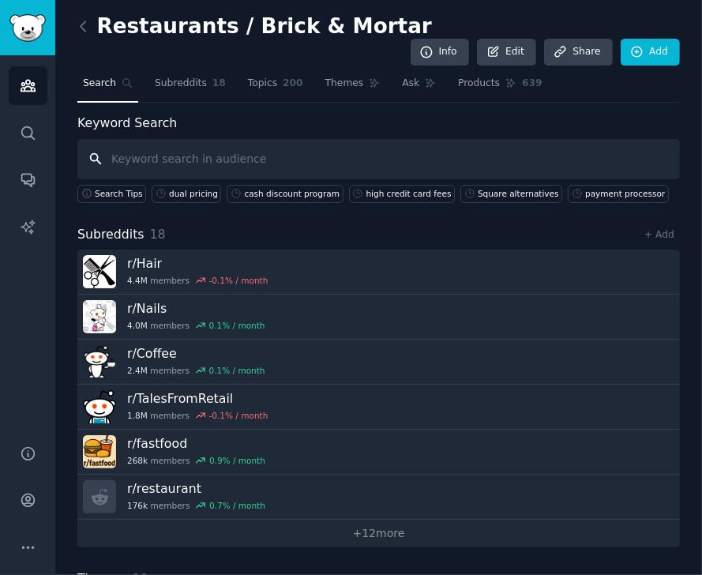
click at [145, 139] on input "text" at bounding box center [378, 159] width 602 height 40
paste input "localbusiness"
type input "localbusiness"
click at [604, 229] on link "+ Add" at bounding box center [659, 234] width 30 height 11
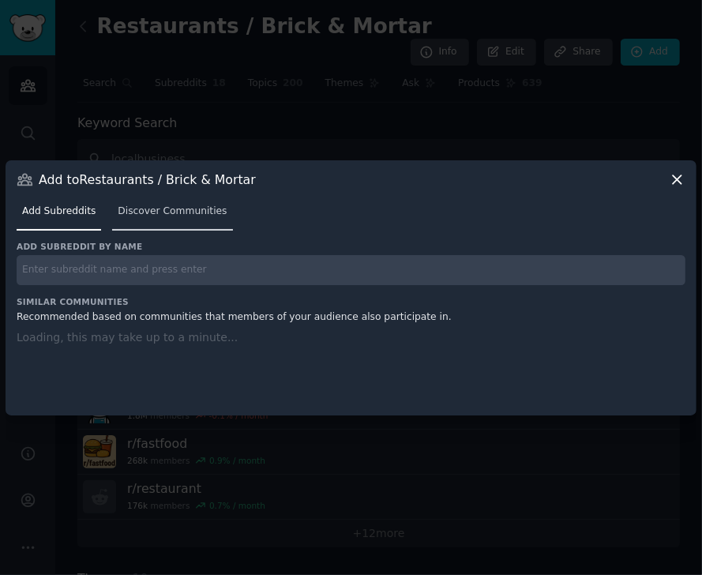
click at [142, 215] on span "Discover Communities" at bounding box center [172, 211] width 109 height 14
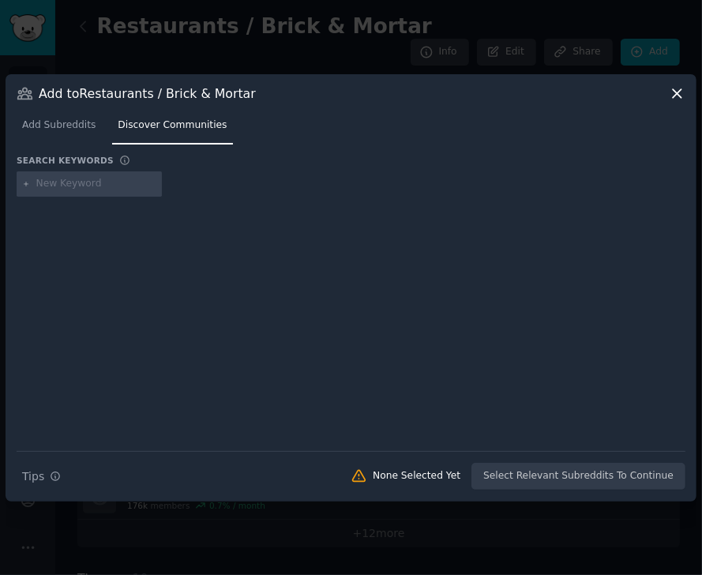
click at [83, 174] on div at bounding box center [89, 183] width 145 height 25
click at [84, 182] on input "text" at bounding box center [96, 184] width 120 height 14
paste input "localbusiness"
type input "localbusiness"
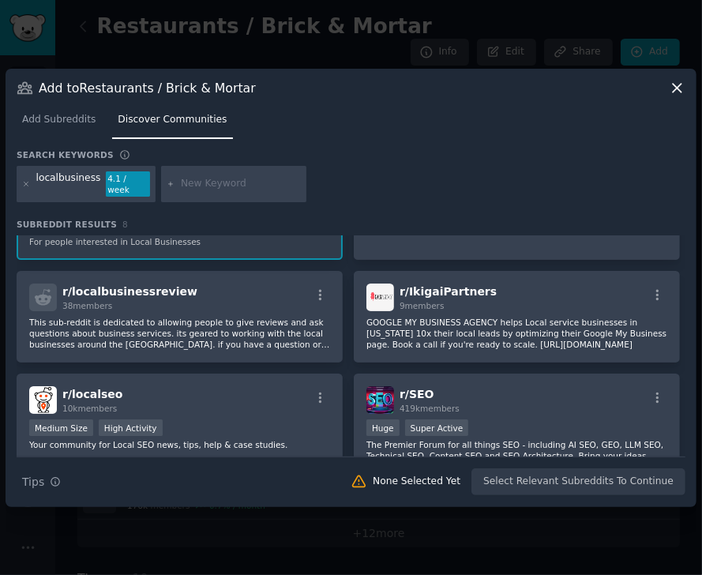
scroll to position [63, 0]
click at [24, 183] on icon at bounding box center [26, 184] width 9 height 9
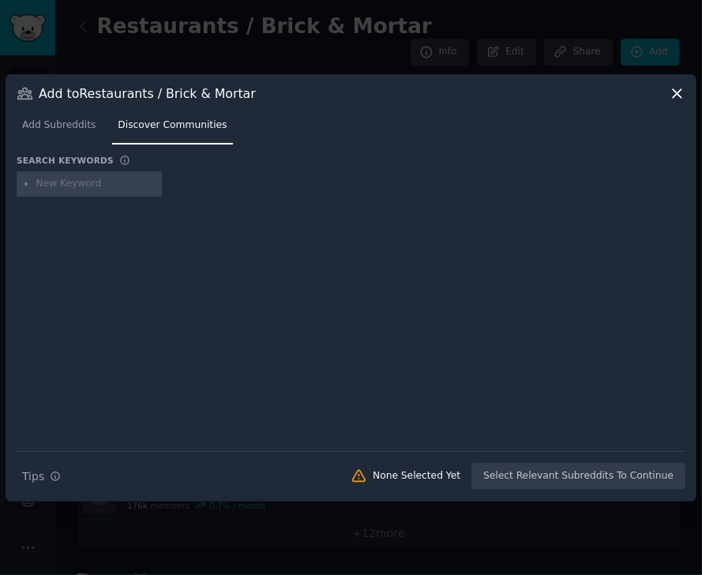
click at [64, 183] on input "text" at bounding box center [96, 184] width 120 height 14
paste input "gymowners"
type input "gymowners"
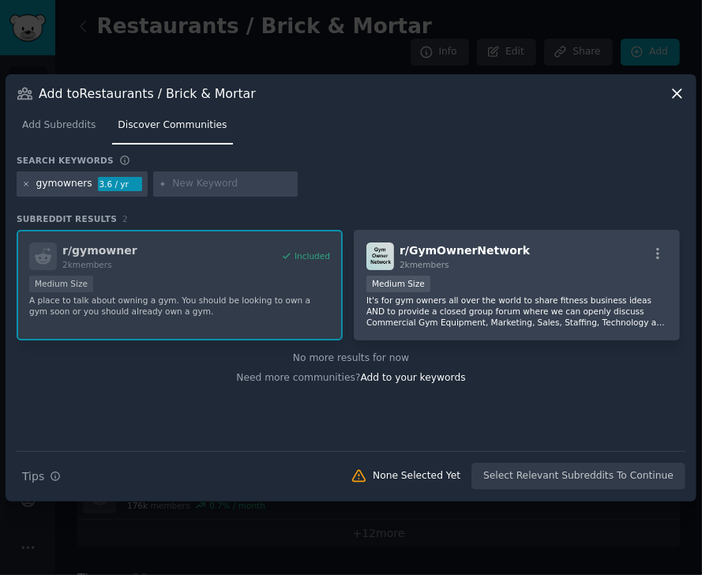
click at [23, 186] on icon at bounding box center [26, 184] width 9 height 9
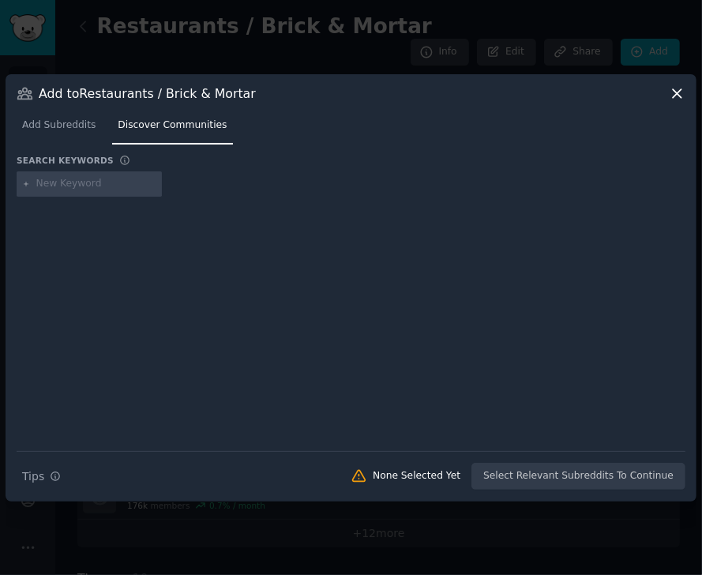
click at [49, 182] on input "text" at bounding box center [96, 184] width 120 height 14
paste input "itness30plus"
click at [47, 184] on input "itness30plus" at bounding box center [96, 184] width 120 height 14
type input "fitness30plus"
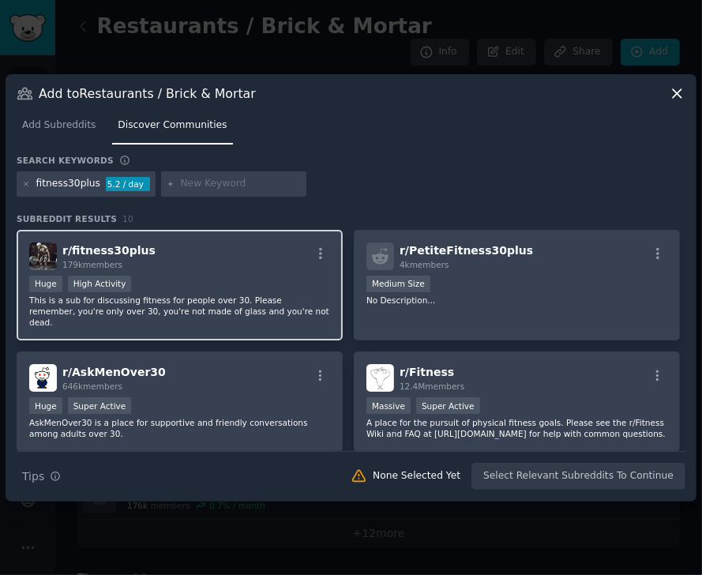
click at [185, 264] on div "r/ fitness30plus 179k members" at bounding box center [179, 256] width 301 height 28
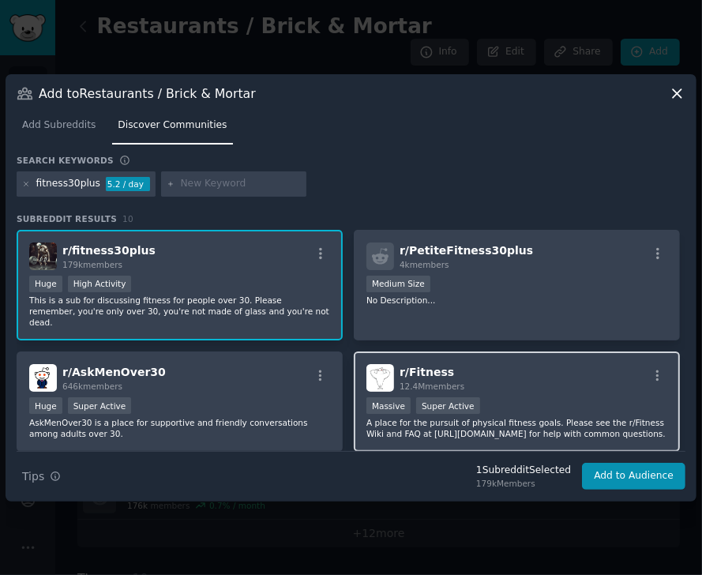
click at [502, 369] on div "r/ Fitness 12.4M members" at bounding box center [516, 378] width 301 height 28
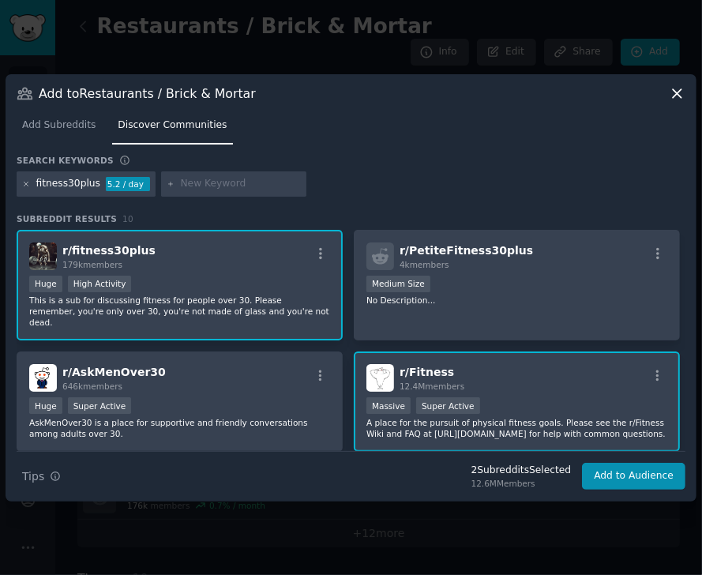
click at [23, 182] on icon at bounding box center [26, 184] width 9 height 9
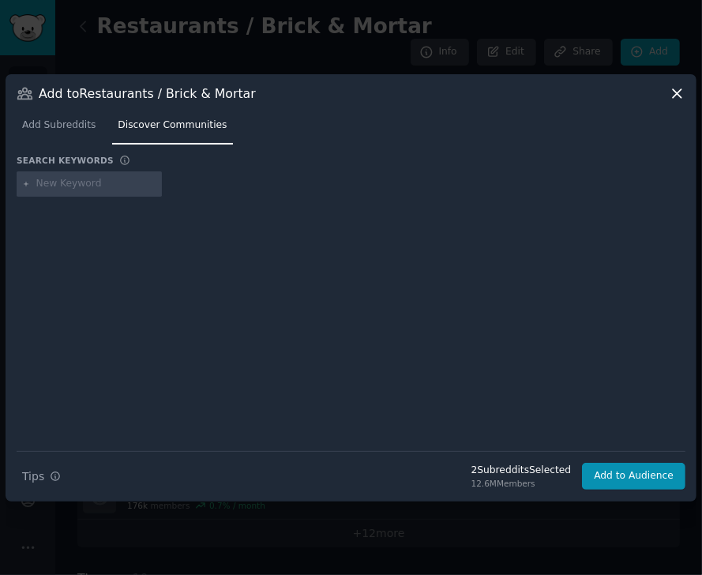
click at [39, 185] on input "text" at bounding box center [96, 184] width 120 height 14
paste input "salon"
type input "salon"
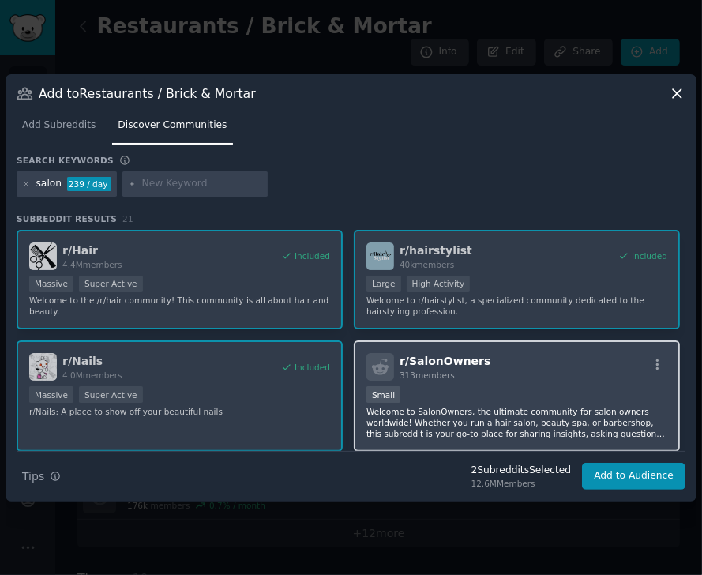
click at [477, 372] on div "r/ SalonOwners 313 members" at bounding box center [516, 367] width 301 height 28
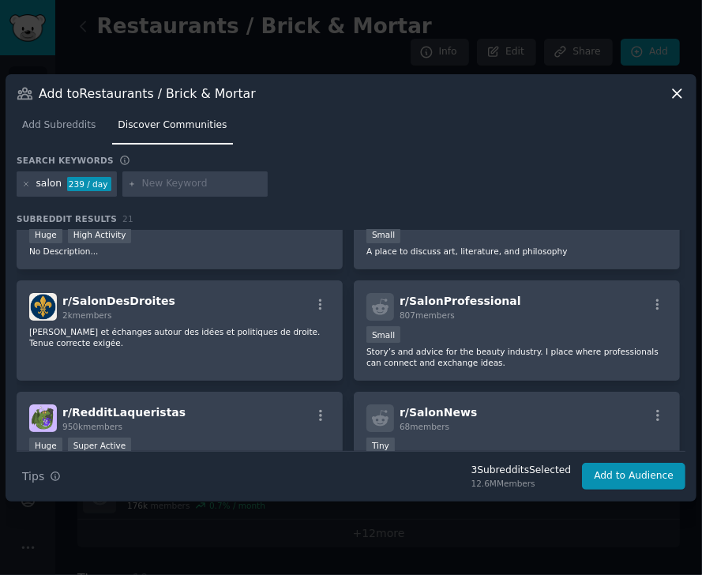
scroll to position [309, 0]
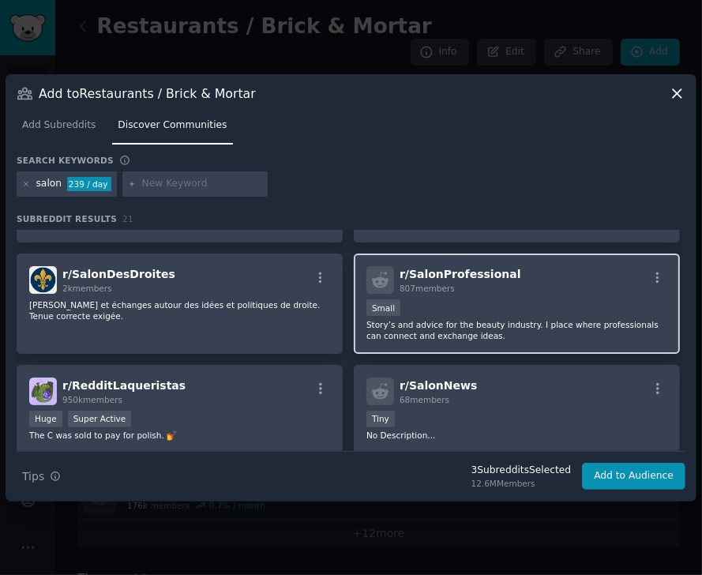
click at [491, 293] on div "807 members" at bounding box center [460, 288] width 122 height 11
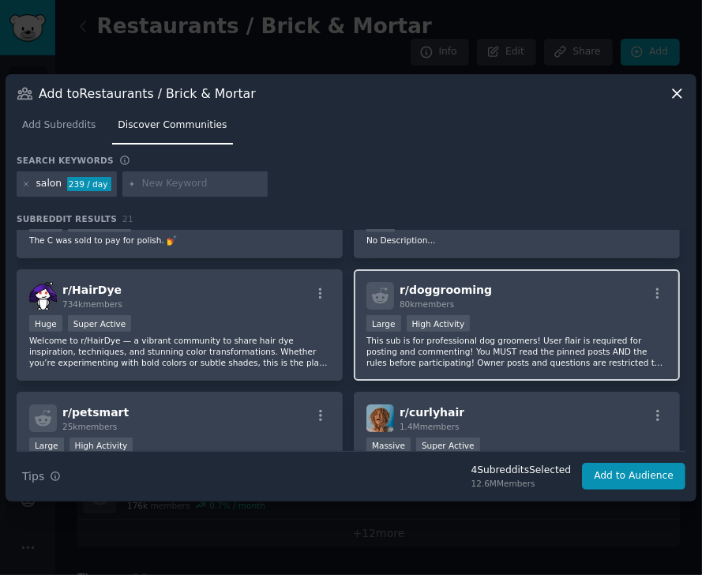
click at [491, 293] on div "r/ doggrooming 80k members" at bounding box center [516, 296] width 301 height 28
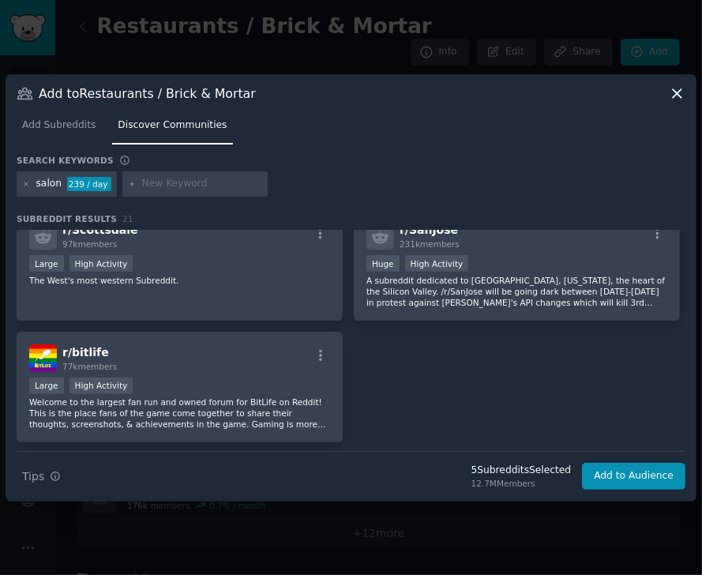
scroll to position [1098, 0]
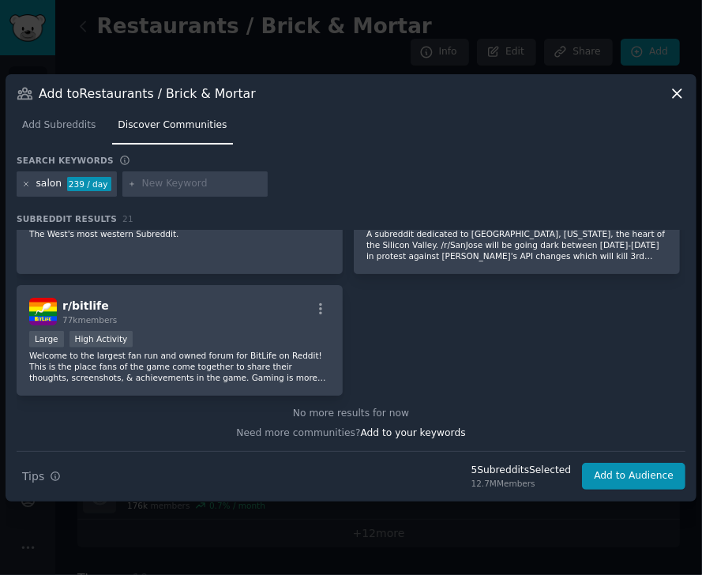
click at [26, 184] on icon at bounding box center [26, 184] width 4 height 4
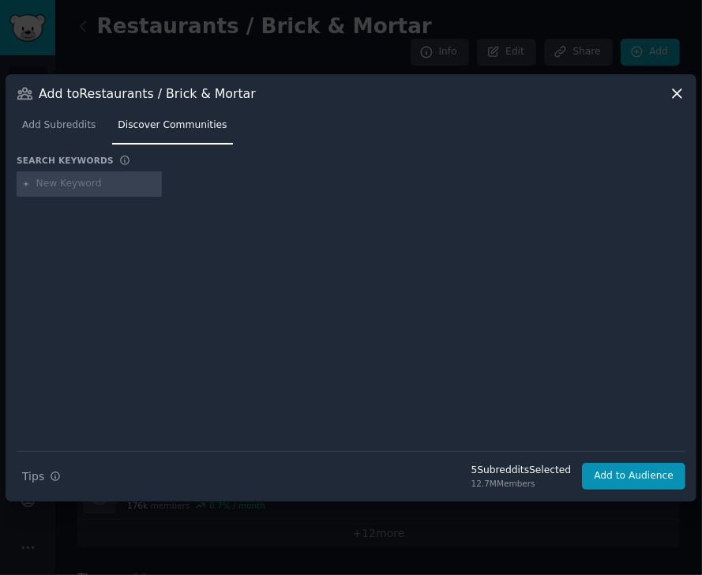
click at [66, 184] on input "text" at bounding box center [96, 184] width 120 height 14
paste input "smallbusiness"
type input "smallbusiness"
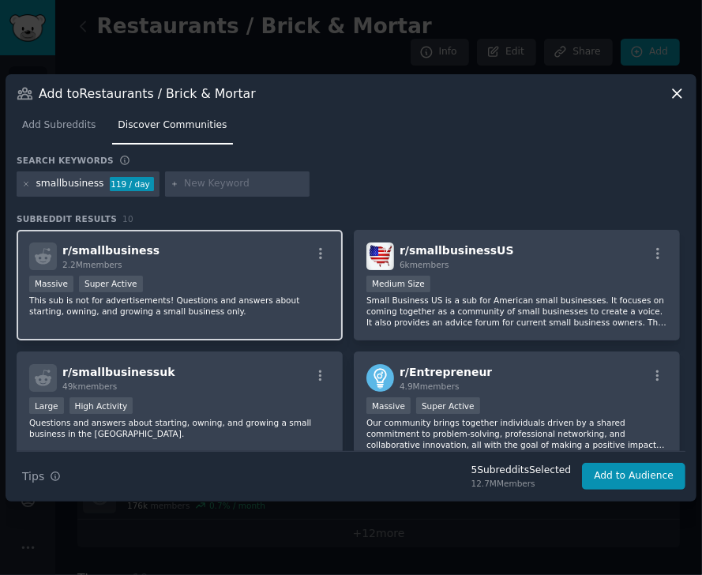
click at [261, 249] on div "r/ smallbusiness 2.2M members" at bounding box center [179, 256] width 301 height 28
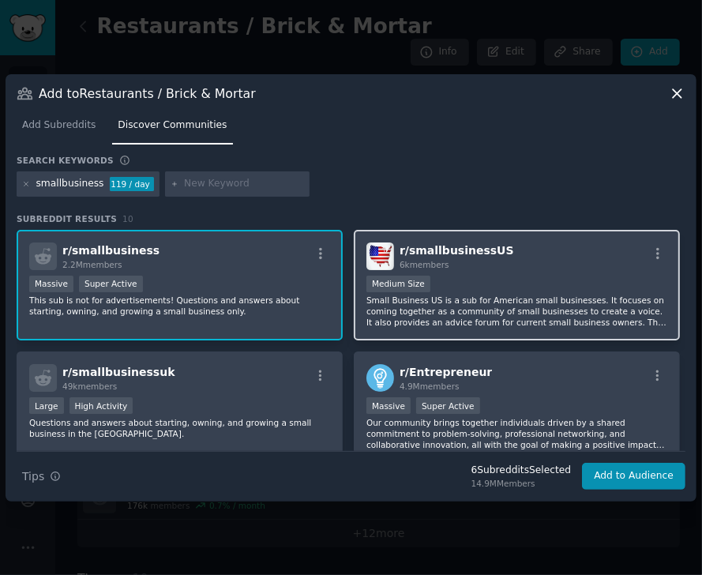
click at [443, 275] on div "1000 - 10,000 members Medium Size" at bounding box center [516, 285] width 301 height 20
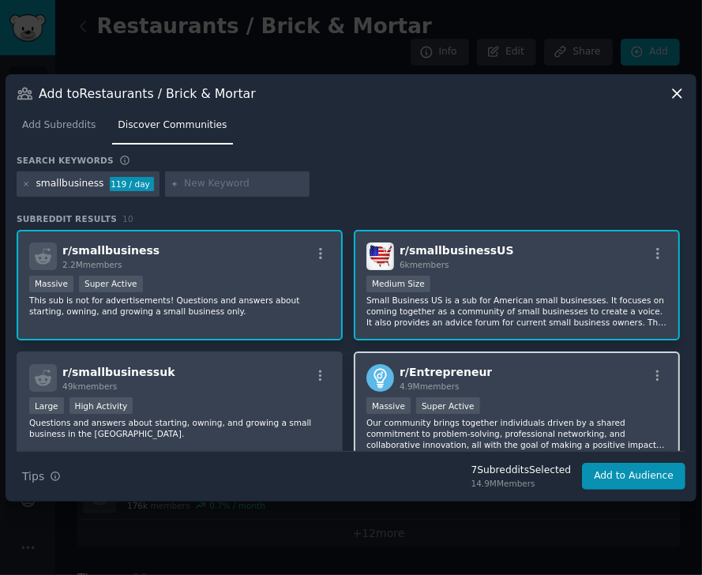
click at [541, 395] on div "r/ Entrepreneur 4.9M members 1,000,000+ members Massive Super Active Our commun…" at bounding box center [517, 406] width 326 height 111
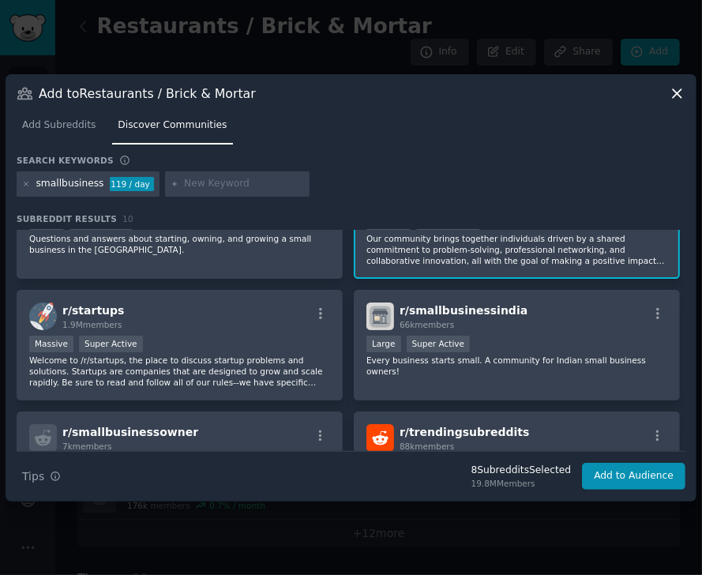
scroll to position [185, 0]
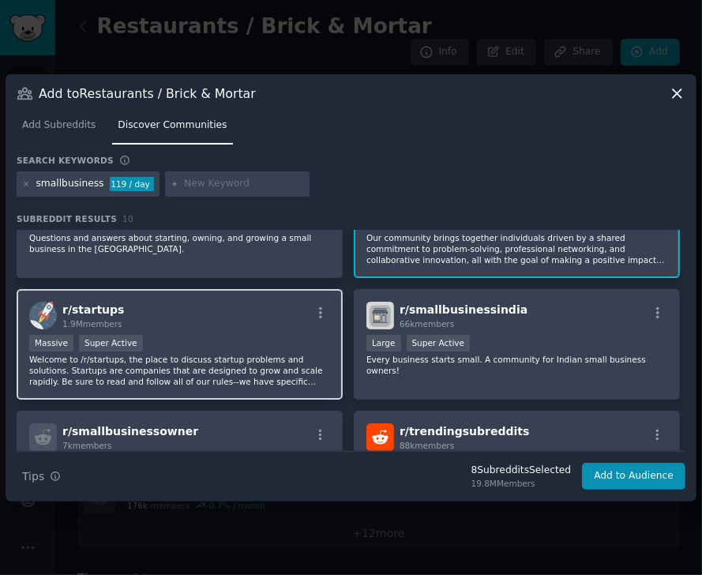
click at [193, 319] on div "r/ startups 1.9M members" at bounding box center [179, 315] width 301 height 28
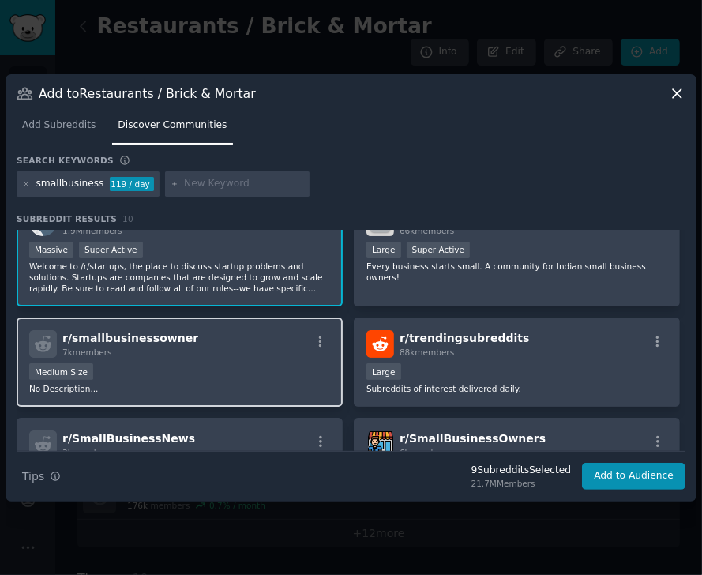
click at [266, 356] on div "r/ smallbusinessowner 7k members" at bounding box center [179, 344] width 301 height 28
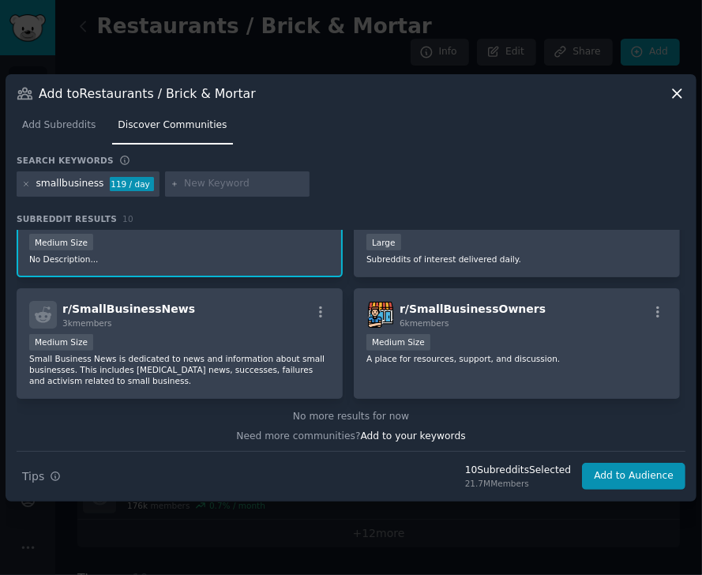
scroll to position [410, 0]
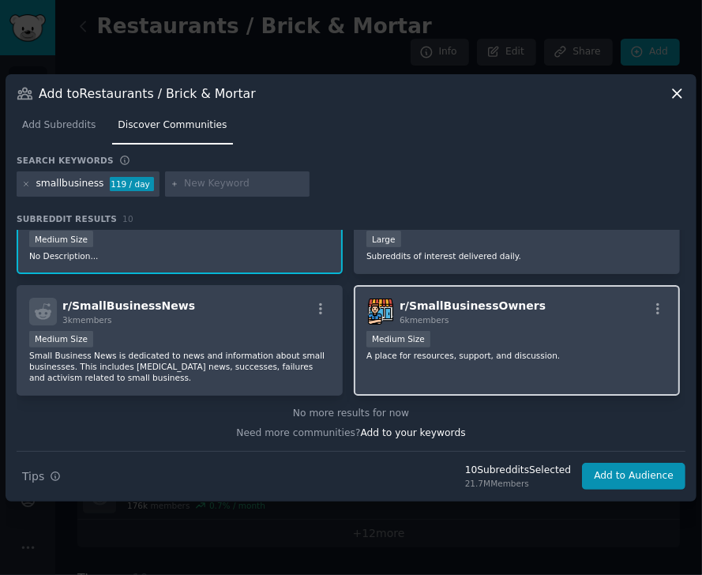
click at [502, 324] on div "r/ SmallBusinessOwners 6k members Medium Size A place for resources, support, a…" at bounding box center [517, 340] width 326 height 111
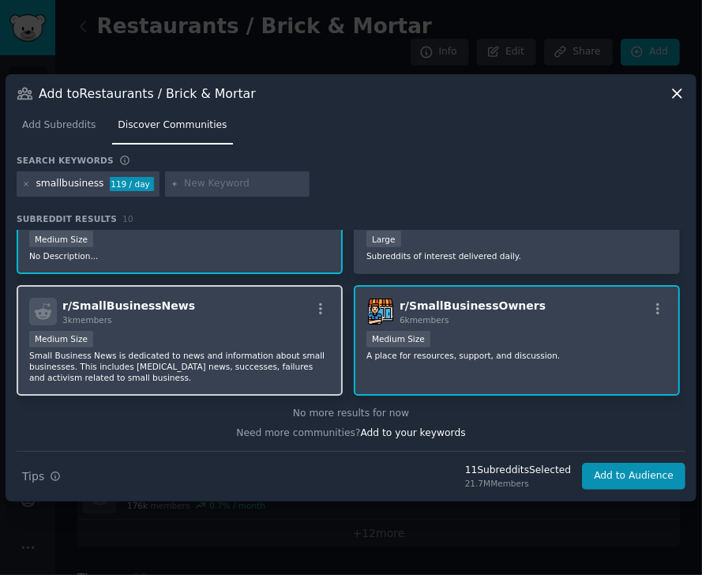
click at [216, 310] on div "r/ SmallBusinessNews 3k members" at bounding box center [179, 312] width 301 height 28
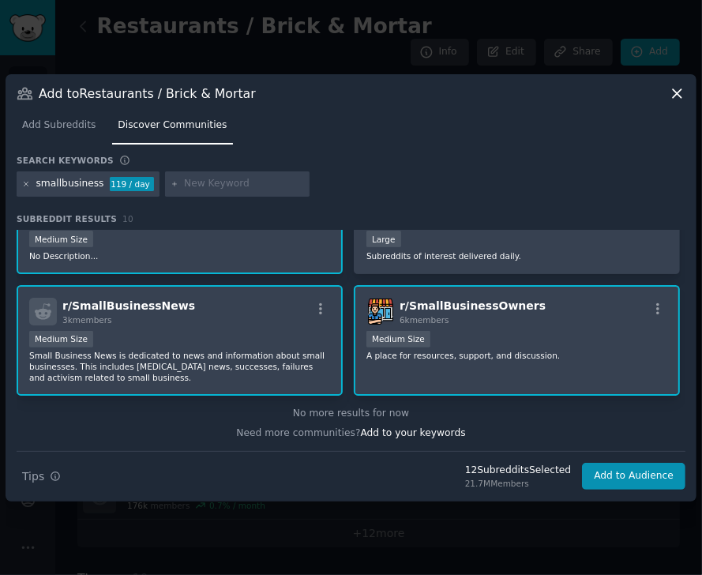
click at [24, 180] on icon at bounding box center [26, 184] width 9 height 9
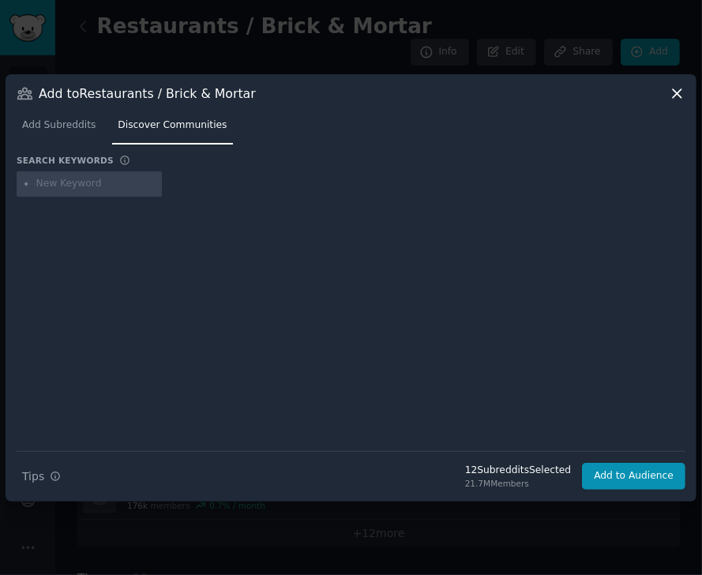
click at [58, 186] on input "text" at bounding box center [96, 184] width 120 height 14
type input "nails"
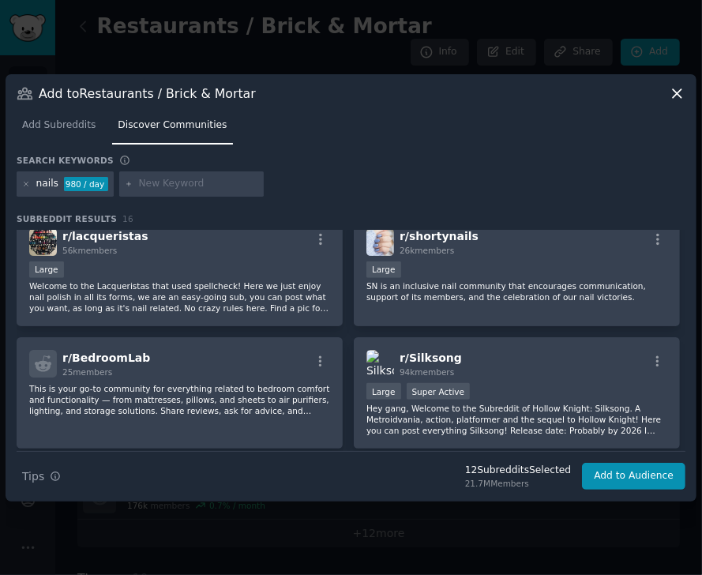
scroll to position [743, 0]
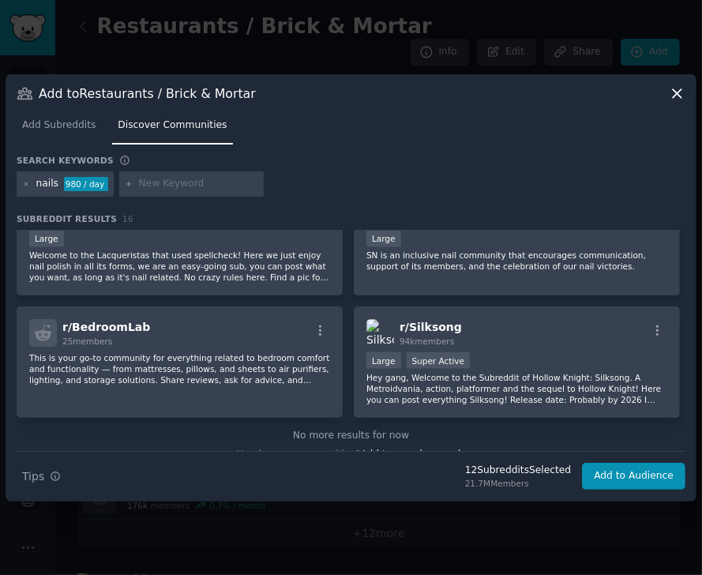
click at [413, 155] on div "Search keywords" at bounding box center [351, 163] width 668 height 17
click at [24, 180] on icon at bounding box center [26, 184] width 9 height 9
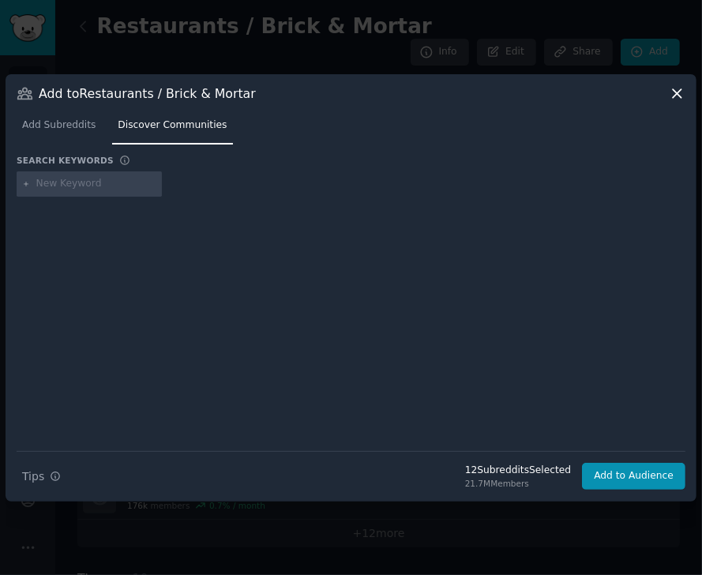
click at [65, 185] on input "text" at bounding box center [96, 184] width 120 height 14
type input "saas"
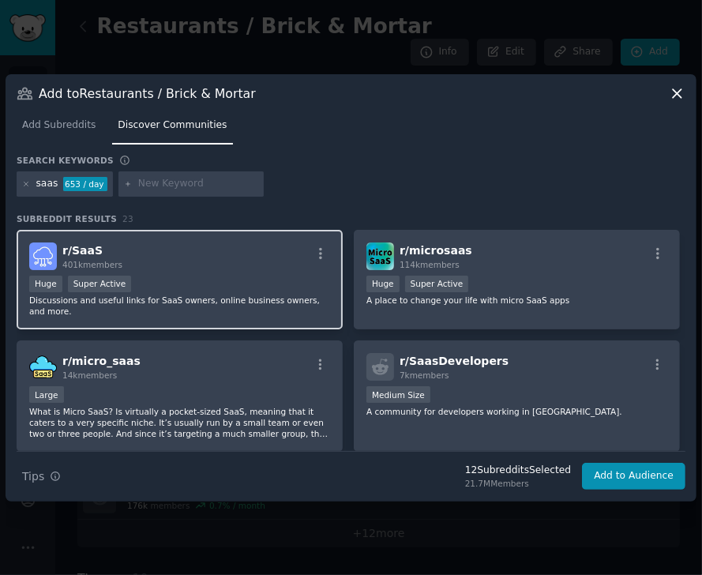
click at [206, 277] on div "Huge Super Active" at bounding box center [179, 285] width 301 height 20
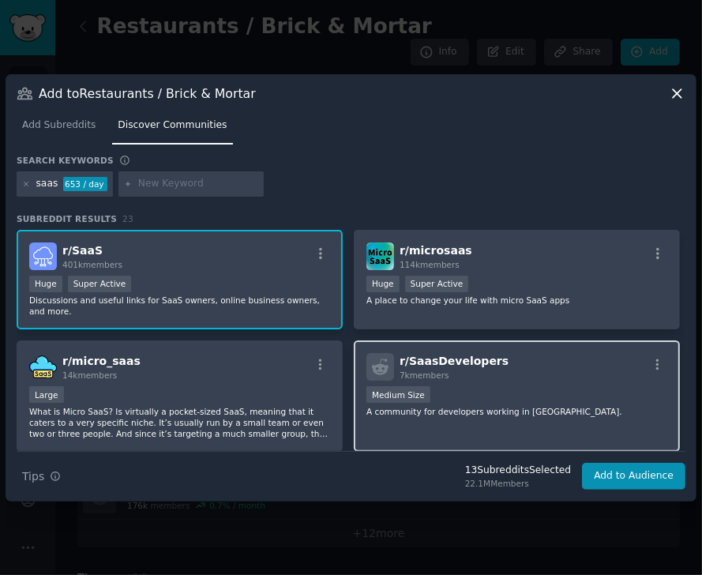
click at [471, 386] on div "1000 - 10,000 members Medium Size" at bounding box center [516, 396] width 301 height 20
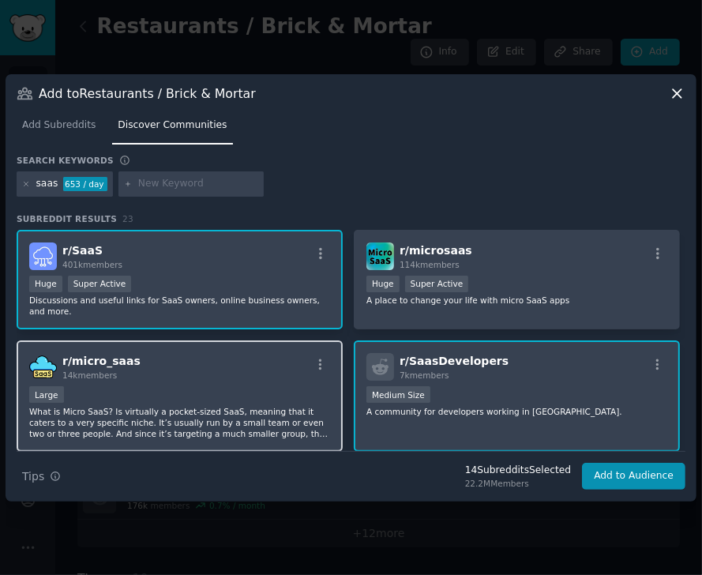
click at [262, 356] on div "r/ micro_saas 14k members" at bounding box center [179, 367] width 301 height 28
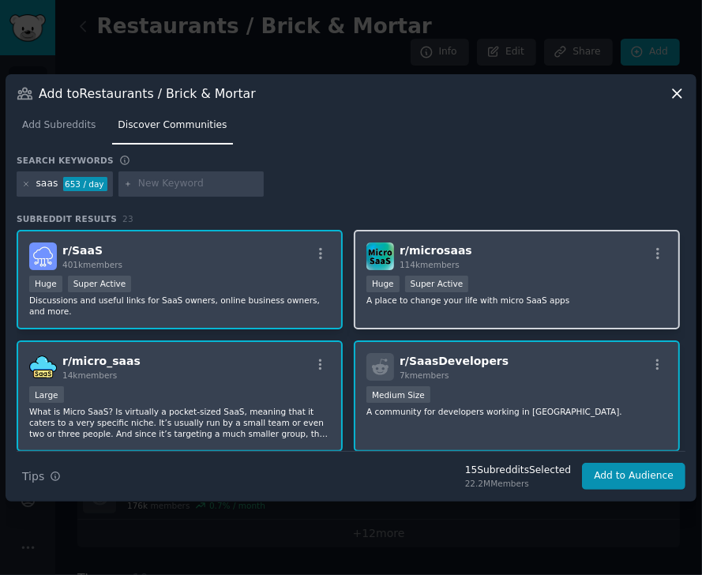
click at [563, 253] on div "r/ microsaas 114k members" at bounding box center [516, 256] width 301 height 28
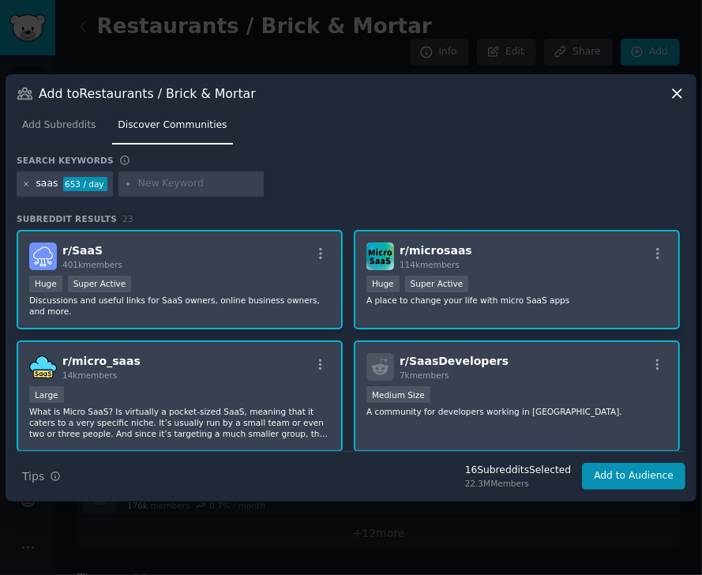
click at [25, 182] on icon at bounding box center [26, 184] width 4 height 4
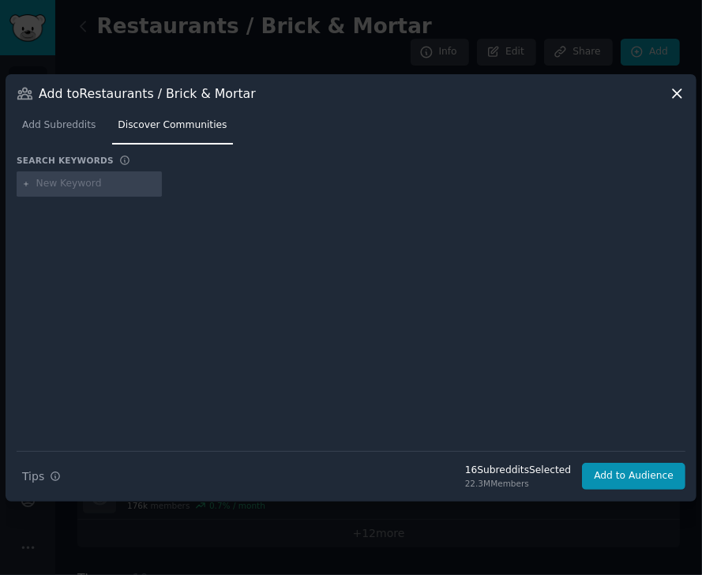
click at [46, 183] on input "text" at bounding box center [96, 184] width 120 height 14
type input "vapeshops"
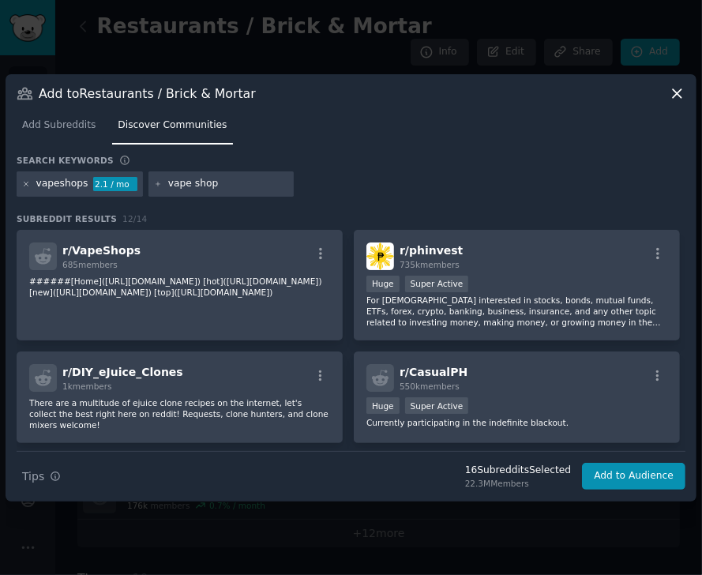
type input "vape shop"
click at [22, 183] on icon at bounding box center [26, 184] width 9 height 9
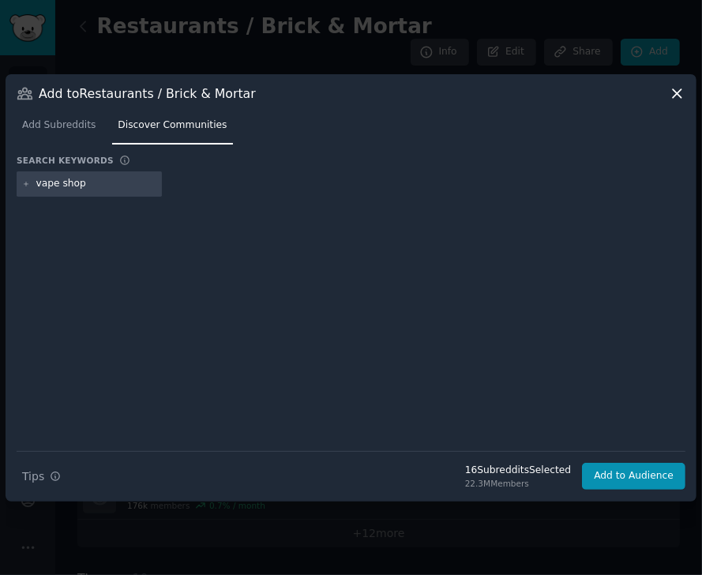
click at [99, 178] on input "vape shop" at bounding box center [96, 184] width 120 height 14
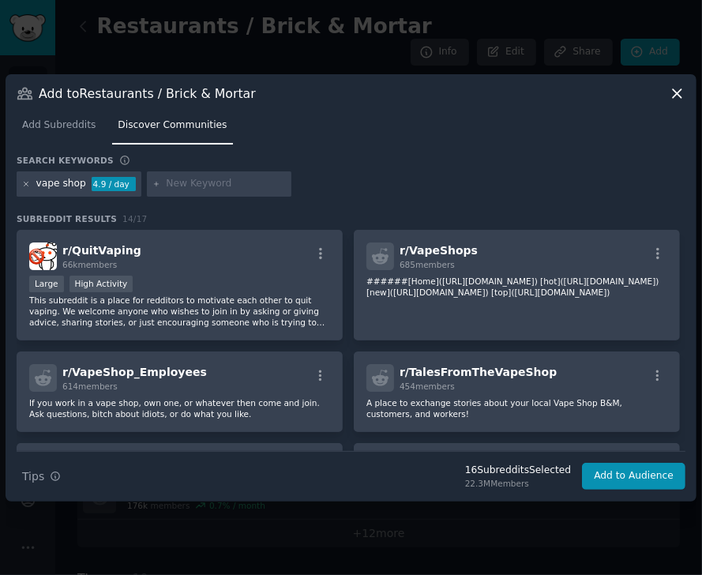
click at [24, 183] on icon at bounding box center [26, 184] width 9 height 9
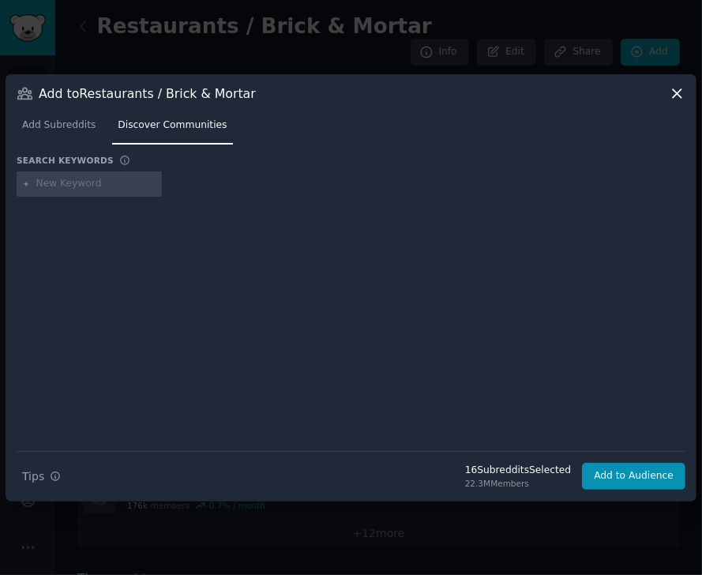
click at [55, 186] on input "text" at bounding box center [96, 184] width 120 height 14
type input "peptide"
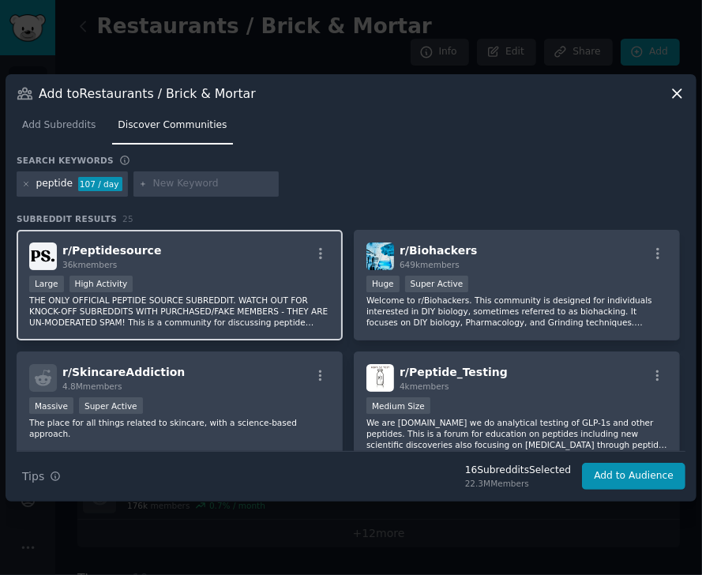
click at [224, 271] on div "r/ Peptidesource 36k members Large High Activity THE ONLY OFFICIAL PEPTIDE SOUR…" at bounding box center [180, 285] width 326 height 111
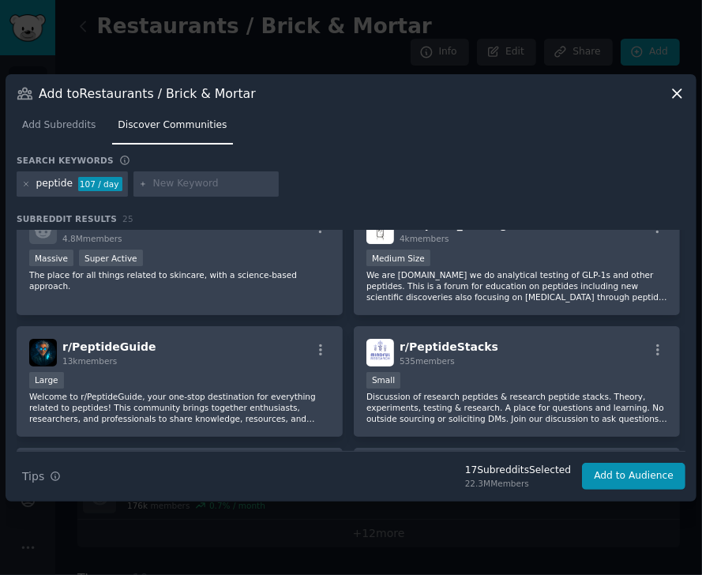
scroll to position [148, 0]
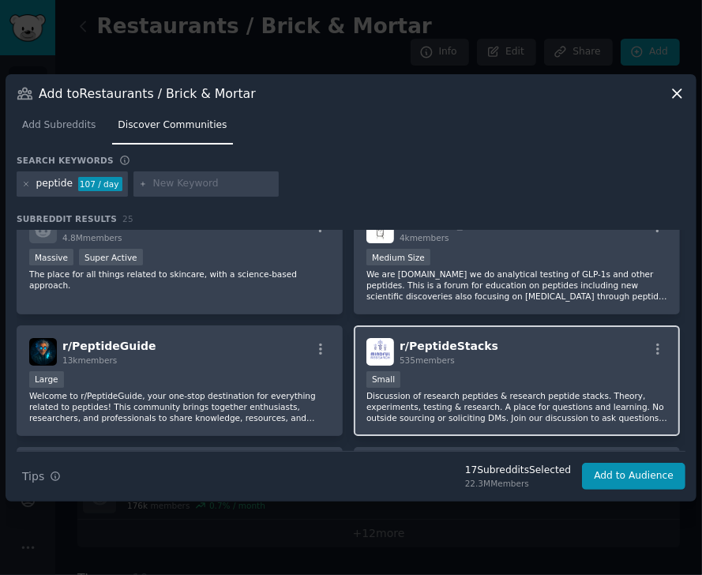
click at [492, 357] on div "r/ PeptideStacks 535 members" at bounding box center [516, 352] width 301 height 28
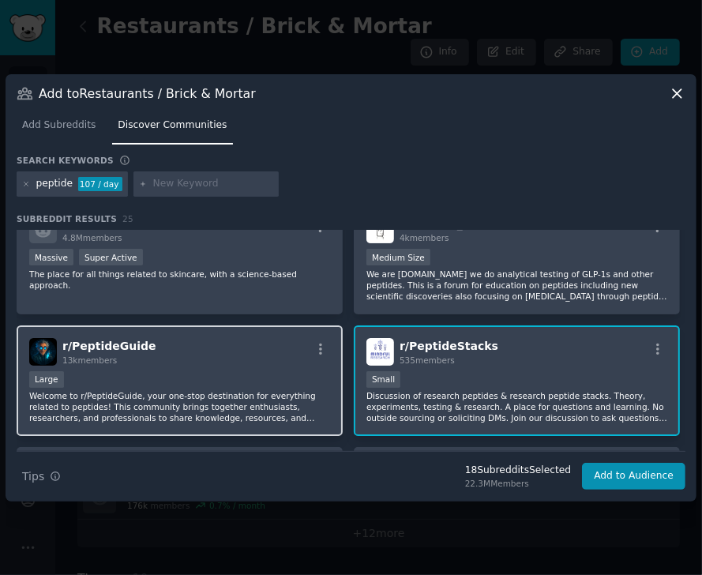
click at [181, 361] on div "r/ PeptideGuide 13k members" at bounding box center [179, 352] width 301 height 28
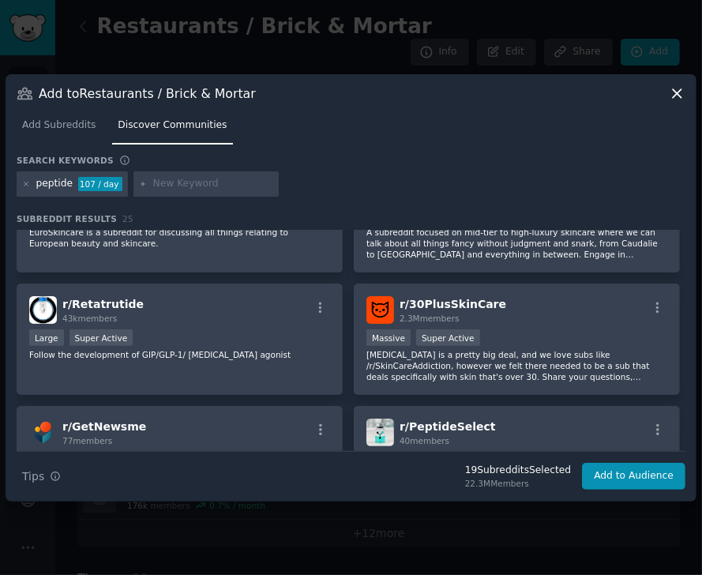
scroll to position [1134, 0]
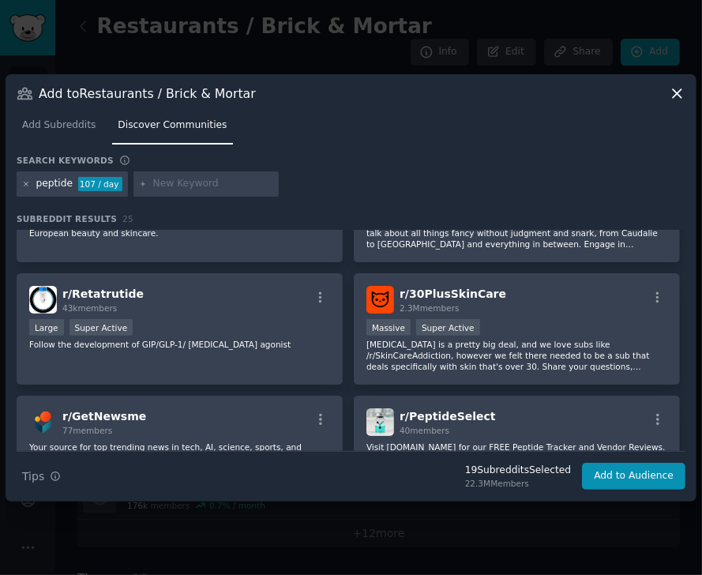
click at [27, 182] on icon at bounding box center [26, 184] width 9 height 9
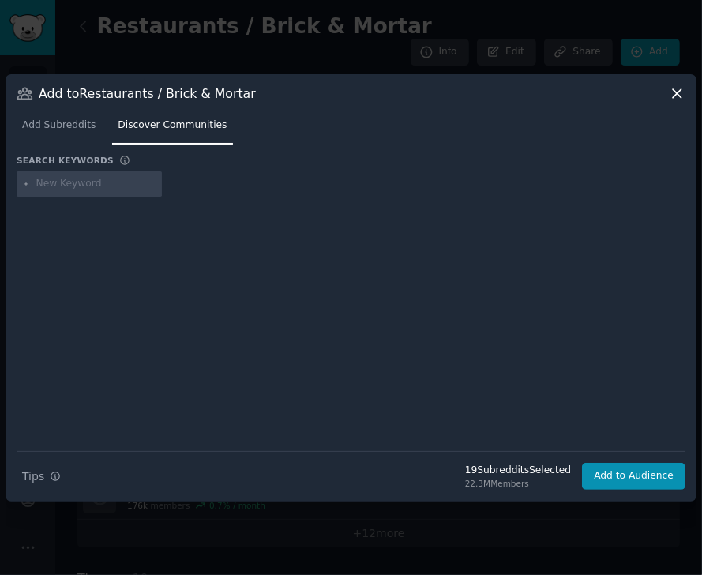
click at [49, 182] on input "text" at bounding box center [96, 184] width 120 height 14
type input "nutra"
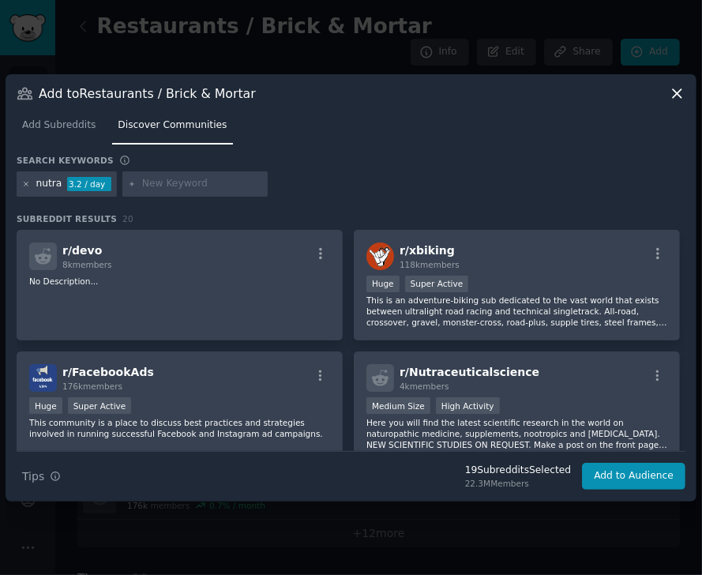
click at [24, 180] on icon at bounding box center [26, 184] width 9 height 9
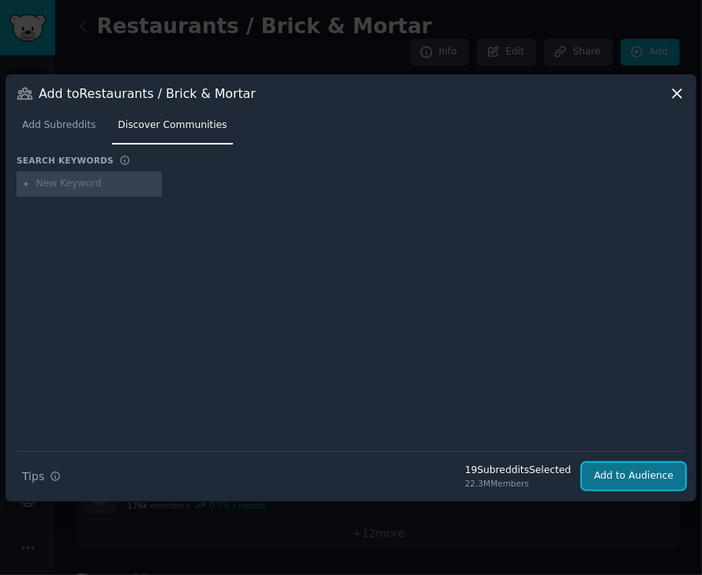
click at [604, 477] on button "Add to Audience" at bounding box center [633, 475] width 103 height 27
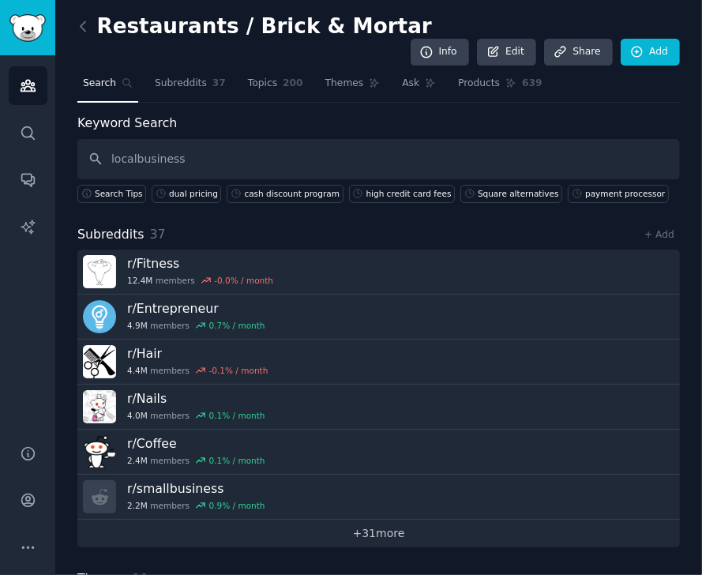
click at [381, 519] on link "+ 31 more" at bounding box center [378, 533] width 602 height 28
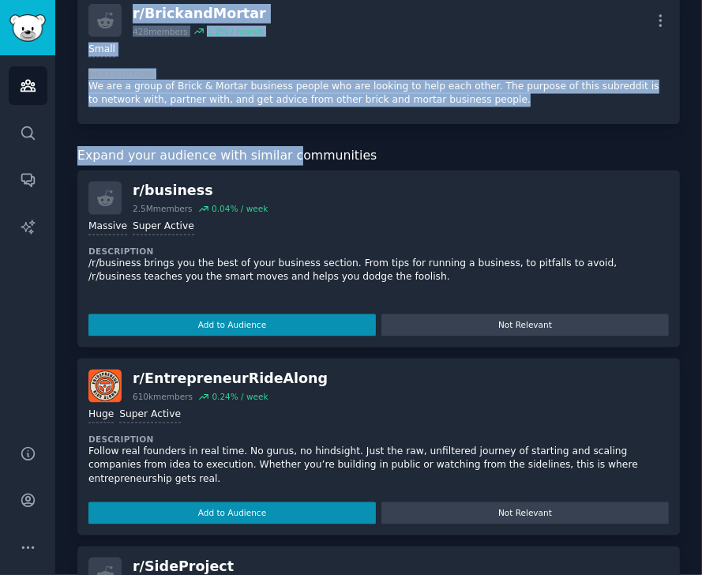
scroll to position [5071, 0]
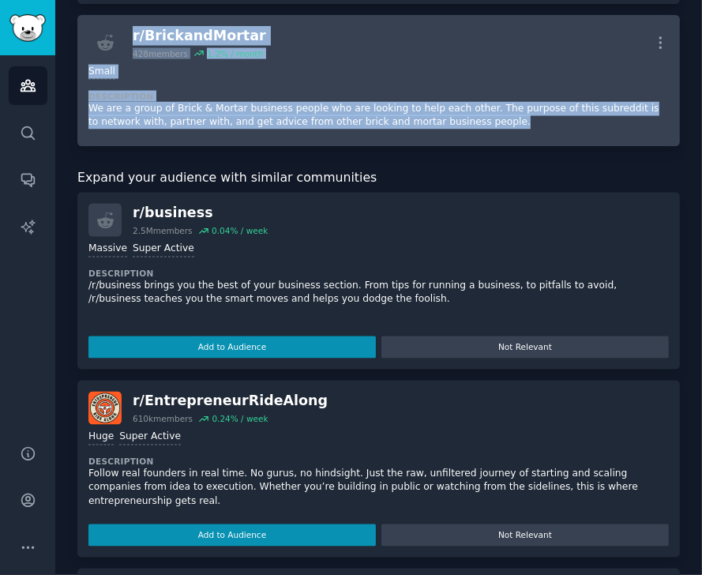
drag, startPoint x: 77, startPoint y: 10, endPoint x: 430, endPoint y: 51, distance: 355.1
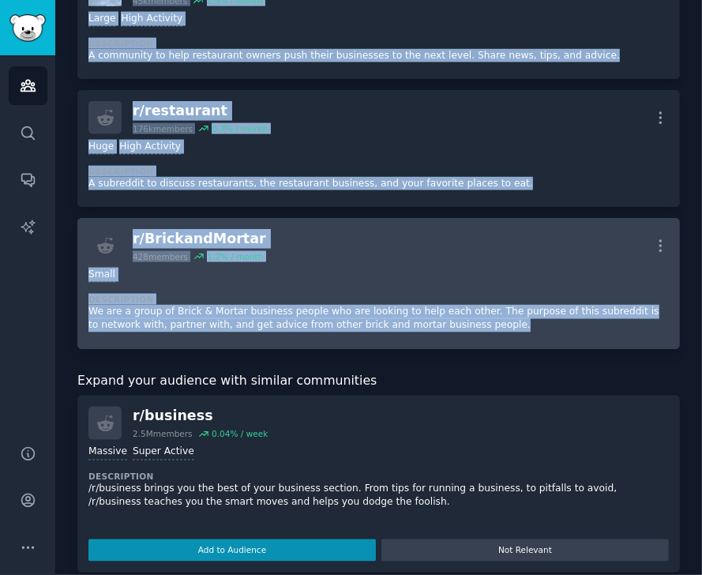
scroll to position [4867, 0]
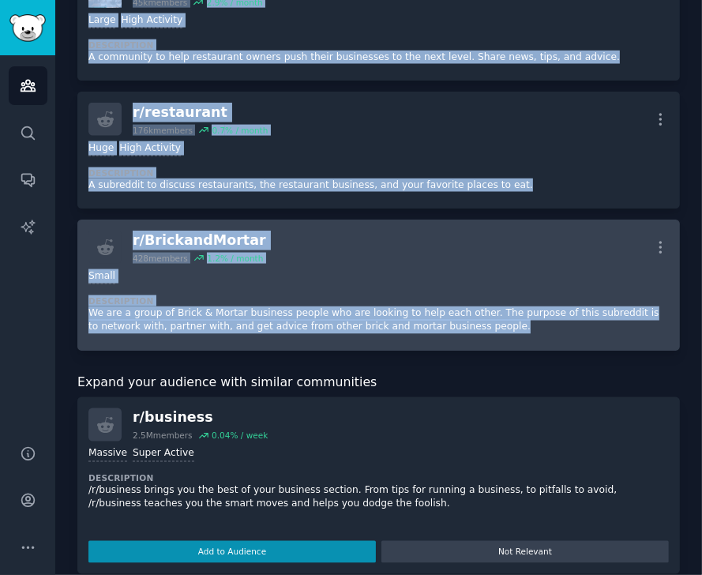
copy div "Restaurants / Brick & Mortar Info Edit Share Add Search Subreddits 37 Topics 20…"
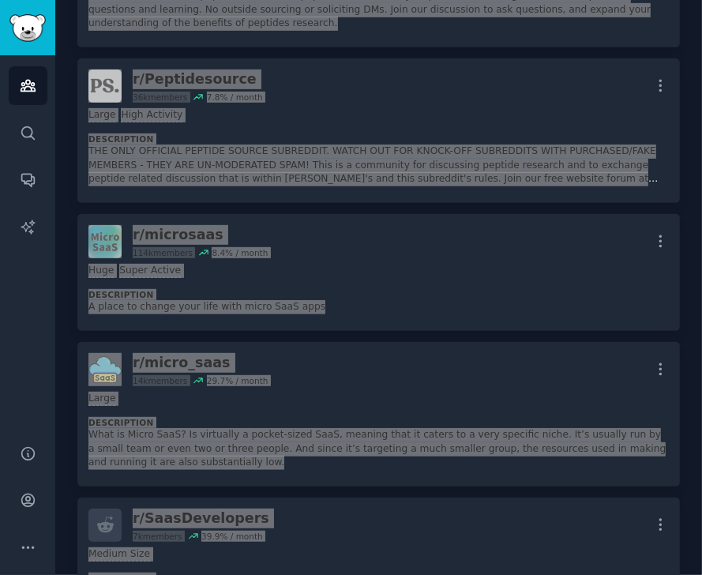
scroll to position [0, 0]
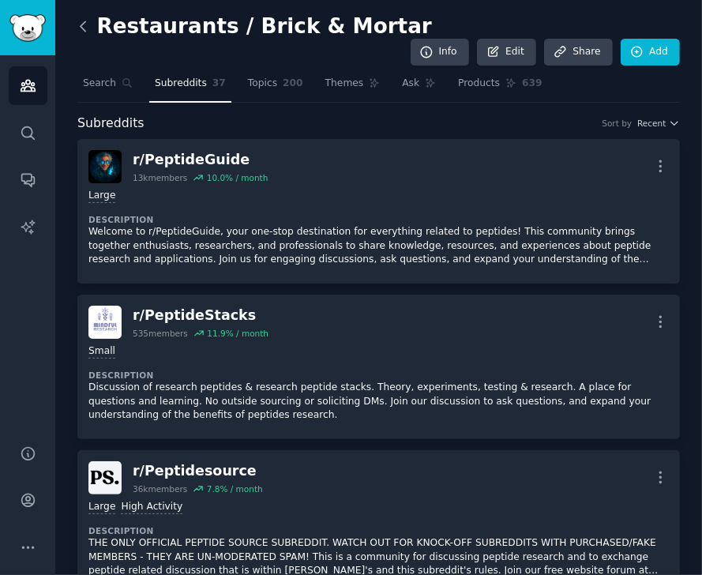
click at [82, 32] on icon at bounding box center [83, 26] width 17 height 17
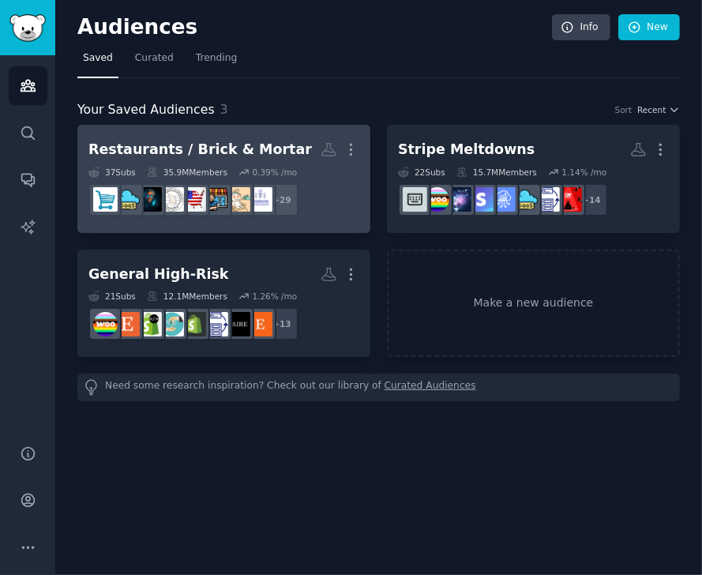
click at [287, 143] on h2 "Restaurants / Brick & Mortar More" at bounding box center [223, 150] width 271 height 28
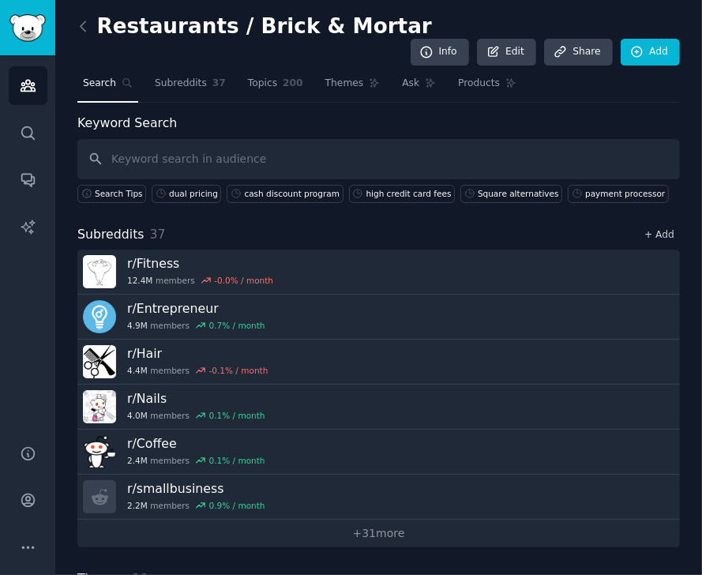
click at [604, 229] on link "+ Add" at bounding box center [659, 234] width 30 height 11
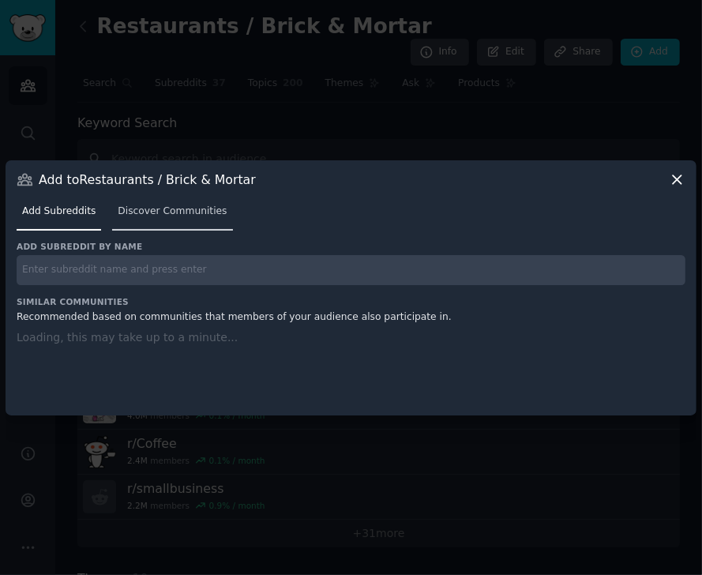
click at [124, 212] on span "Discover Communities" at bounding box center [172, 211] width 109 height 14
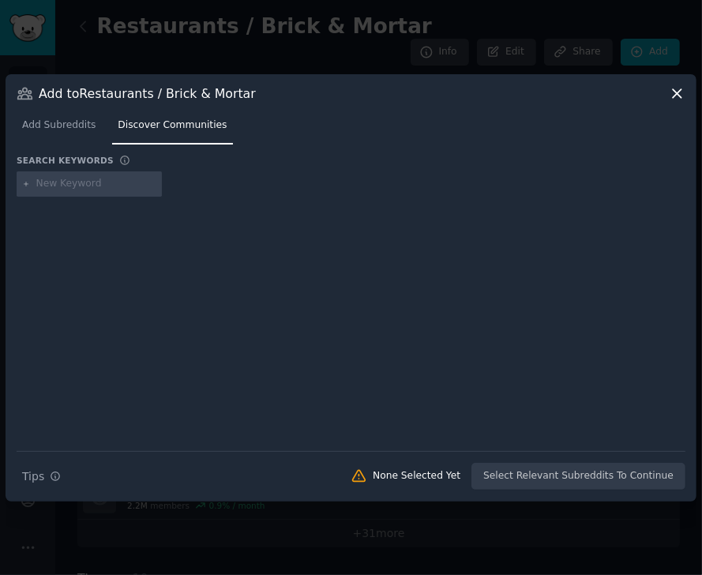
click at [62, 189] on input "text" at bounding box center [96, 184] width 120 height 14
type input "bakery"
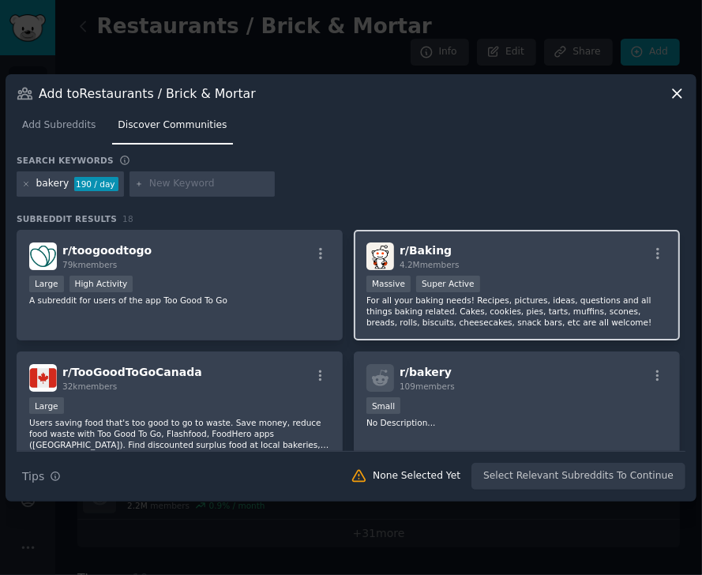
click at [506, 253] on div "r/ Baking 4.2M members" at bounding box center [516, 256] width 301 height 28
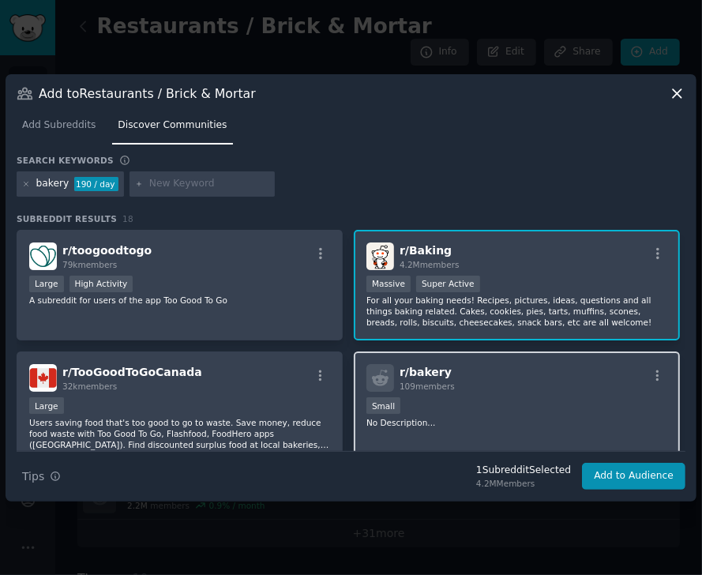
click at [447, 372] on h2 "r/ bakery 109 members" at bounding box center [426, 378] width 55 height 28
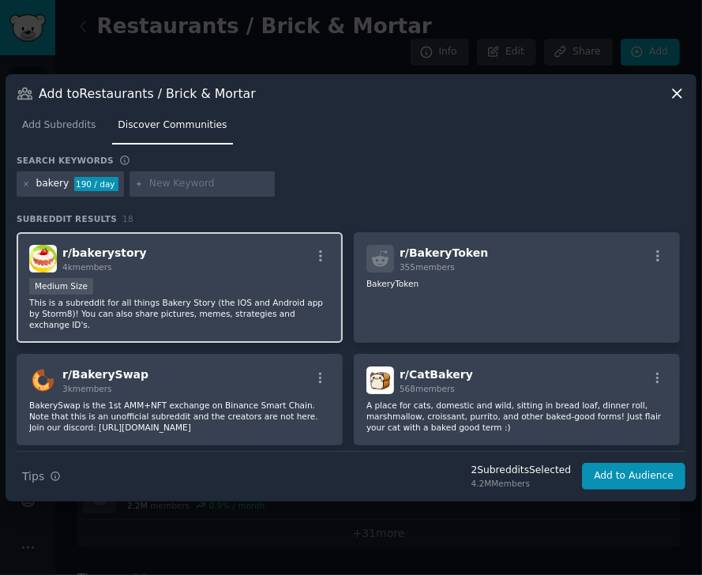
scroll to position [242, 0]
click at [244, 257] on div "r/ bakerystory 4k members" at bounding box center [179, 258] width 301 height 28
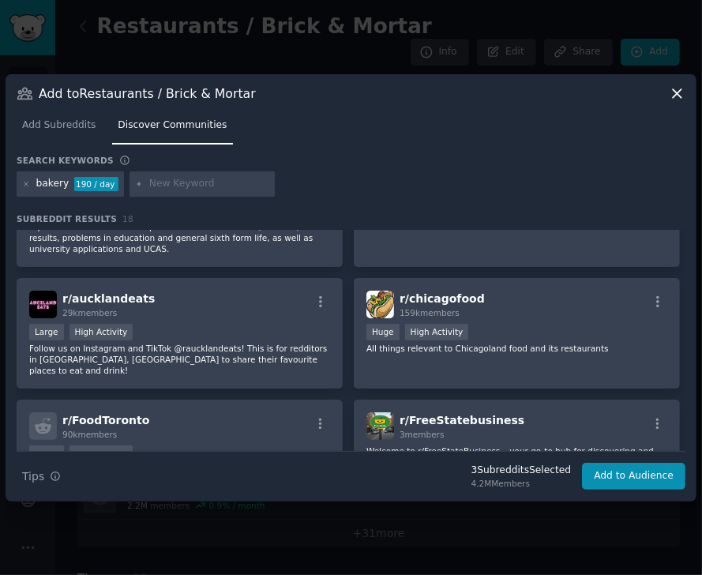
scroll to position [542, 0]
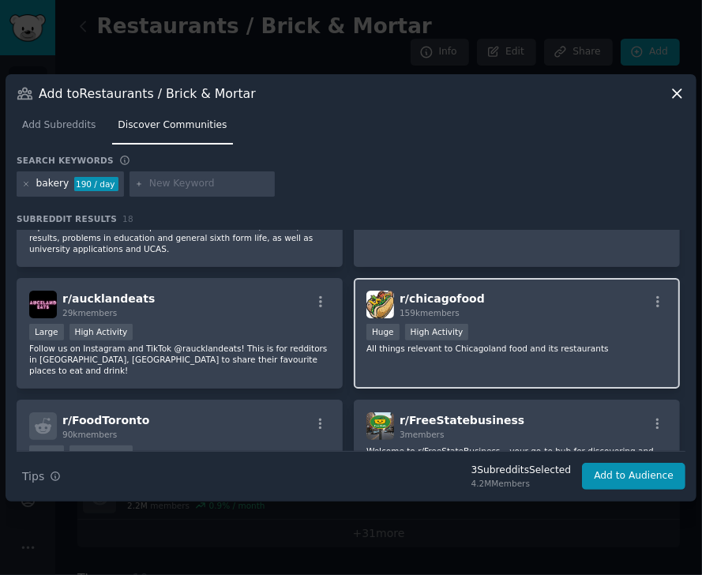
click at [486, 290] on div "r/ chicagofood 159k members" at bounding box center [516, 304] width 301 height 28
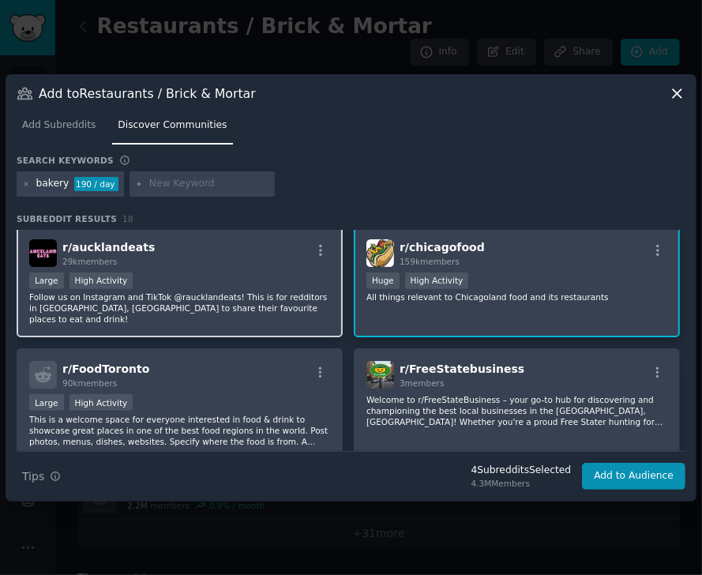
scroll to position [605, 0]
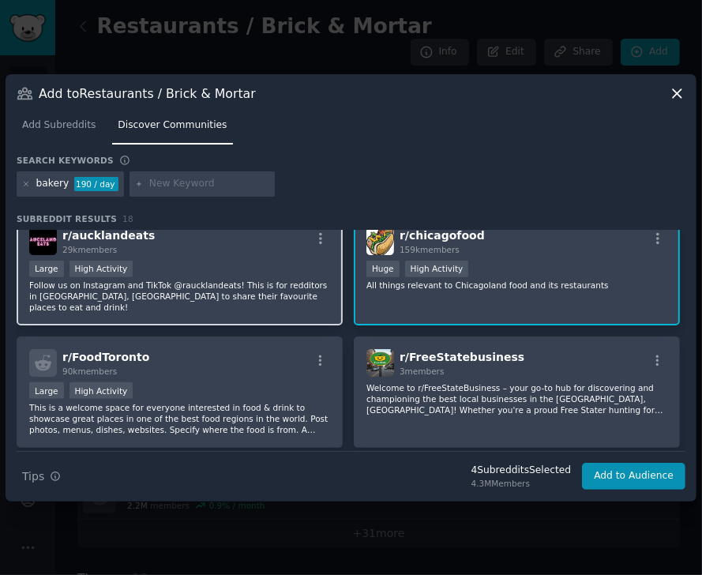
click at [237, 349] on div "r/ FoodToronto 90k members" at bounding box center [179, 363] width 301 height 28
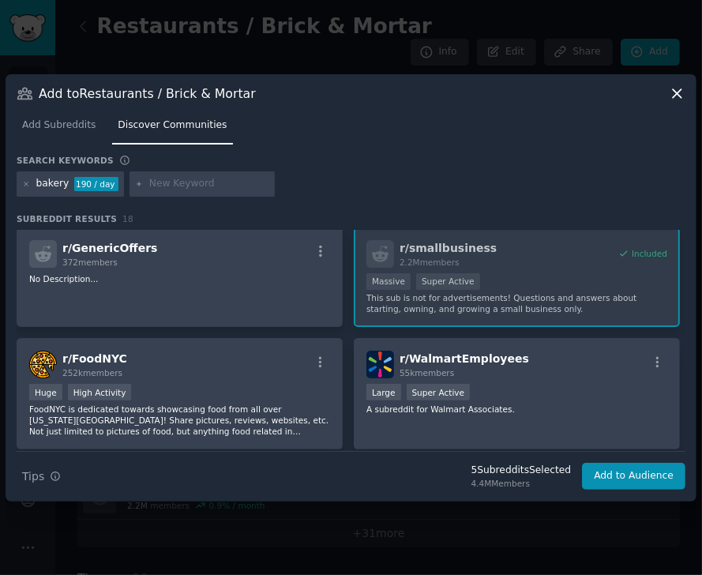
scroll to position [837, 0]
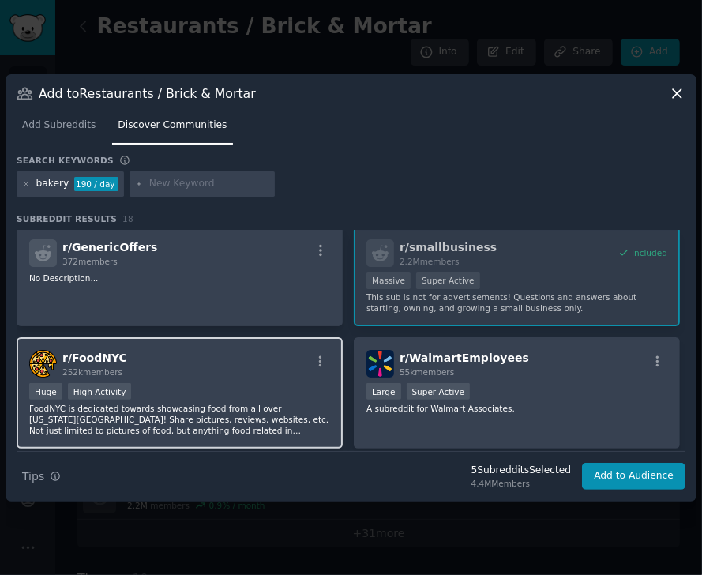
click at [237, 350] on div "r/ FoodNYC 252k members" at bounding box center [179, 364] width 301 height 28
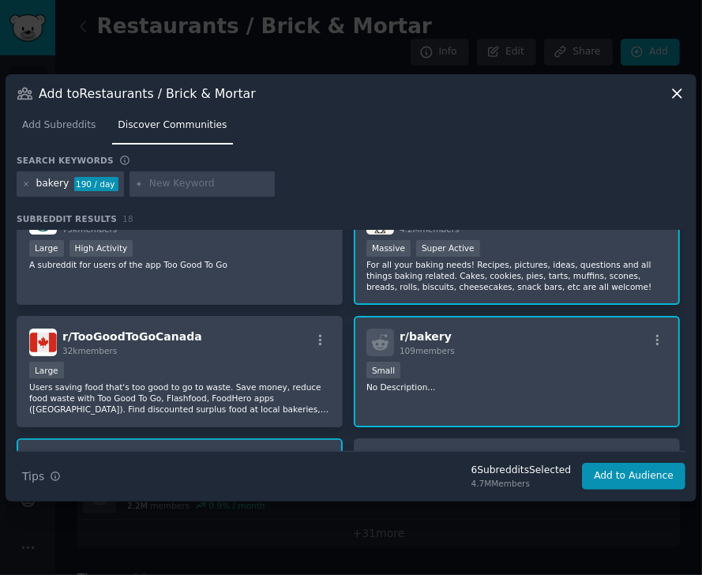
scroll to position [0, 0]
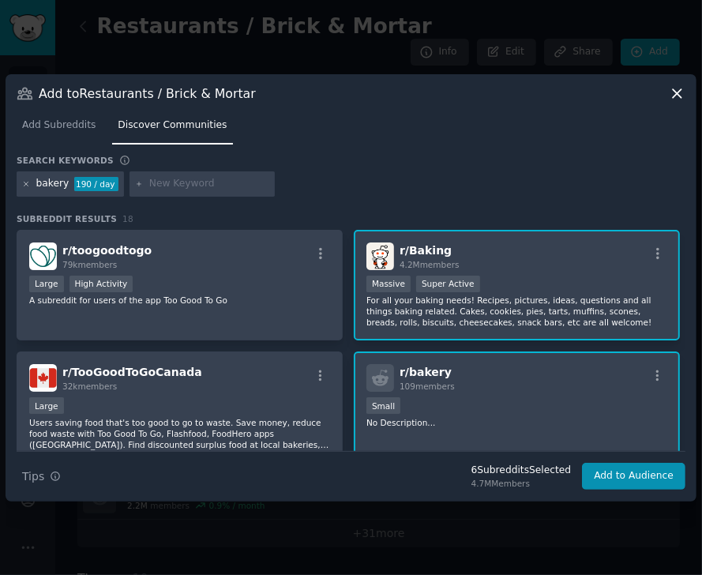
click at [28, 182] on icon at bounding box center [26, 184] width 9 height 9
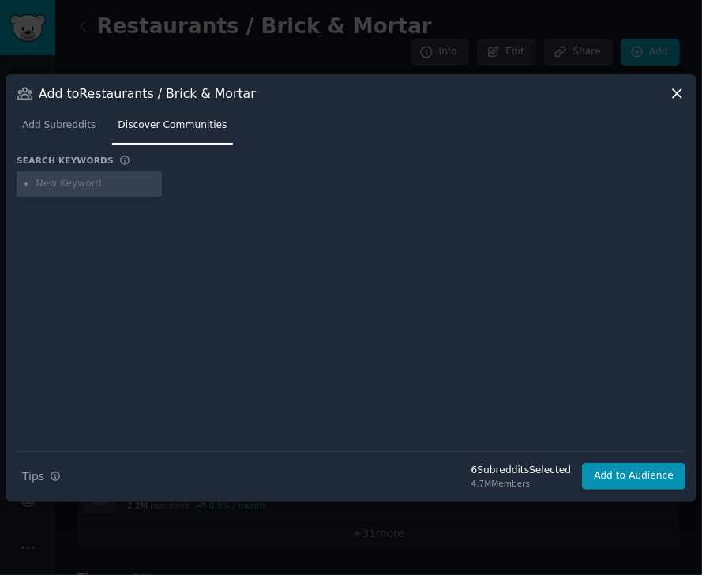
click at [28, 182] on icon at bounding box center [26, 184] width 9 height 9
click at [56, 182] on input "text" at bounding box center [96, 184] width 120 height 14
type input "pizza"
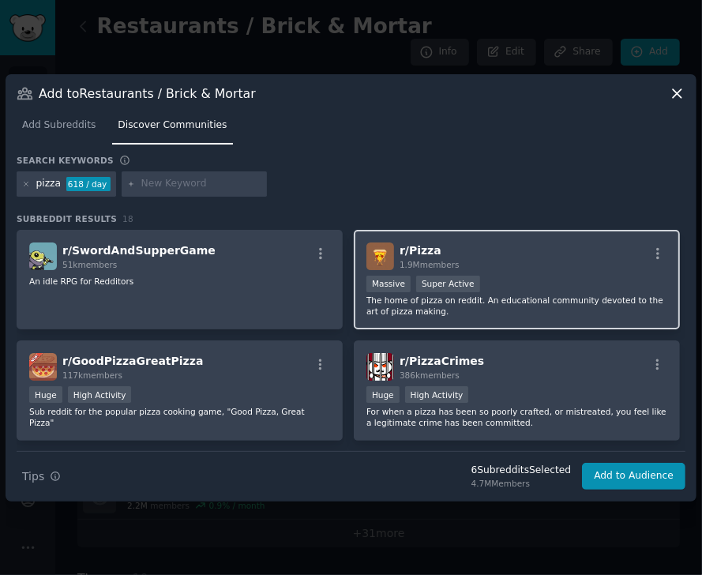
click at [487, 249] on div "r/ Pizza 1.9M members" at bounding box center [516, 256] width 301 height 28
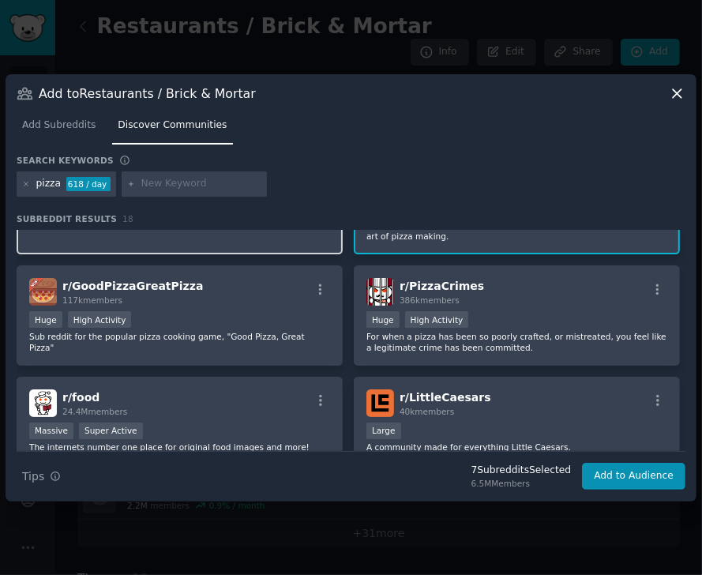
scroll to position [76, 0]
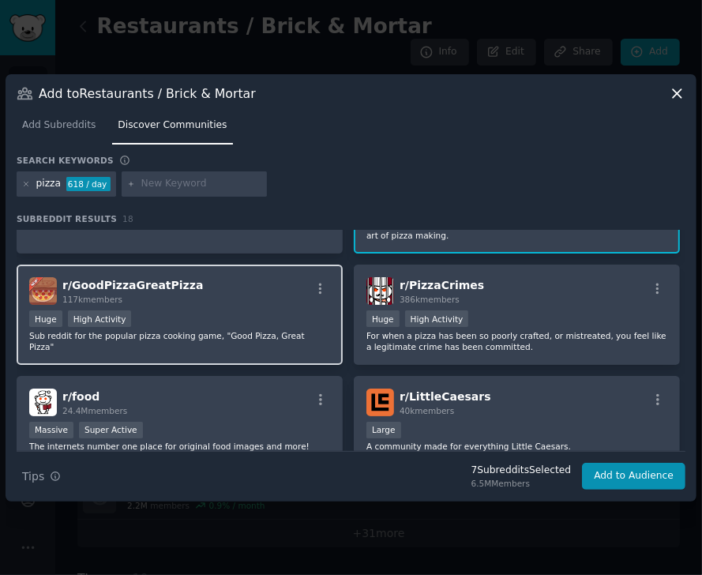
click at [229, 304] on div "r/ GoodPizzaGreatPizza 117k members" at bounding box center [179, 291] width 301 height 28
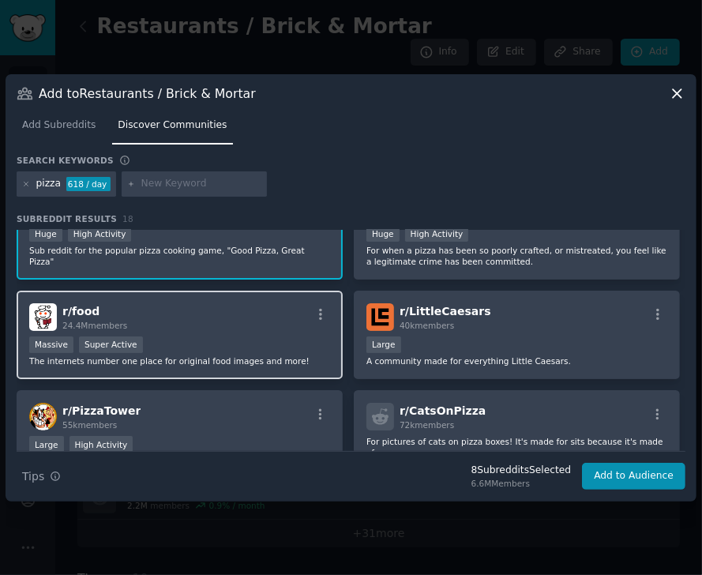
click at [229, 320] on div "r/ food 24.4M members" at bounding box center [179, 317] width 301 height 28
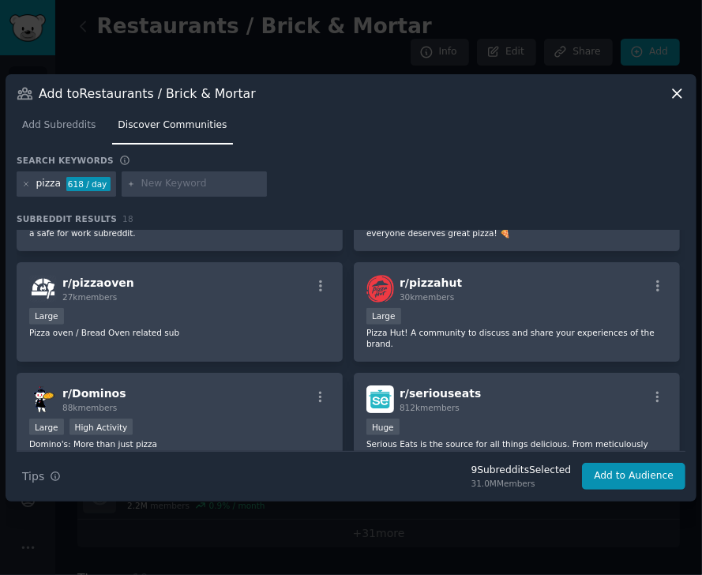
scroll to position [653, 0]
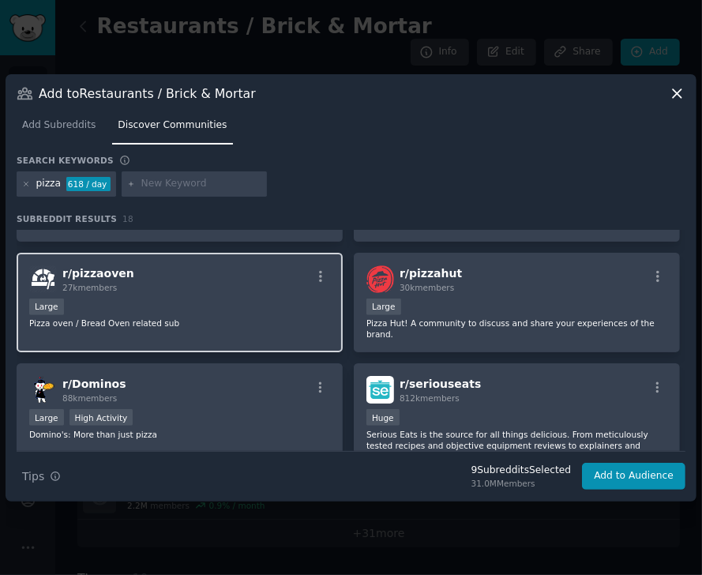
click at [223, 298] on div "Large" at bounding box center [179, 308] width 301 height 20
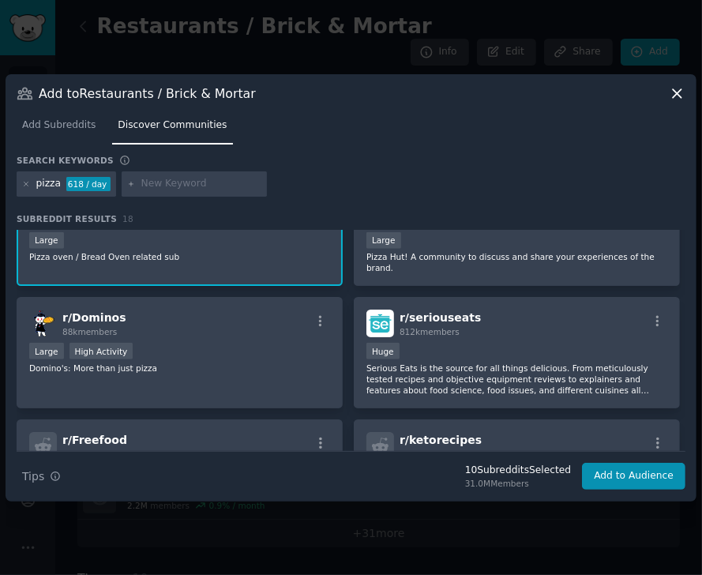
scroll to position [781, 0]
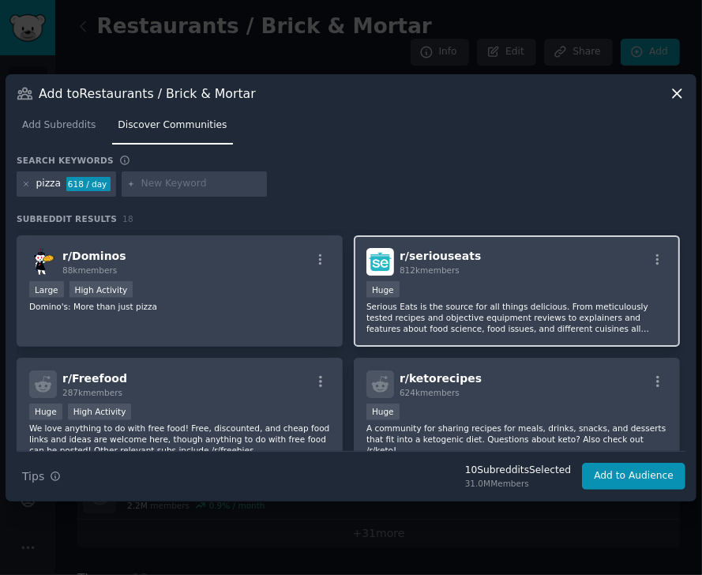
click at [557, 281] on div "Huge" at bounding box center [516, 291] width 301 height 20
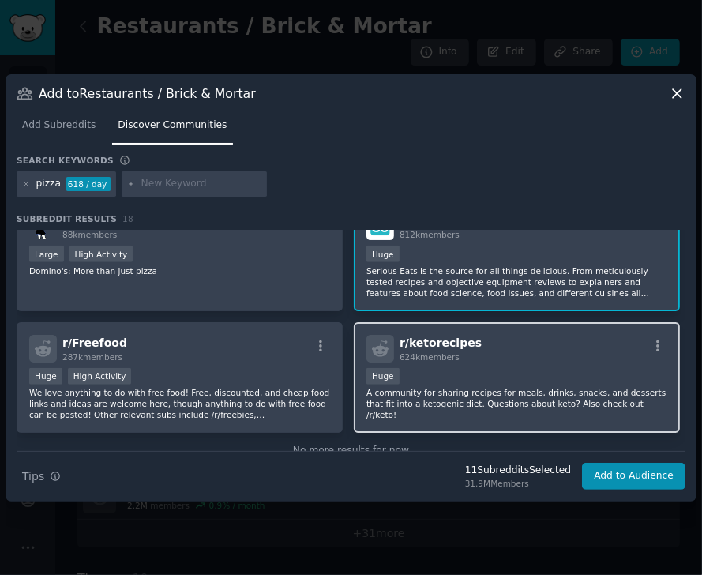
scroll to position [832, 0]
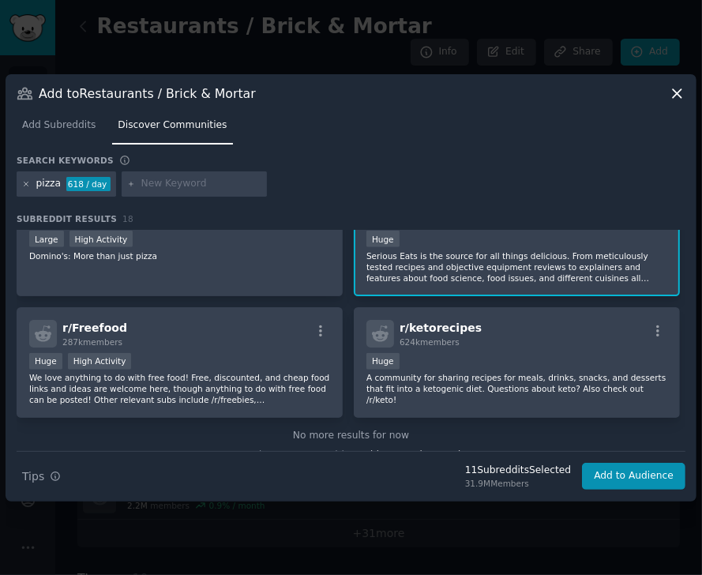
click at [24, 185] on icon at bounding box center [26, 184] width 9 height 9
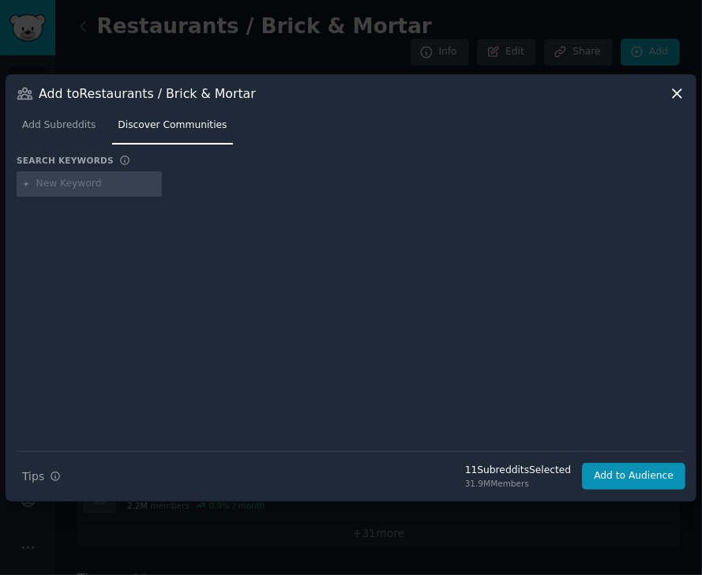
click at [55, 186] on input "text" at bounding box center [96, 184] width 120 height 14
type input "brewery"
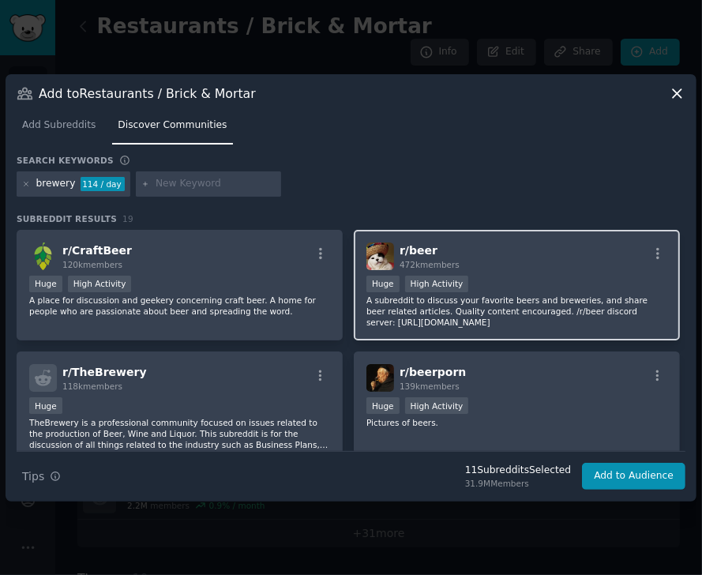
click at [465, 253] on div "r/ beer 472k members" at bounding box center [516, 256] width 301 height 28
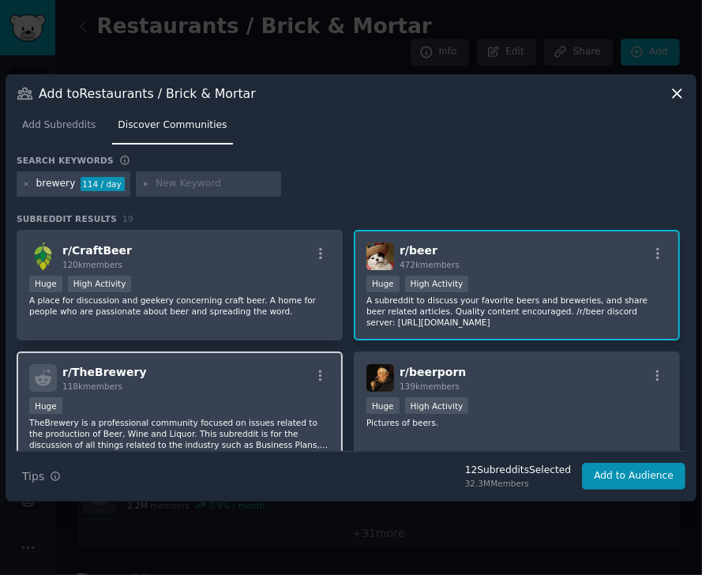
click at [218, 406] on div "Huge" at bounding box center [179, 407] width 301 height 20
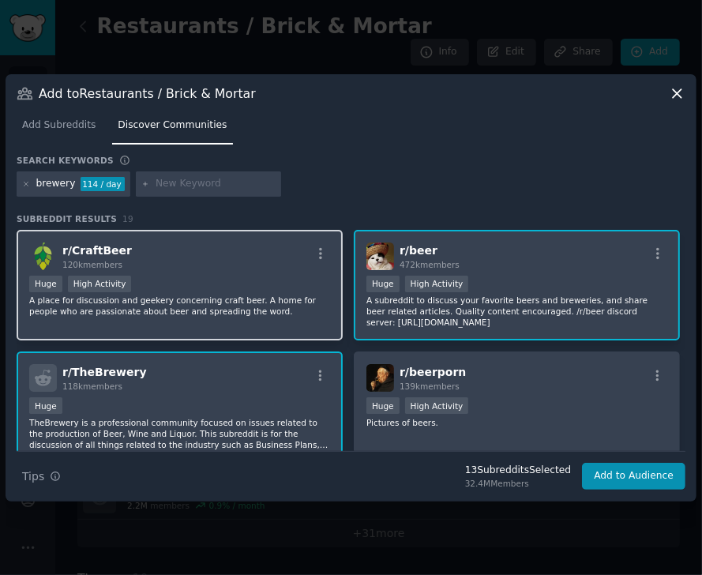
click at [209, 274] on div "r/ CraftBeer 120k members Huge High Activity A place for discussion and geekery…" at bounding box center [180, 285] width 326 height 111
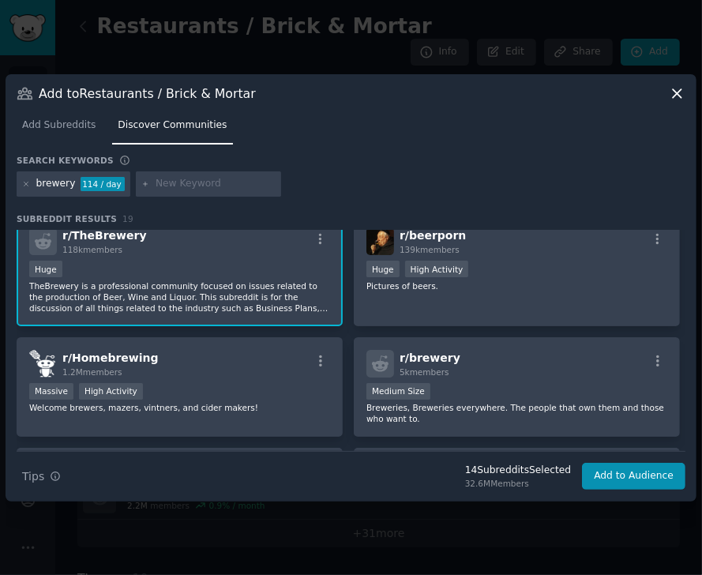
scroll to position [137, 0]
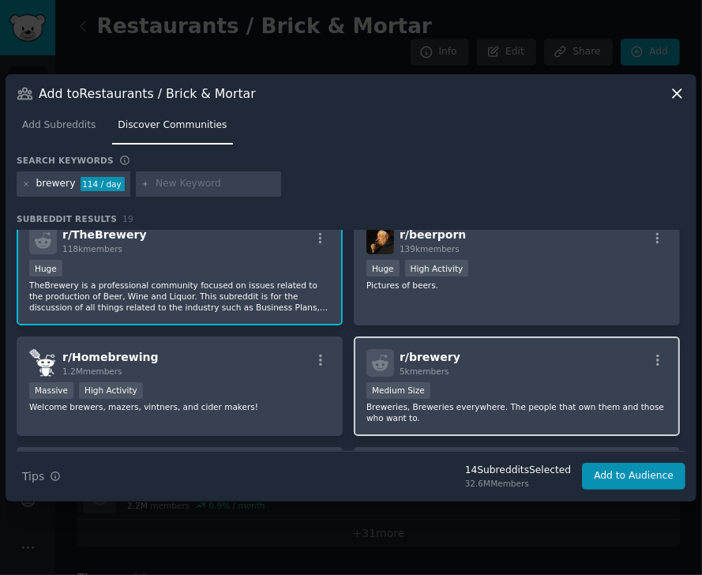
click at [473, 366] on div "r/ brewery 5k members" at bounding box center [516, 363] width 301 height 28
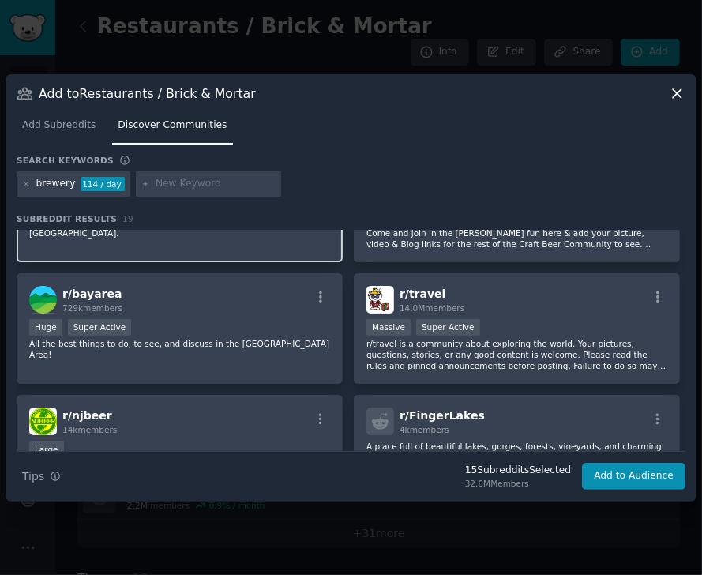
scroll to position [740, 0]
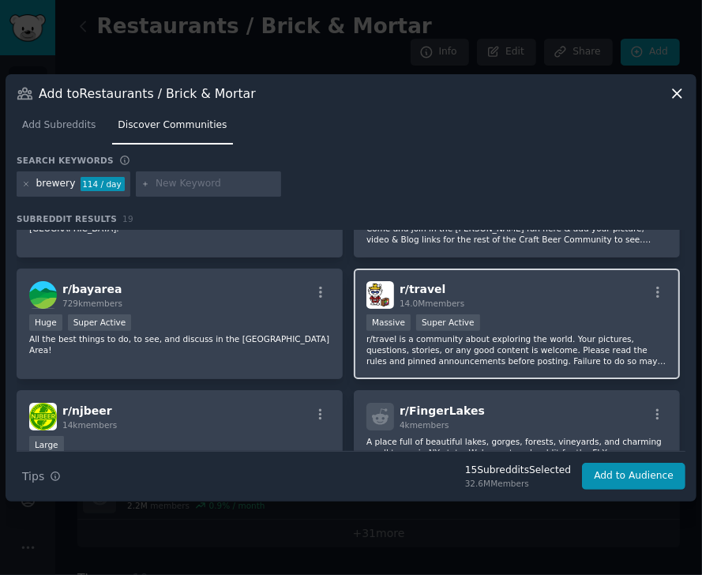
click at [518, 298] on div "r/ travel 14.0M members" at bounding box center [516, 295] width 301 height 28
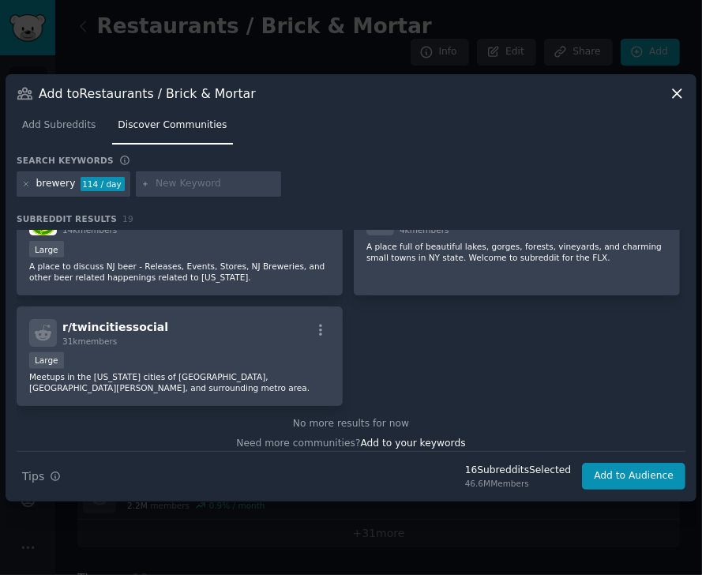
scroll to position [945, 0]
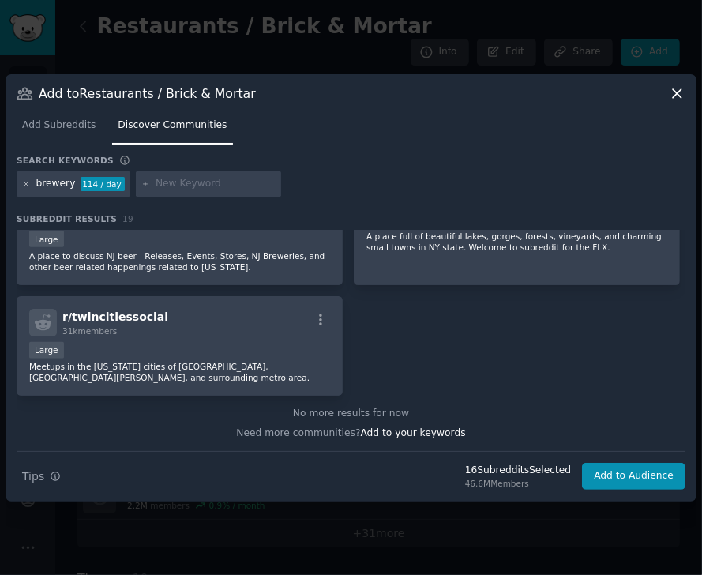
click at [26, 187] on icon at bounding box center [26, 184] width 9 height 9
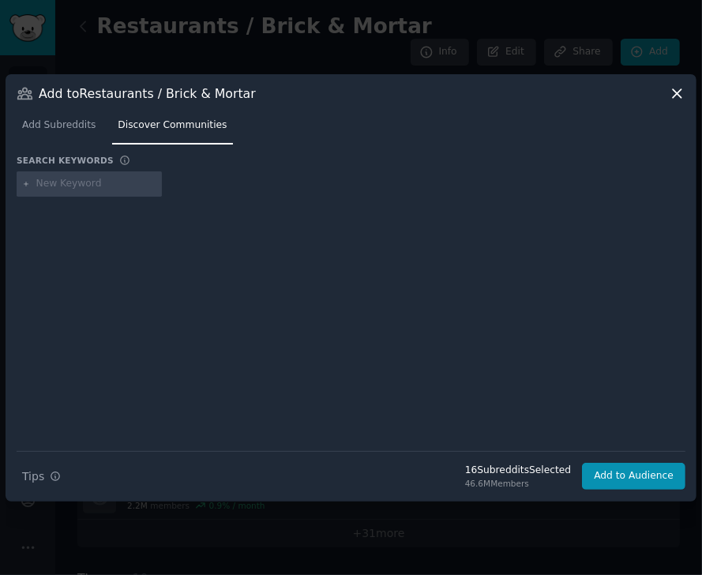
click at [51, 187] on input "text" at bounding box center [96, 184] width 120 height 14
type input "gym"
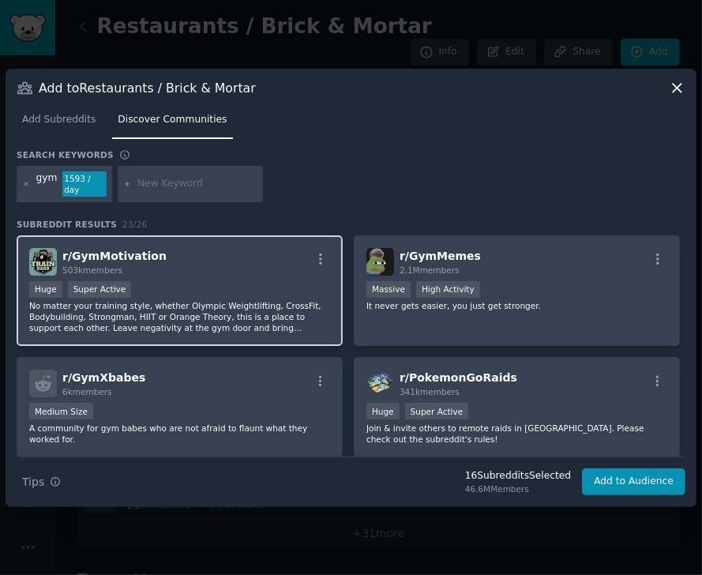
click at [264, 281] on div "Huge Super Active" at bounding box center [179, 291] width 301 height 20
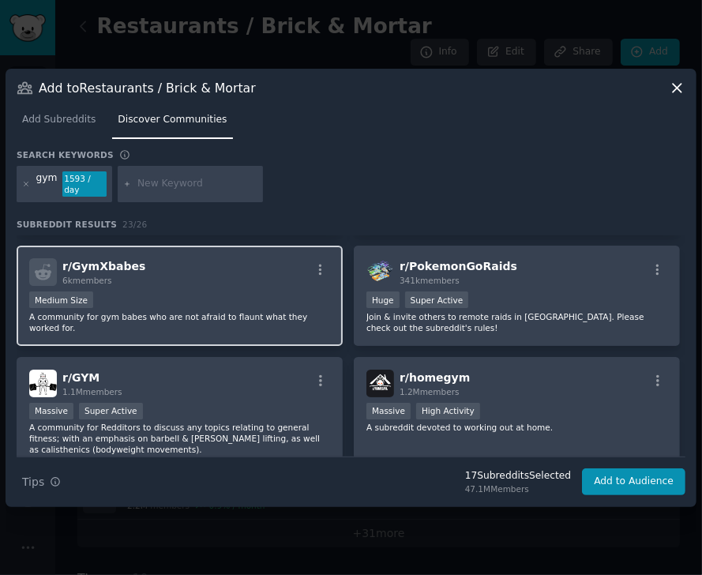
scroll to position [117, 0]
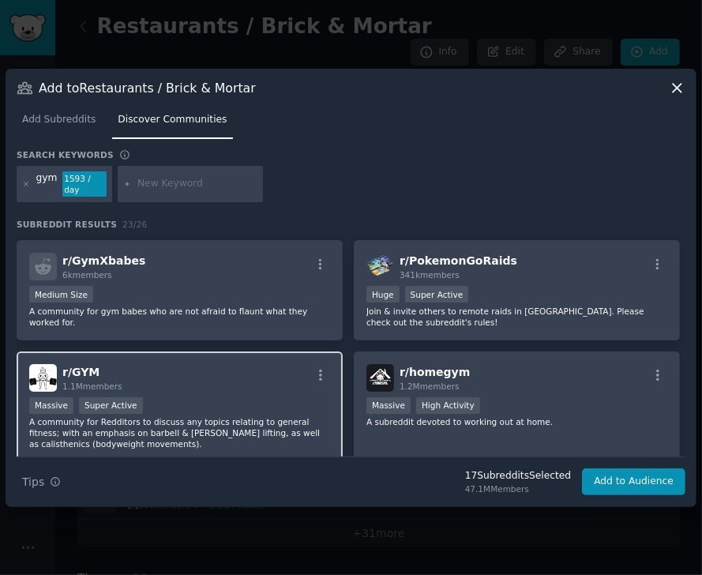
click at [260, 384] on div "r/ GYM 1.1M members" at bounding box center [179, 378] width 301 height 28
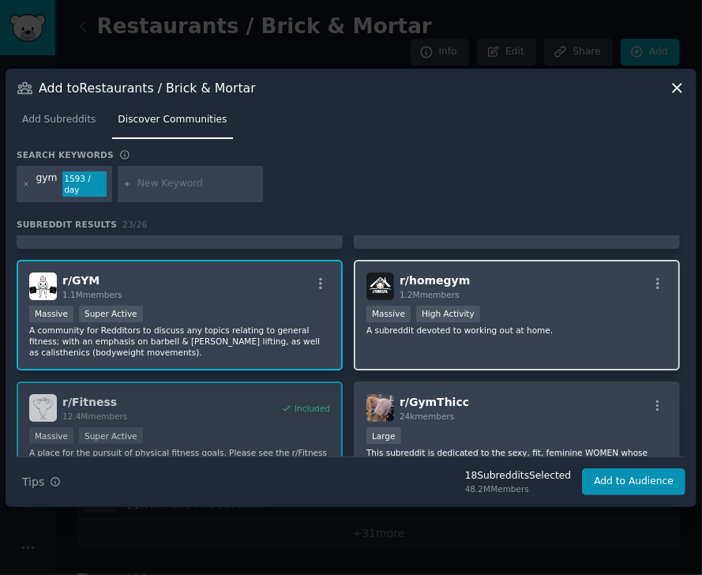
click at [597, 317] on div "Massive High Activity" at bounding box center [516, 315] width 301 height 20
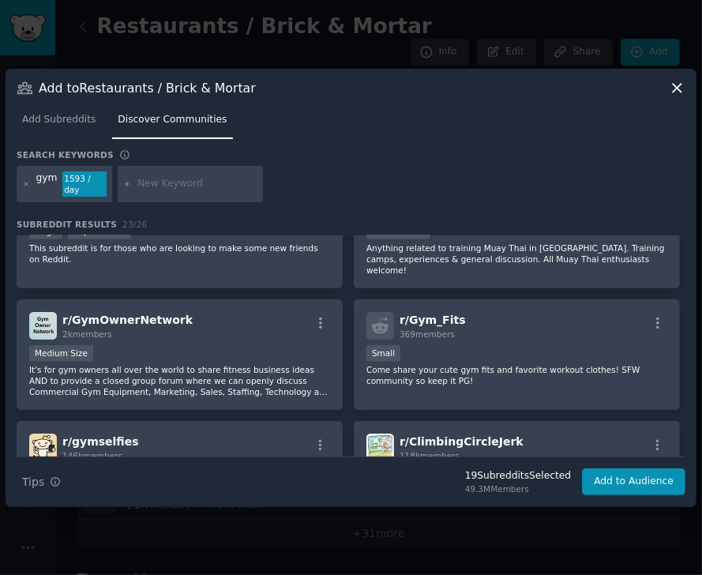
scroll to position [667, 0]
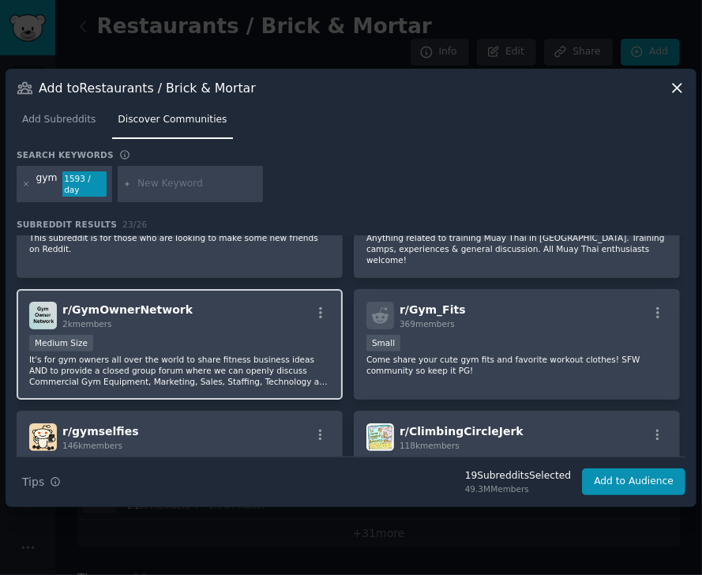
click at [224, 301] on div "r/ GymOwnerNetwork 2k members" at bounding box center [179, 315] width 301 height 28
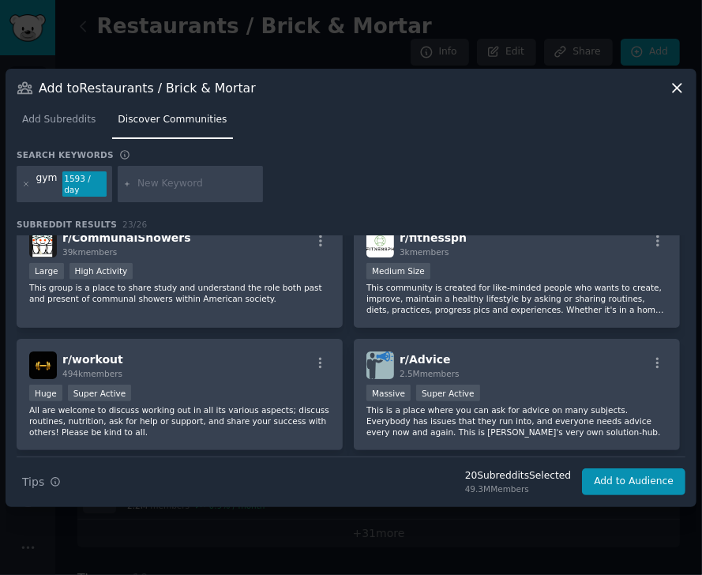
scroll to position [983, 0]
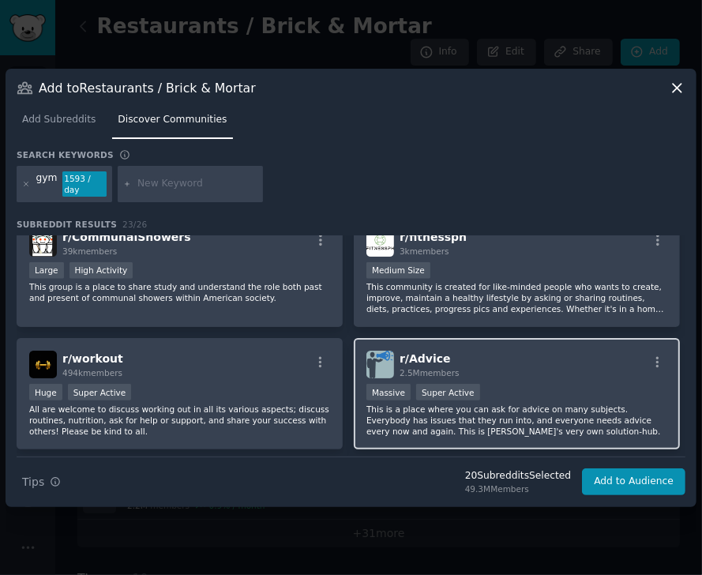
click at [468, 350] on div "r/ Advice 2.5M members" at bounding box center [516, 364] width 301 height 28
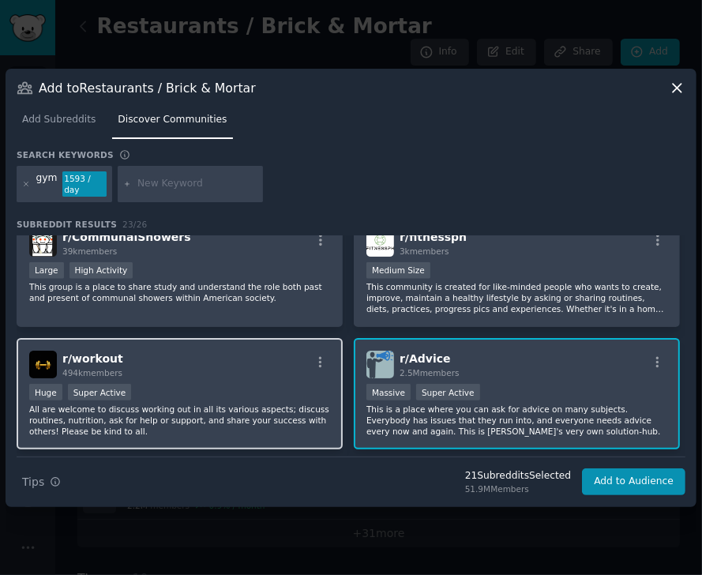
click at [224, 350] on div "r/ workout 494k members" at bounding box center [179, 364] width 301 height 28
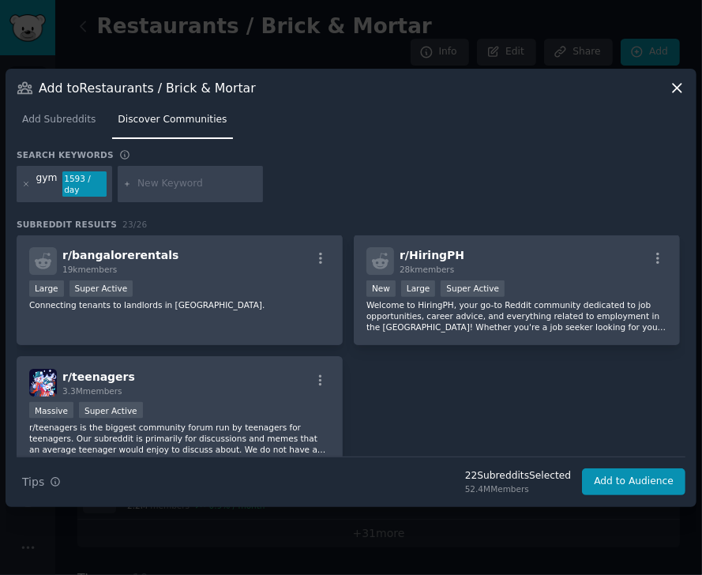
scroll to position [1264, 0]
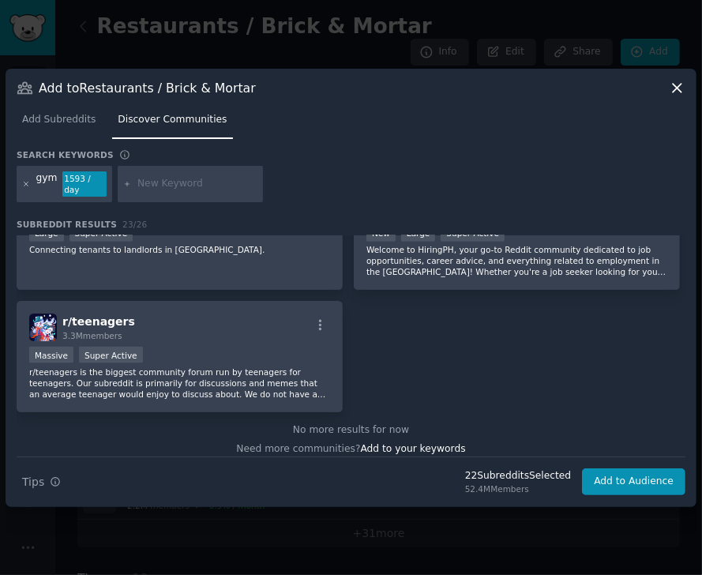
click at [26, 182] on icon at bounding box center [26, 184] width 9 height 9
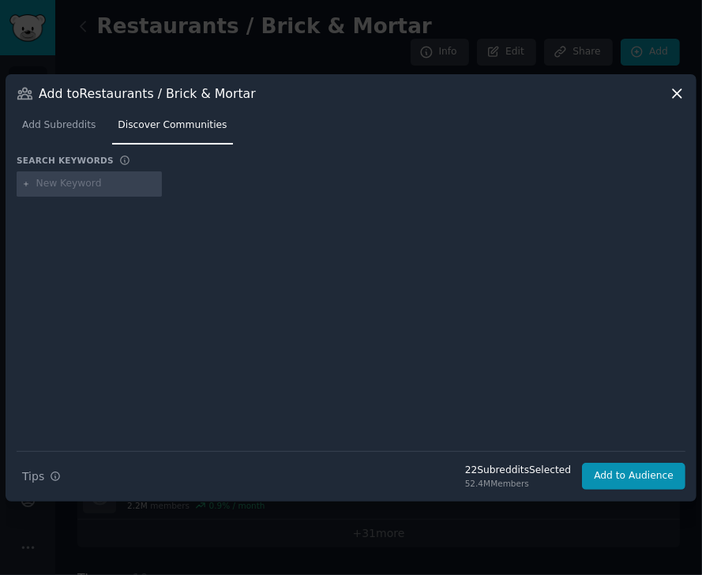
click at [66, 186] on input "text" at bounding box center [96, 184] width 120 height 14
type input "spa"
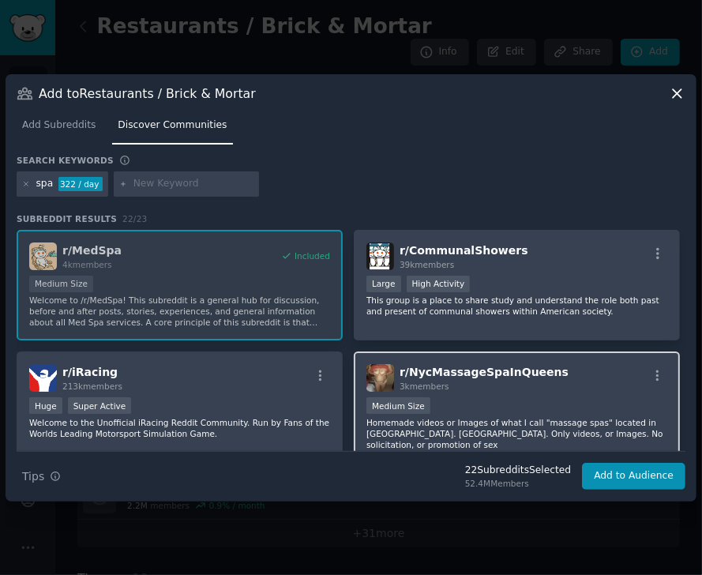
click at [530, 396] on div "r/ NycMassageSpaInQueens 3k members Medium Size Homemade videos or Images of wh…" at bounding box center [517, 406] width 326 height 111
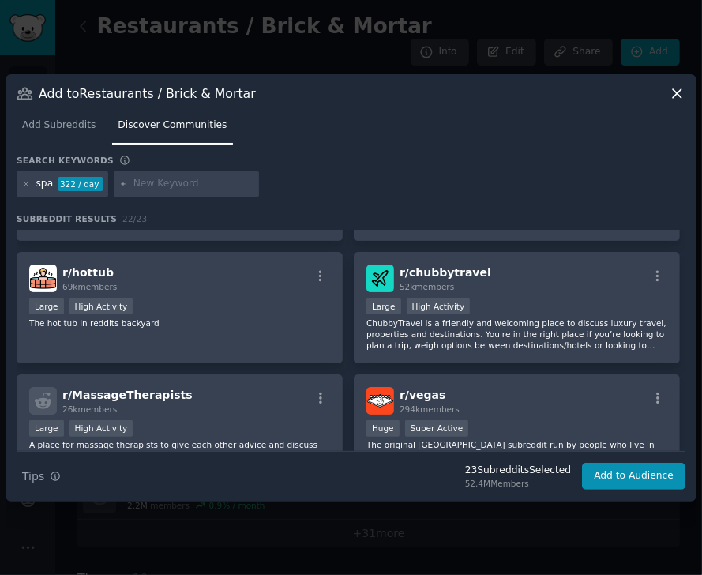
scroll to position [657, 0]
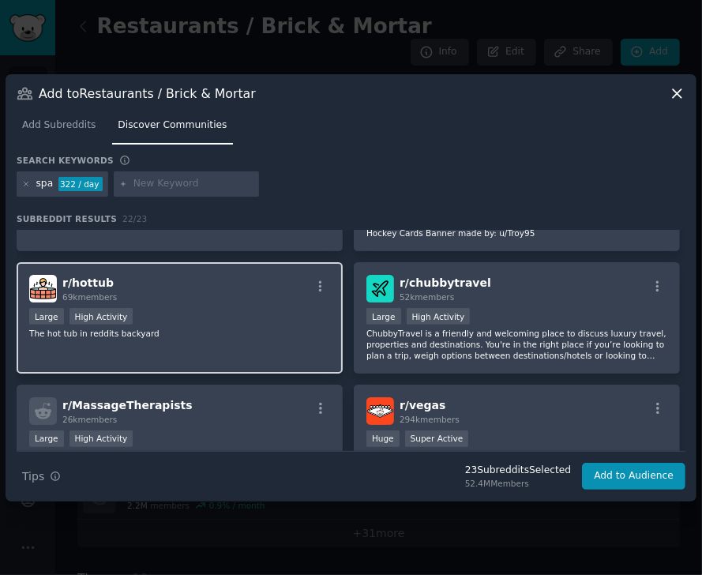
click at [246, 308] on div "Large High Activity" at bounding box center [179, 318] width 301 height 20
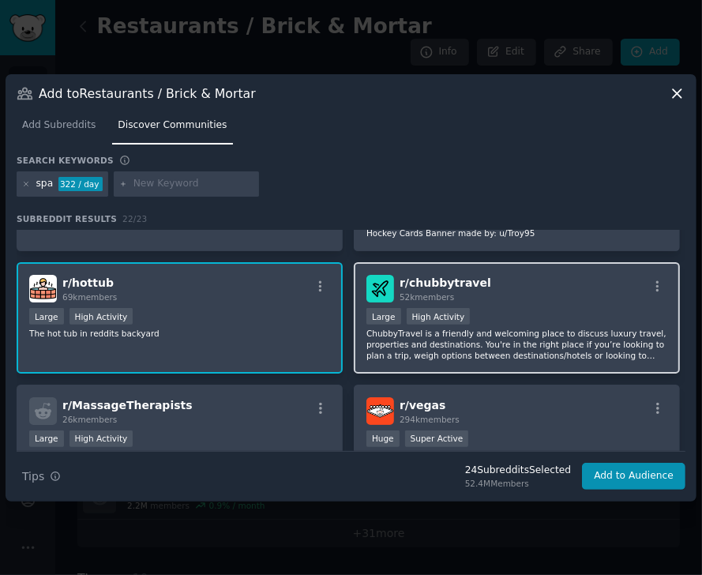
click at [604, 285] on div "r/ chubbytravel 52k members >= 80th percentile for submissions / day Large High…" at bounding box center [517, 317] width 326 height 111
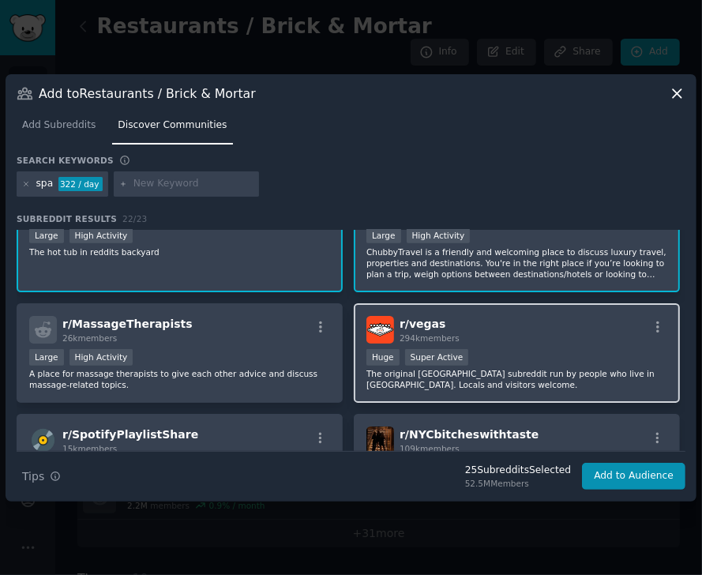
scroll to position [741, 0]
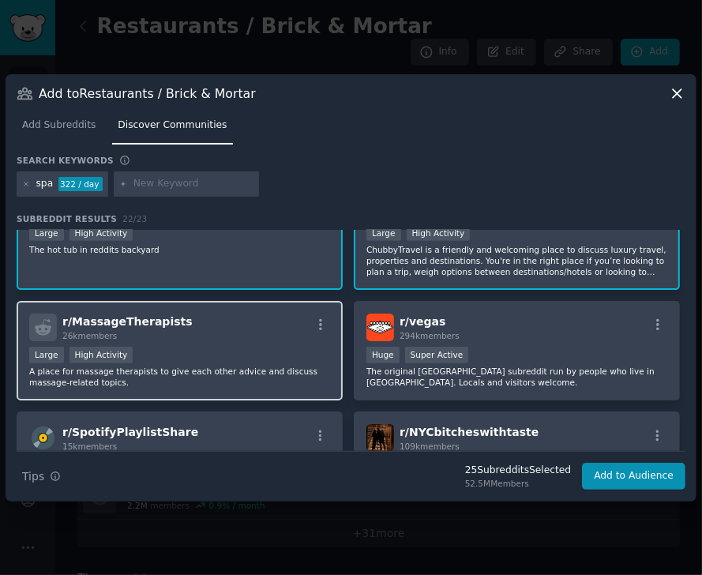
click at [246, 346] on div "Large High Activity" at bounding box center [179, 356] width 301 height 20
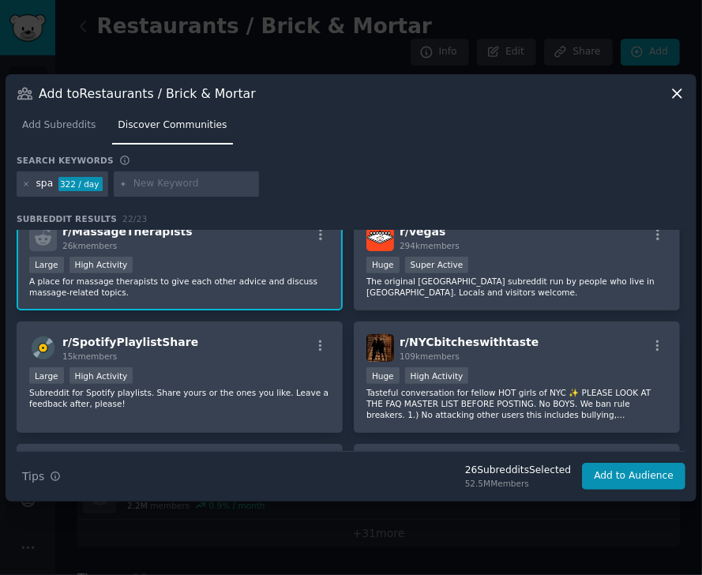
scroll to position [830, 0]
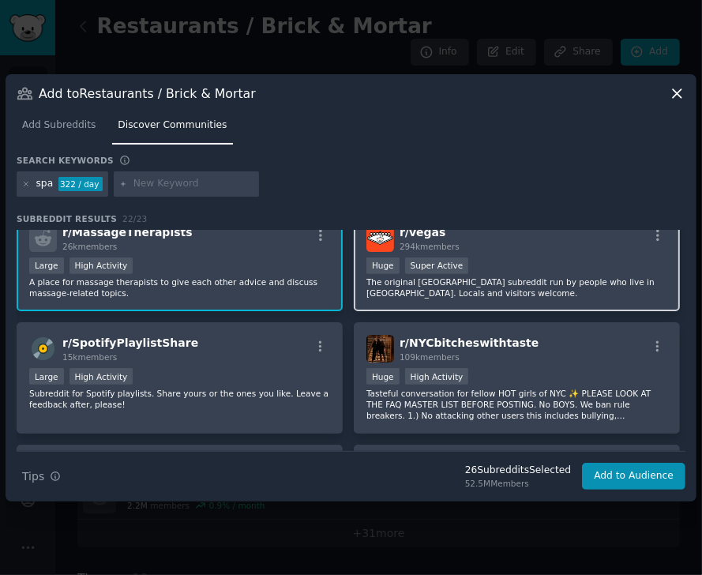
click at [548, 276] on p "The original [GEOGRAPHIC_DATA] subreddit run by people who live in [GEOGRAPHIC_…" at bounding box center [516, 287] width 301 height 22
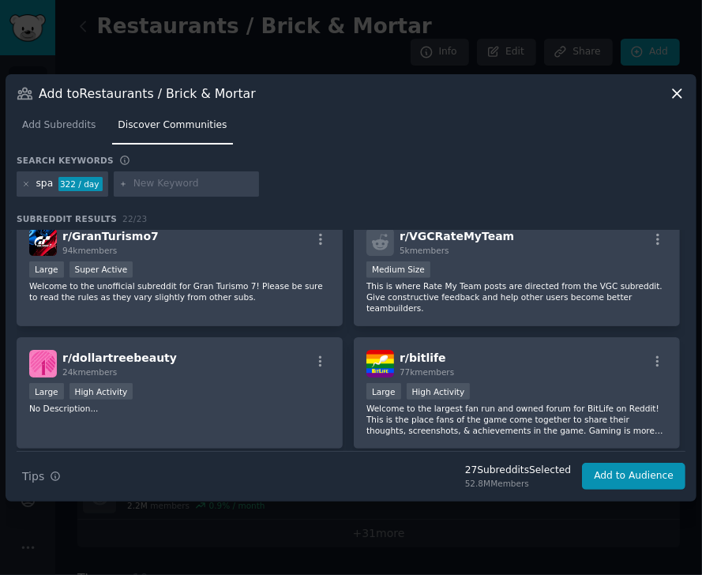
scroll to position [1078, 0]
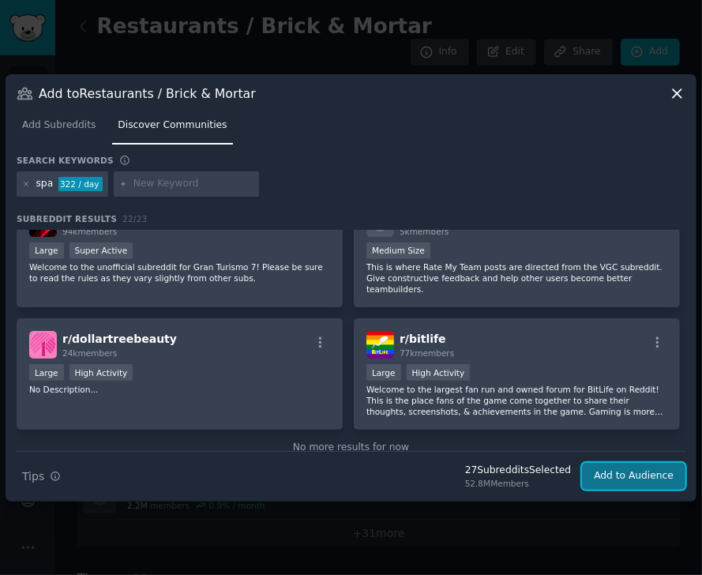
click at [604, 471] on button "Add to Audience" at bounding box center [633, 475] width 103 height 27
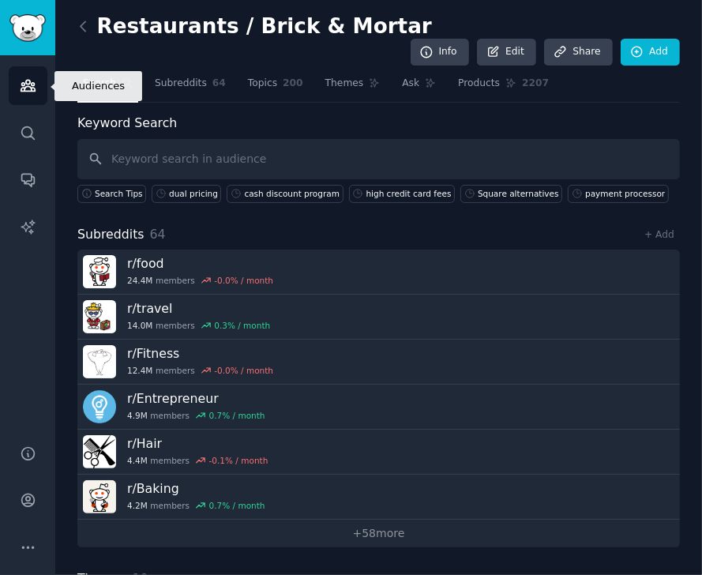
click at [16, 87] on link "Audiences" at bounding box center [28, 85] width 39 height 39
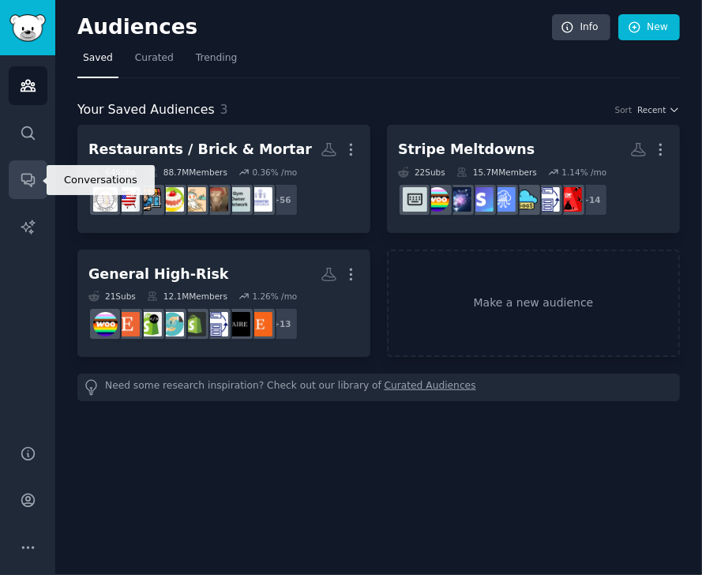
click at [22, 181] on icon "Sidebar" at bounding box center [27, 180] width 13 height 13
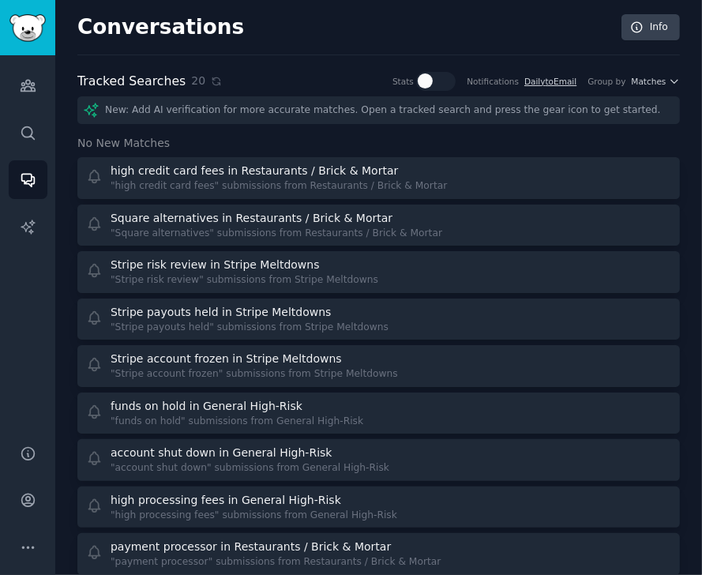
click at [282, 73] on div "Tracked Searches 20 Stats Notifications Daily to Email Group by Matches" at bounding box center [378, 82] width 602 height 20
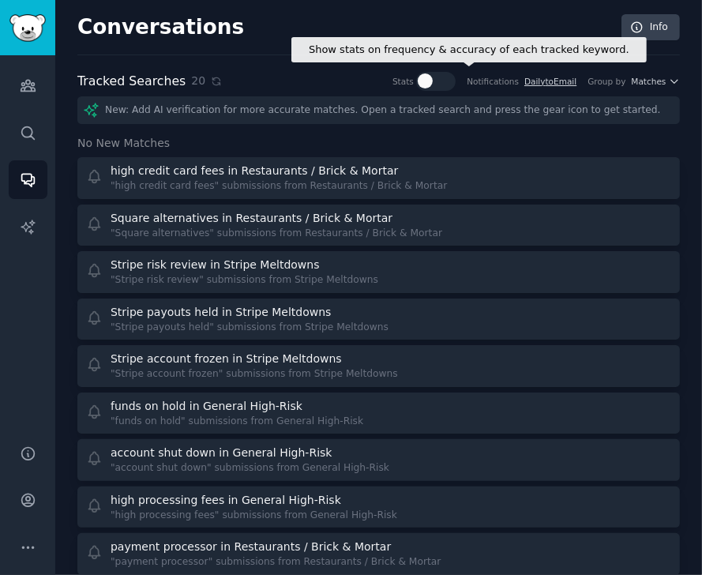
click at [432, 81] on div at bounding box center [424, 80] width 15 height 15
checkbox input "true"
